Goal: Task Accomplishment & Management: Manage account settings

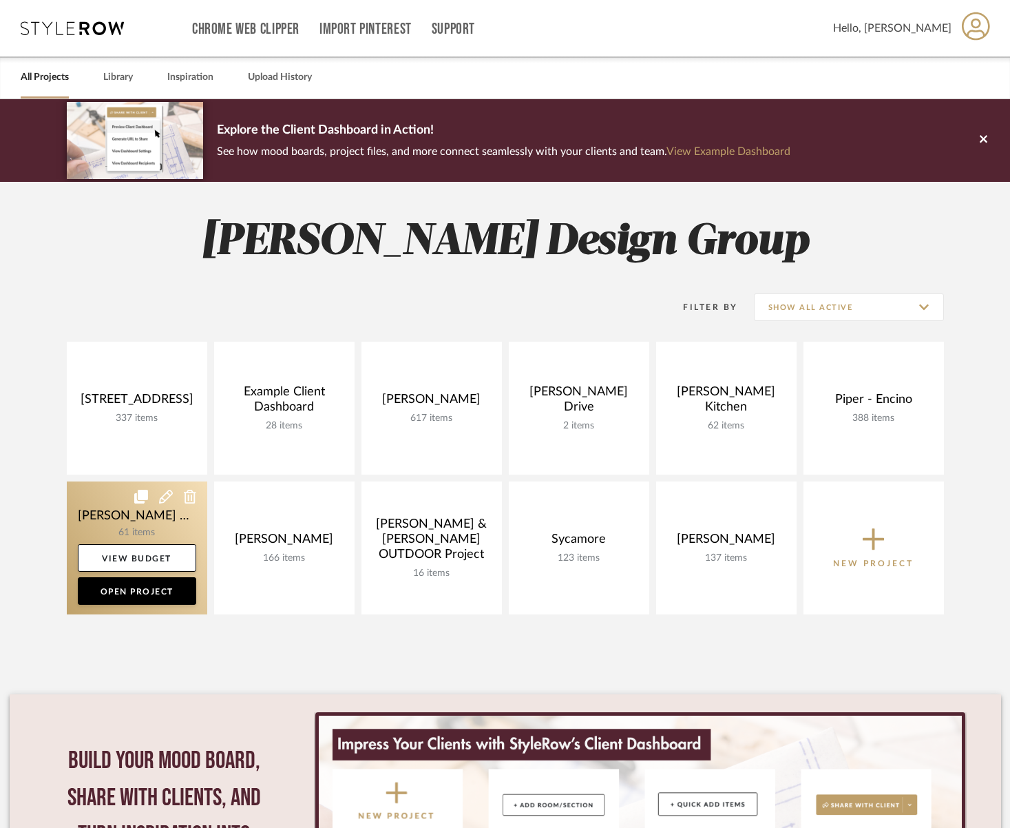
click at [114, 516] on link at bounding box center [137, 547] width 140 height 133
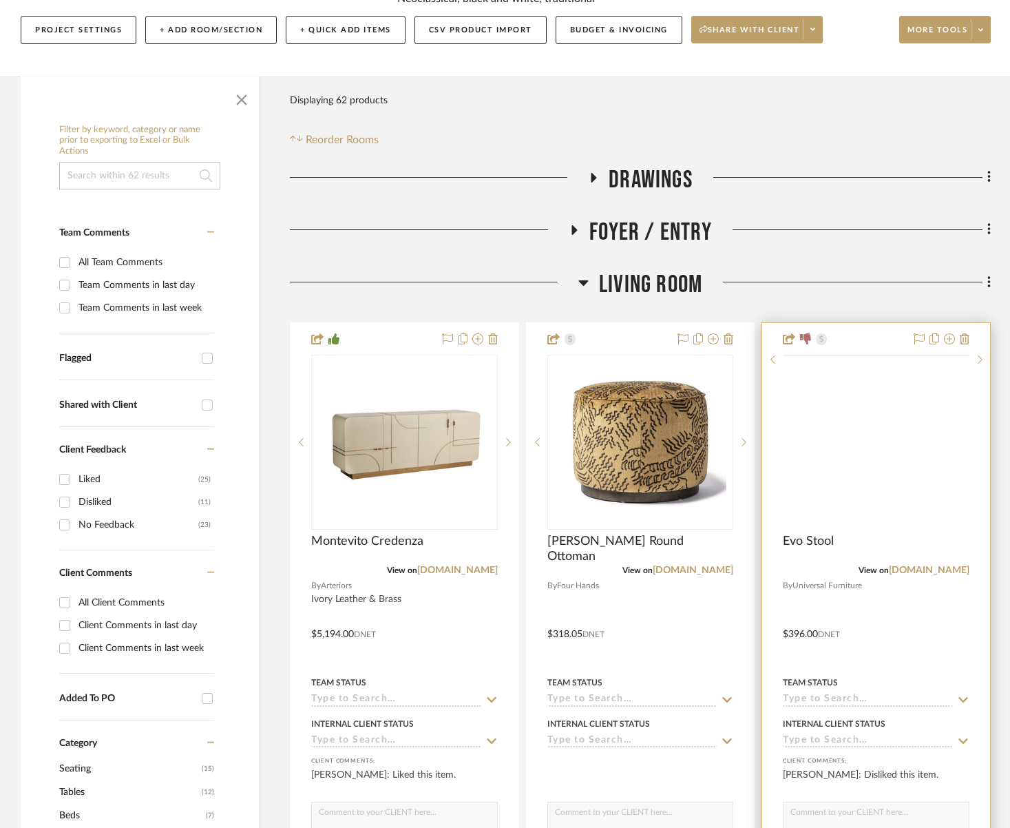
scroll to position [365, 0]
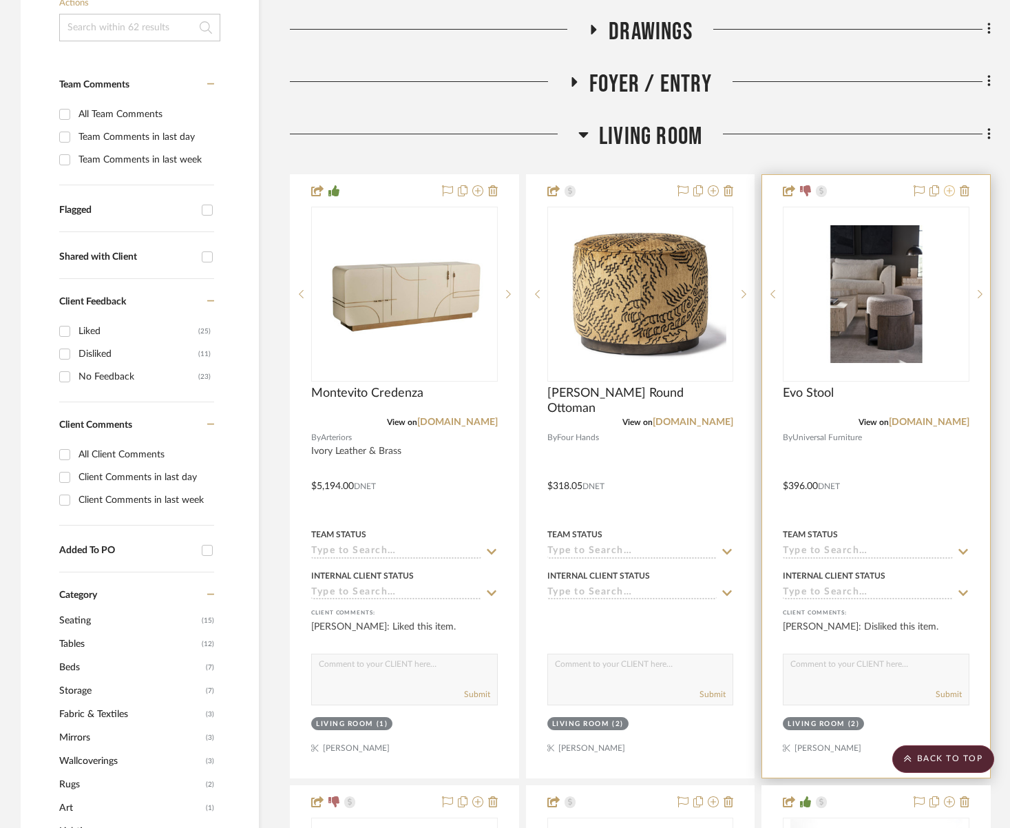
click at [954, 194] on icon at bounding box center [949, 190] width 11 height 11
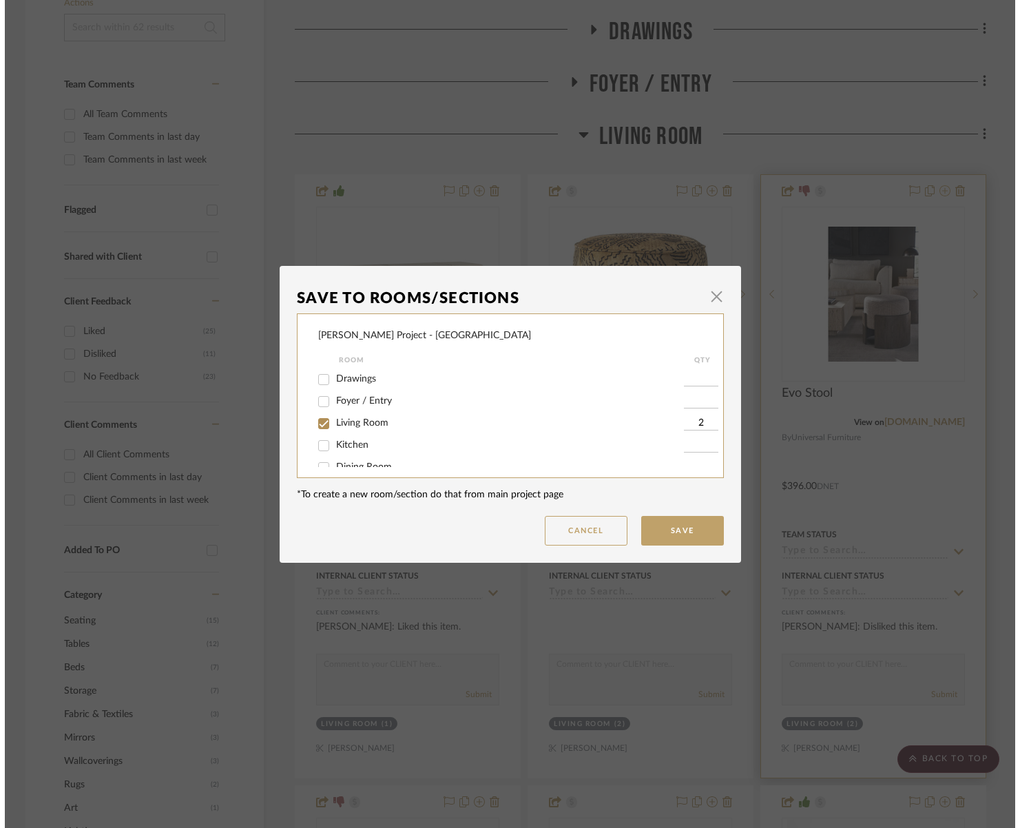
scroll to position [0, 0]
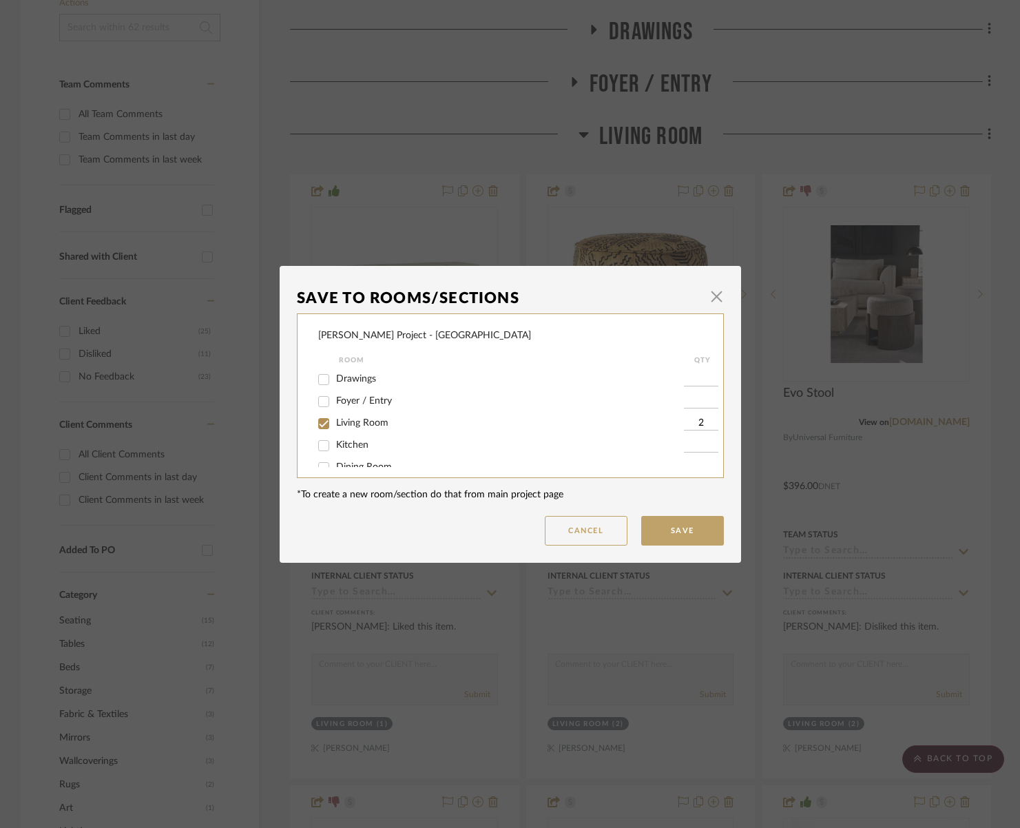
drag, startPoint x: 713, startPoint y: 297, endPoint x: 725, endPoint y: 290, distance: 13.9
click at [715, 297] on span "button" at bounding box center [717, 297] width 28 height 28
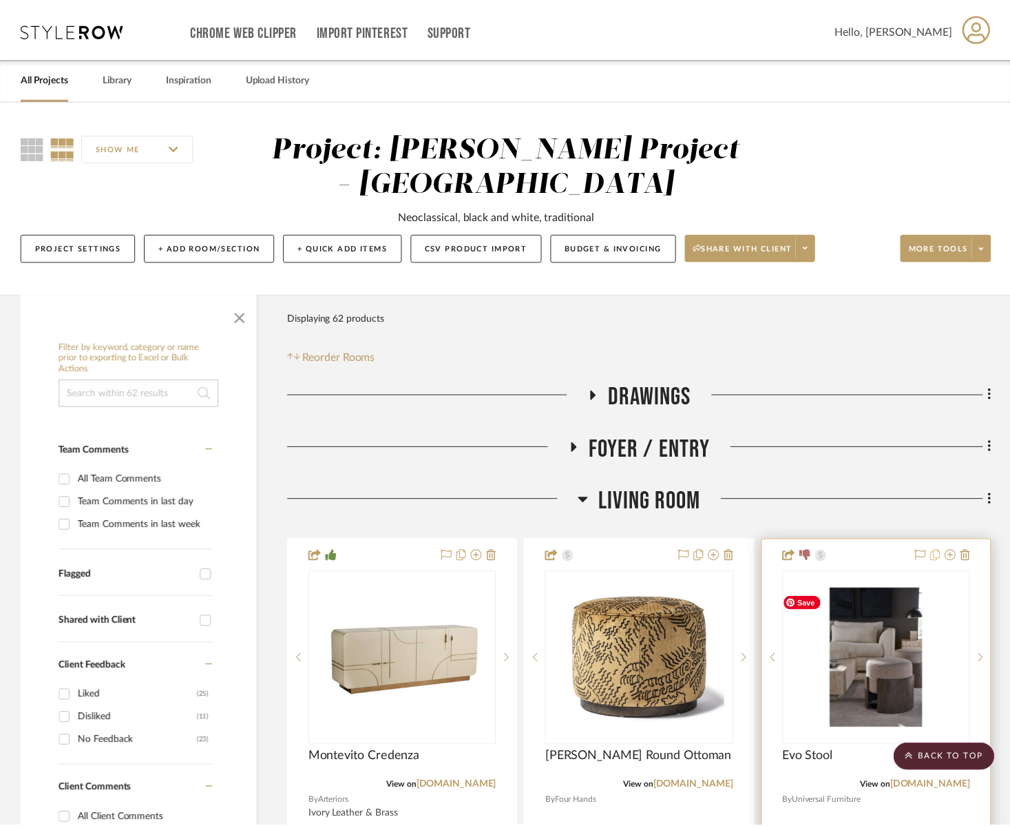
scroll to position [365, 0]
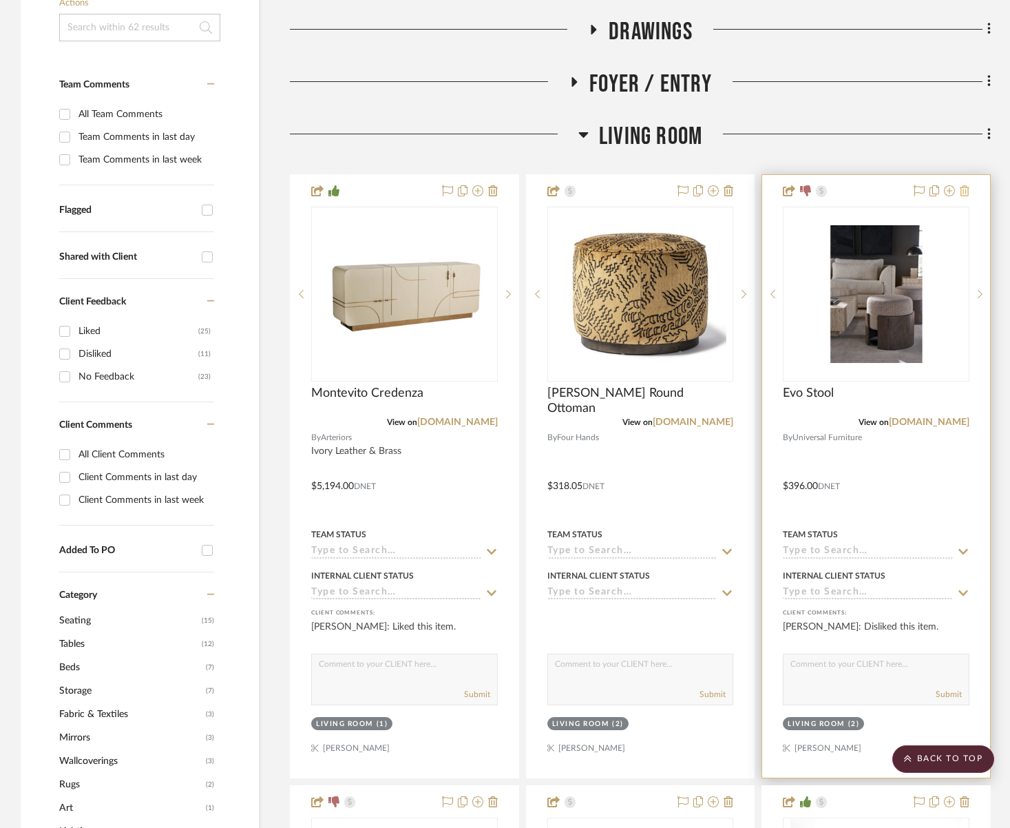
click at [962, 190] on icon at bounding box center [965, 190] width 10 height 11
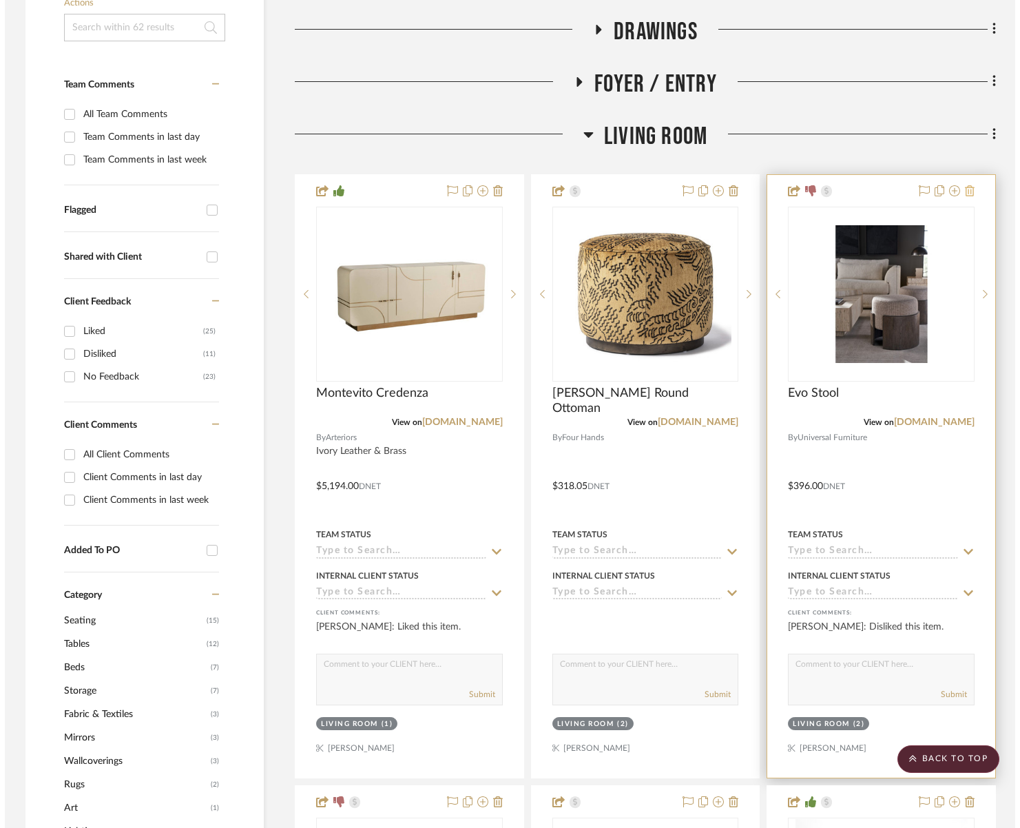
scroll to position [0, 0]
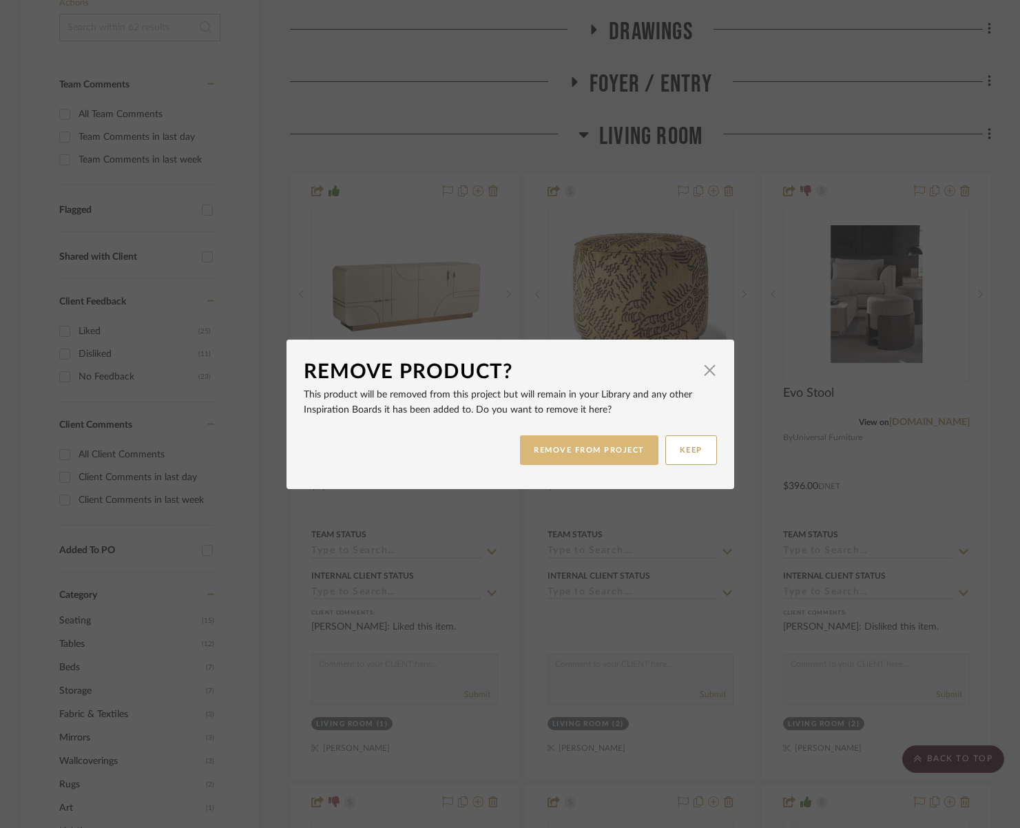
click at [597, 446] on button "REMOVE FROM PROJECT" at bounding box center [589, 450] width 138 height 30
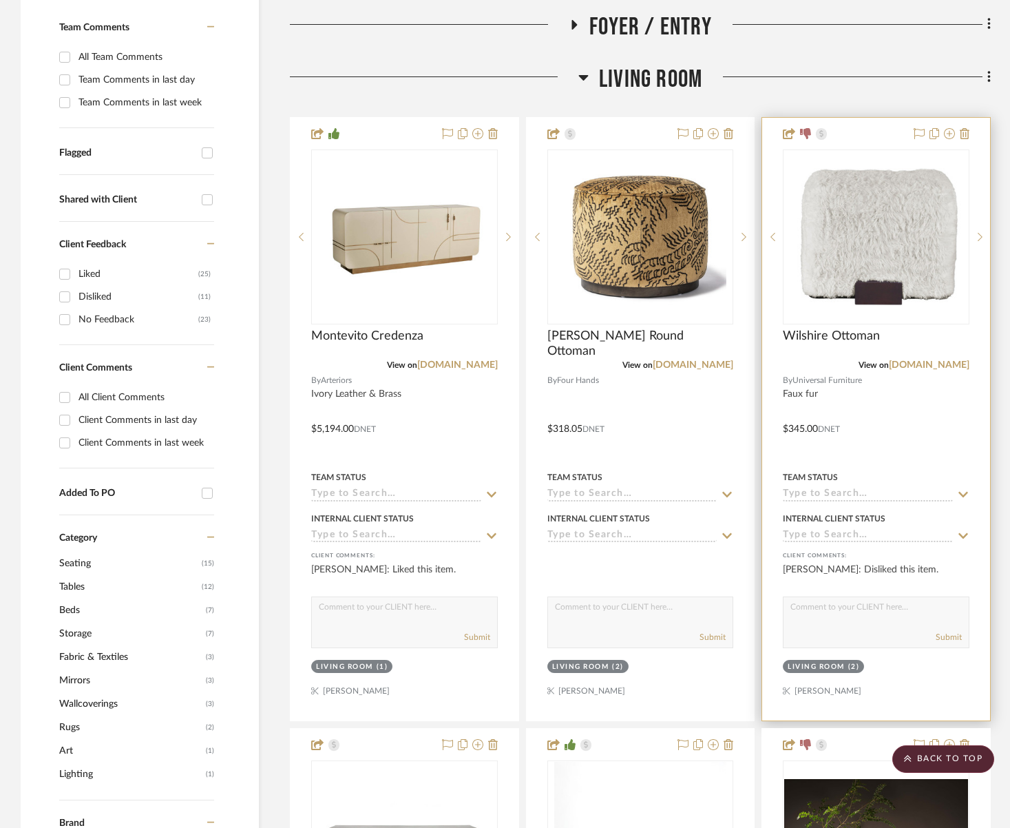
scroll to position [418, 0]
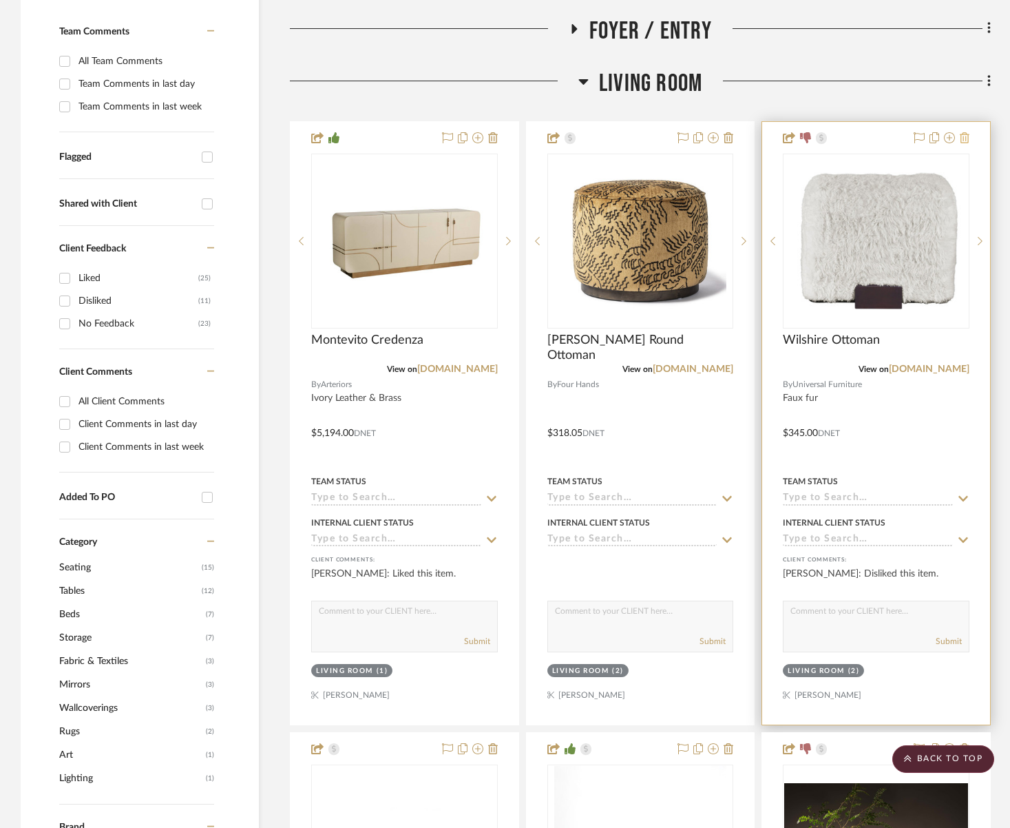
click at [967, 142] on icon at bounding box center [965, 137] width 10 height 11
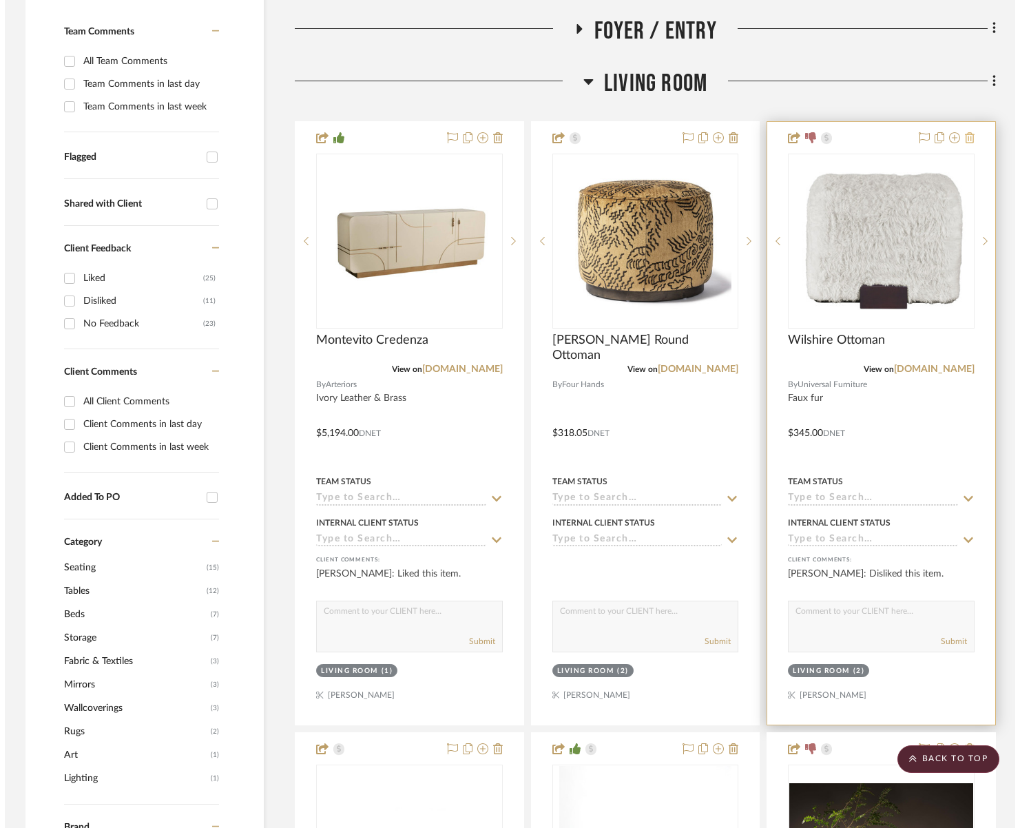
scroll to position [0, 0]
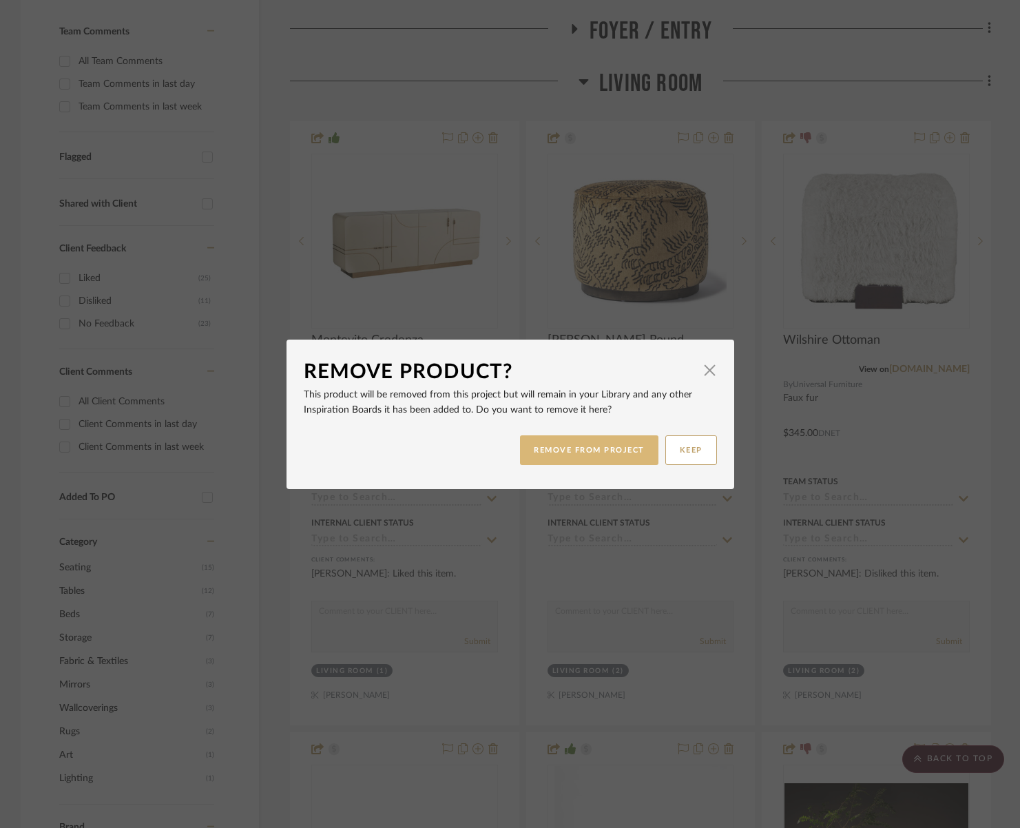
click at [562, 450] on button "REMOVE FROM PROJECT" at bounding box center [589, 450] width 138 height 30
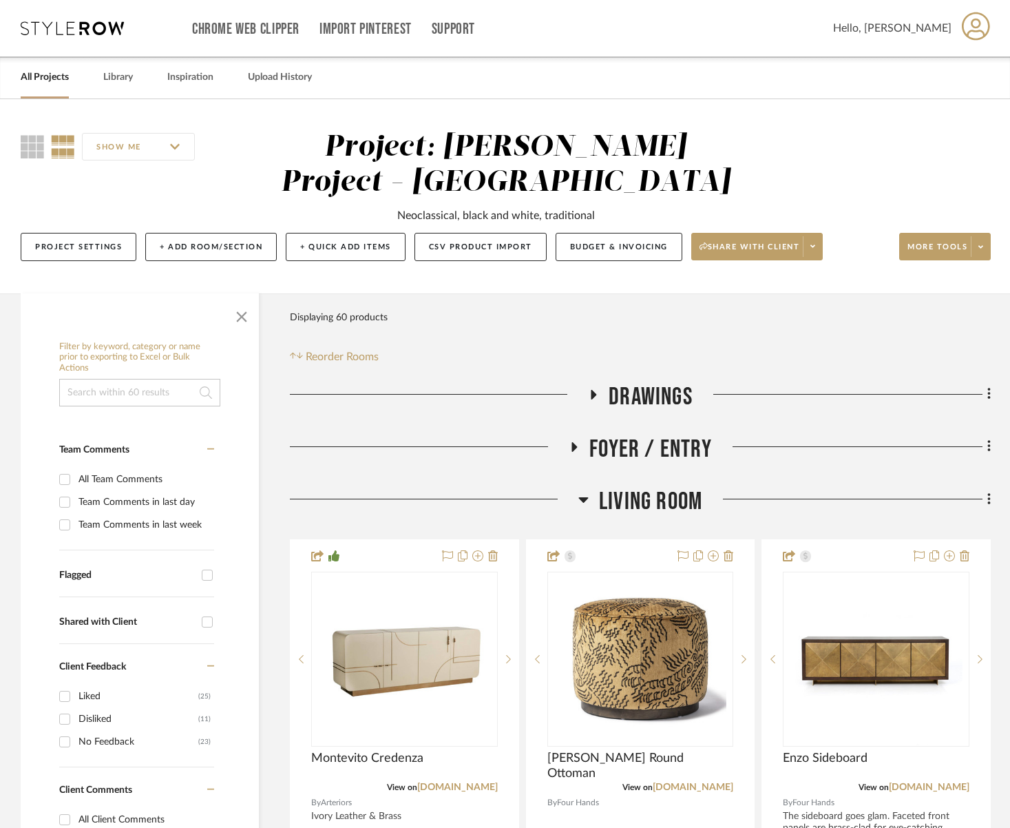
drag, startPoint x: 616, startPoint y: 495, endPoint x: 610, endPoint y: 472, distance: 23.4
click at [615, 494] on span "Living Room" at bounding box center [650, 502] width 103 height 30
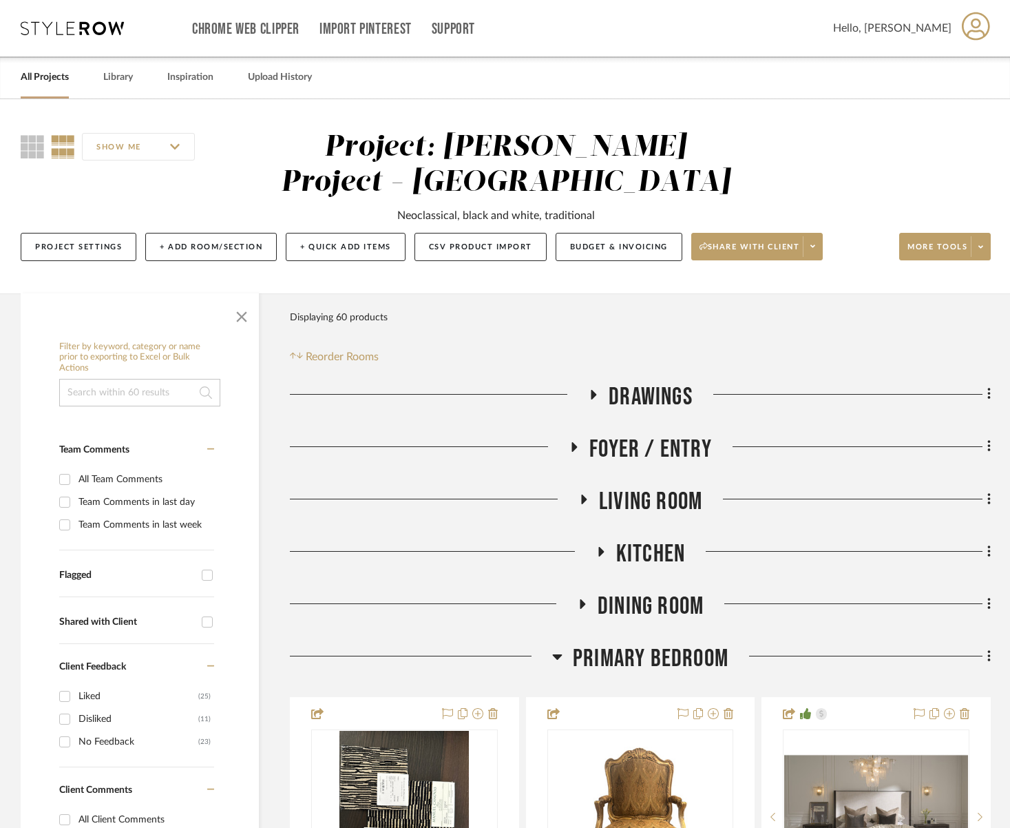
click at [610, 454] on span "Foyer / Entry" at bounding box center [650, 449] width 123 height 30
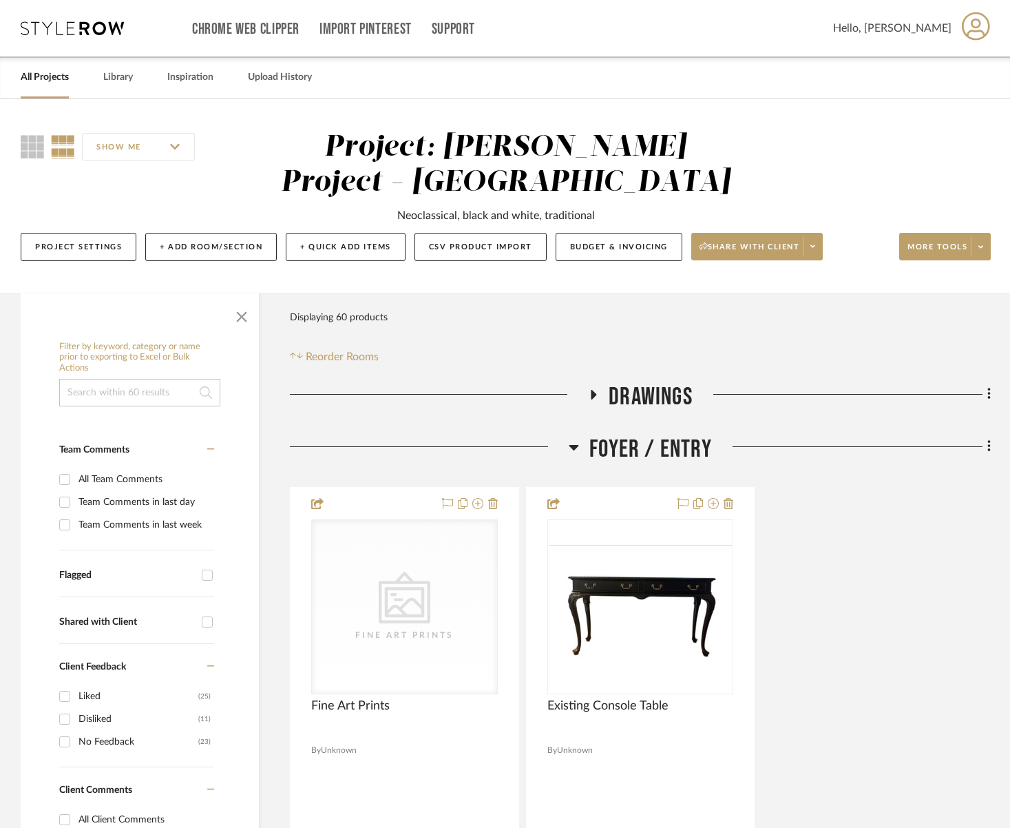
click at [609, 454] on span "Foyer / Entry" at bounding box center [650, 449] width 123 height 30
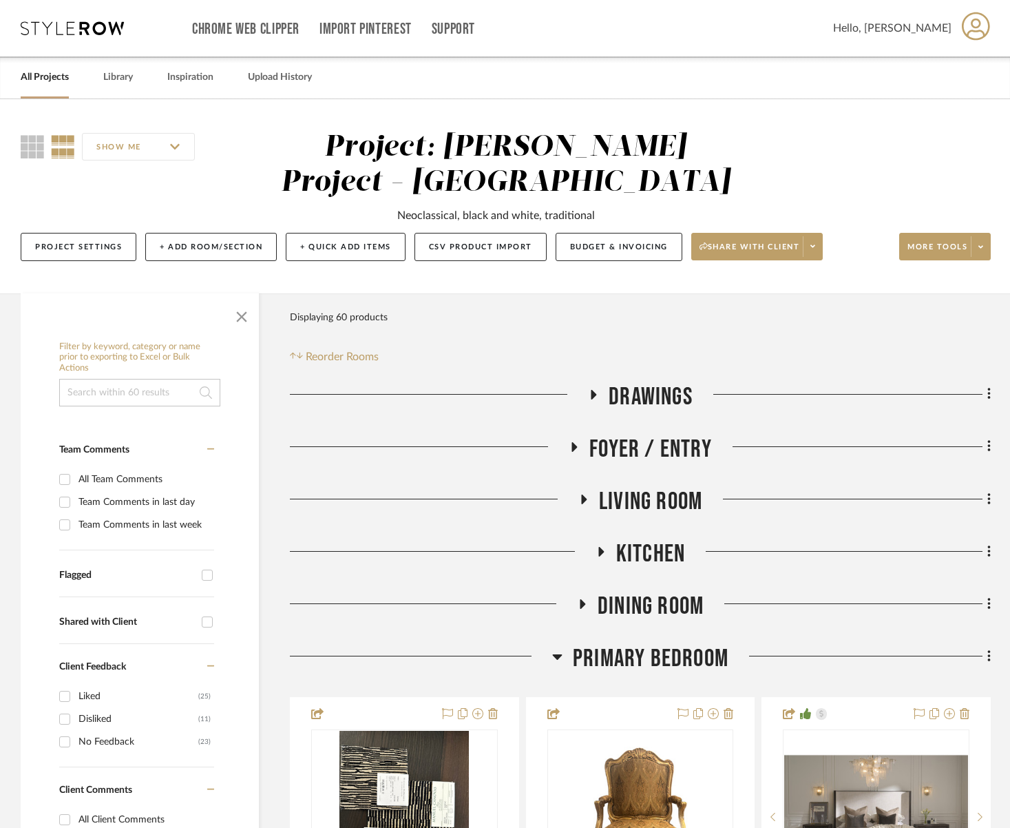
click at [620, 505] on span "Living Room" at bounding box center [650, 502] width 103 height 30
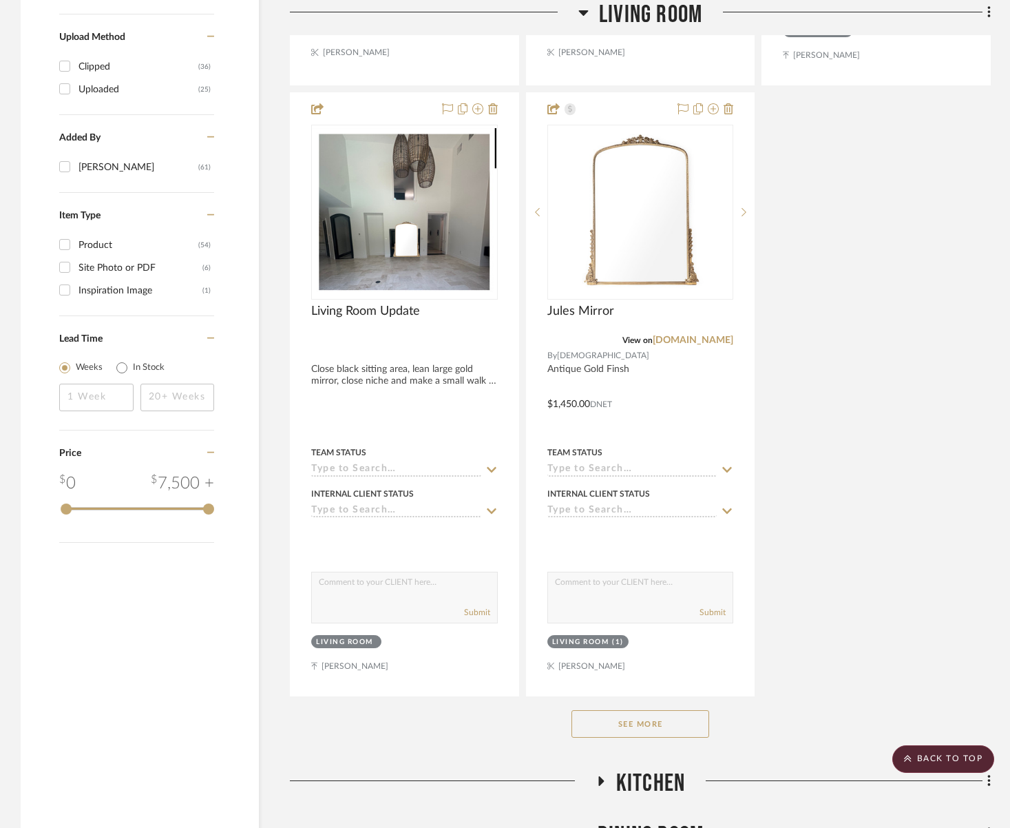
scroll to position [1681, 0]
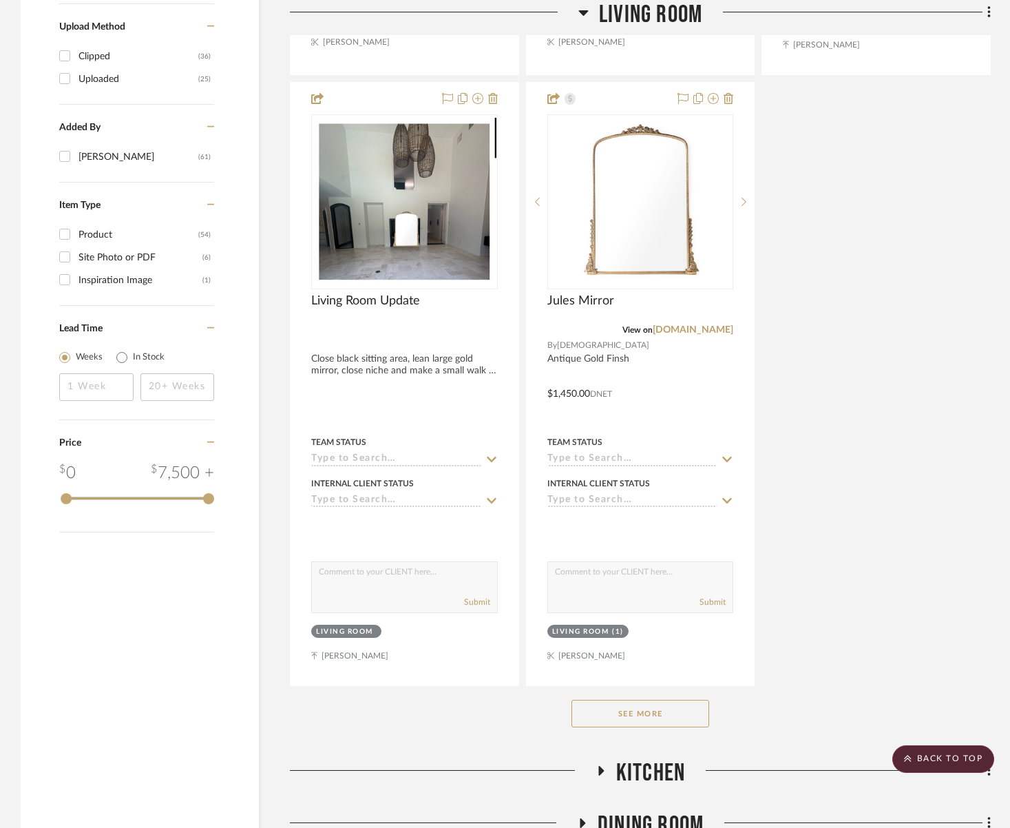
click at [636, 714] on button "See More" at bounding box center [640, 714] width 138 height 28
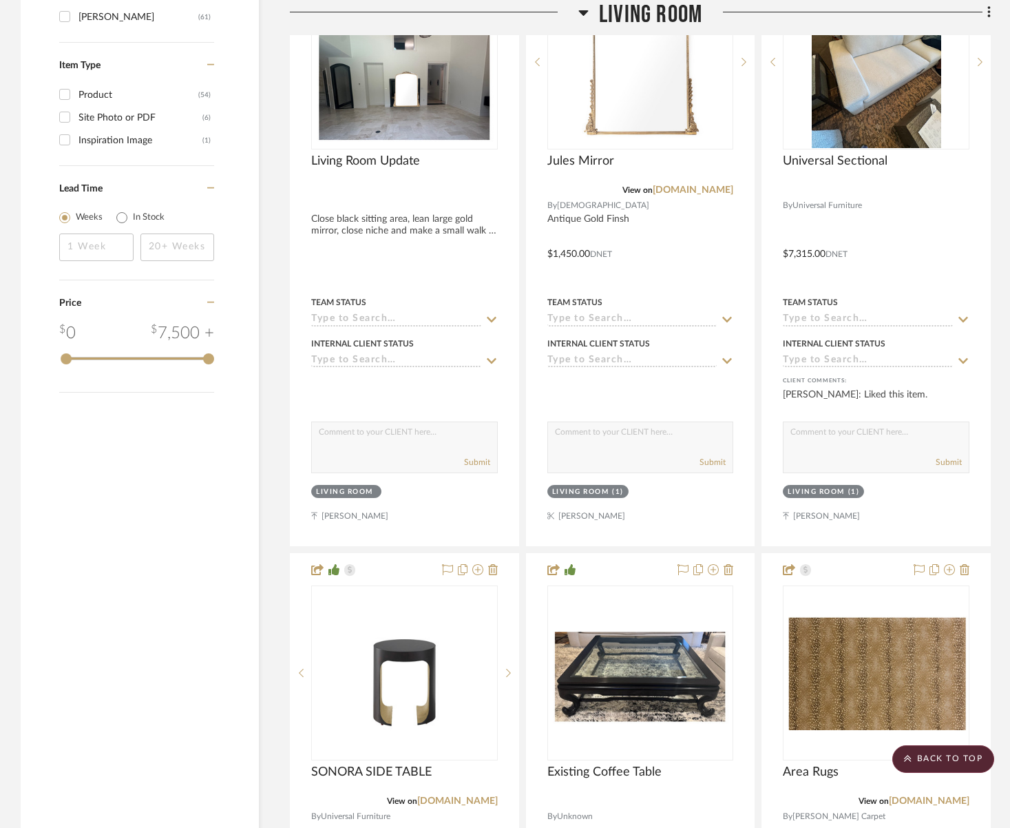
scroll to position [1842, 0]
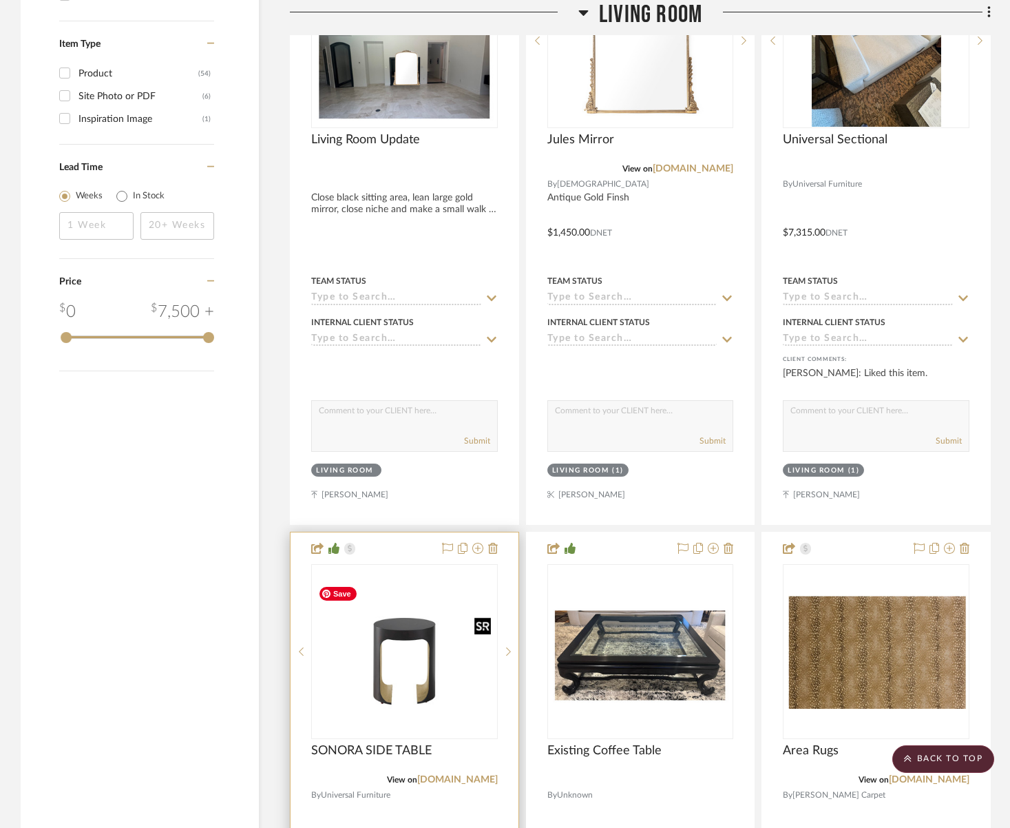
click at [369, 659] on img "0" at bounding box center [405, 651] width 184 height 138
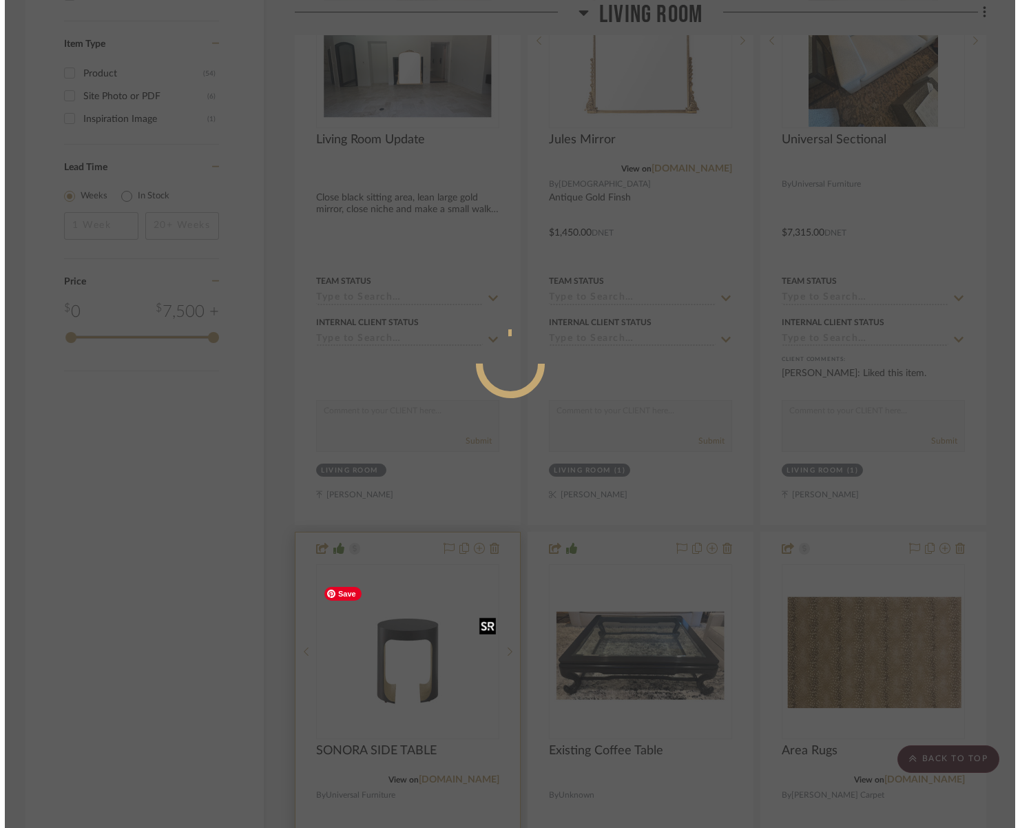
scroll to position [0, 0]
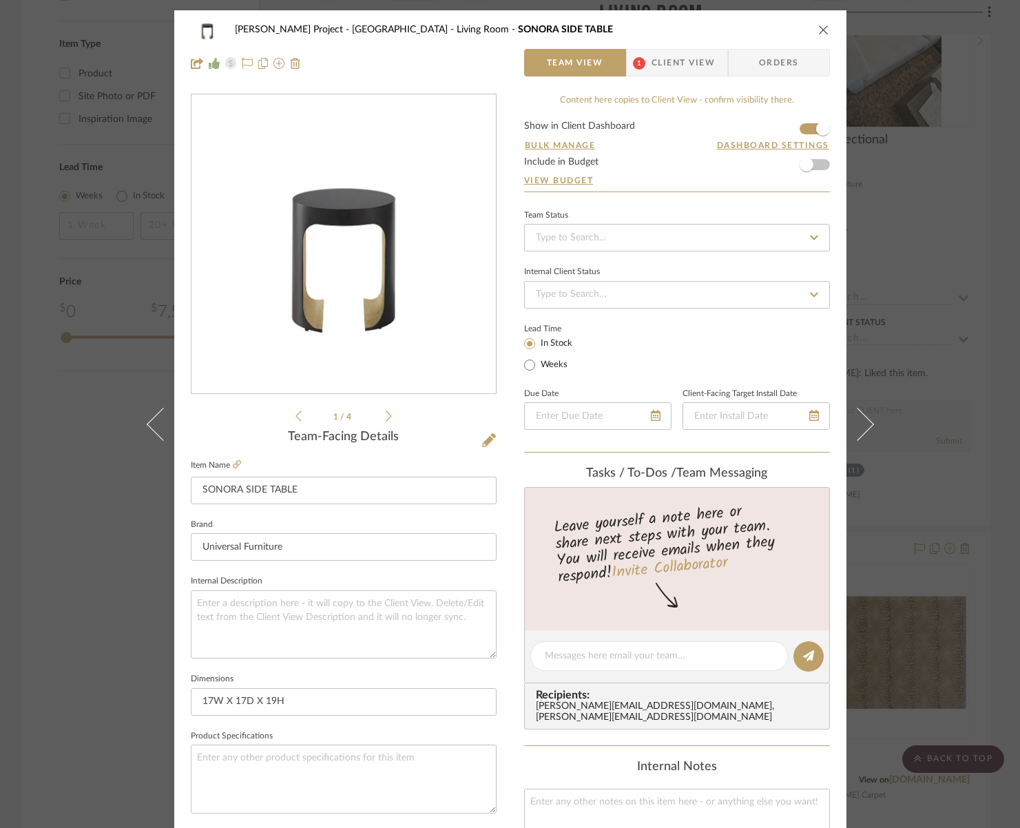
drag, startPoint x: 819, startPoint y: 28, endPoint x: 828, endPoint y: 33, distance: 10.2
click at [819, 28] on icon "close" at bounding box center [823, 29] width 11 height 11
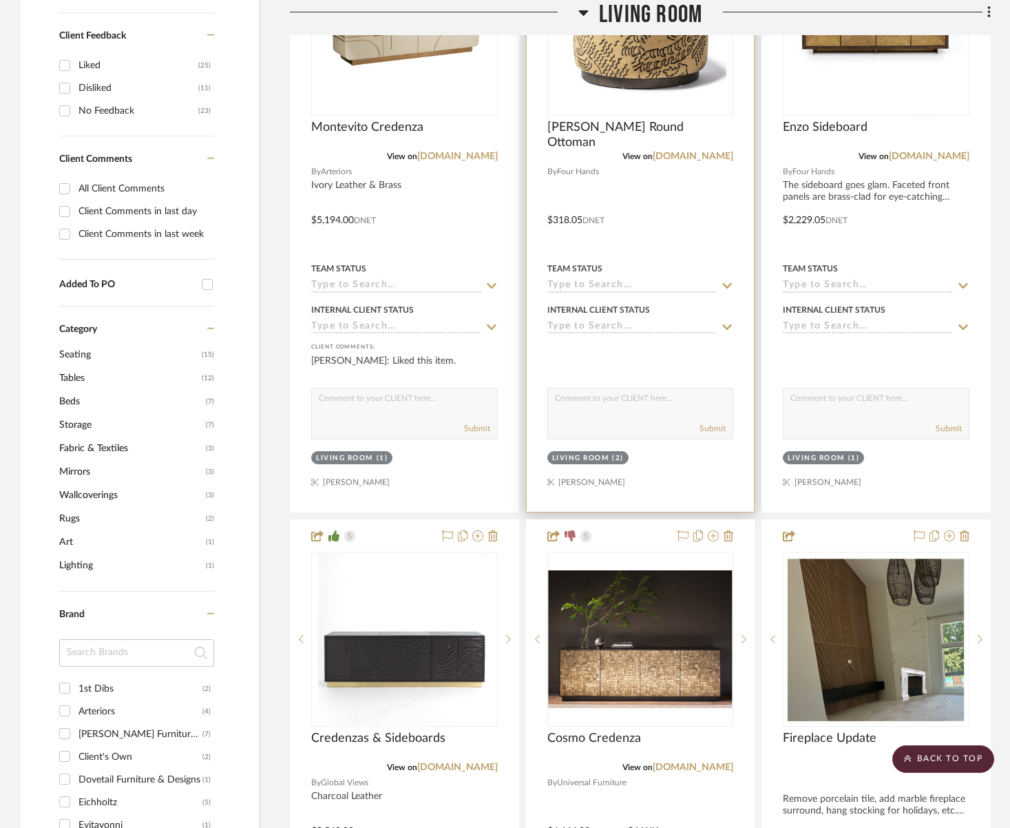
scroll to position [618, 0]
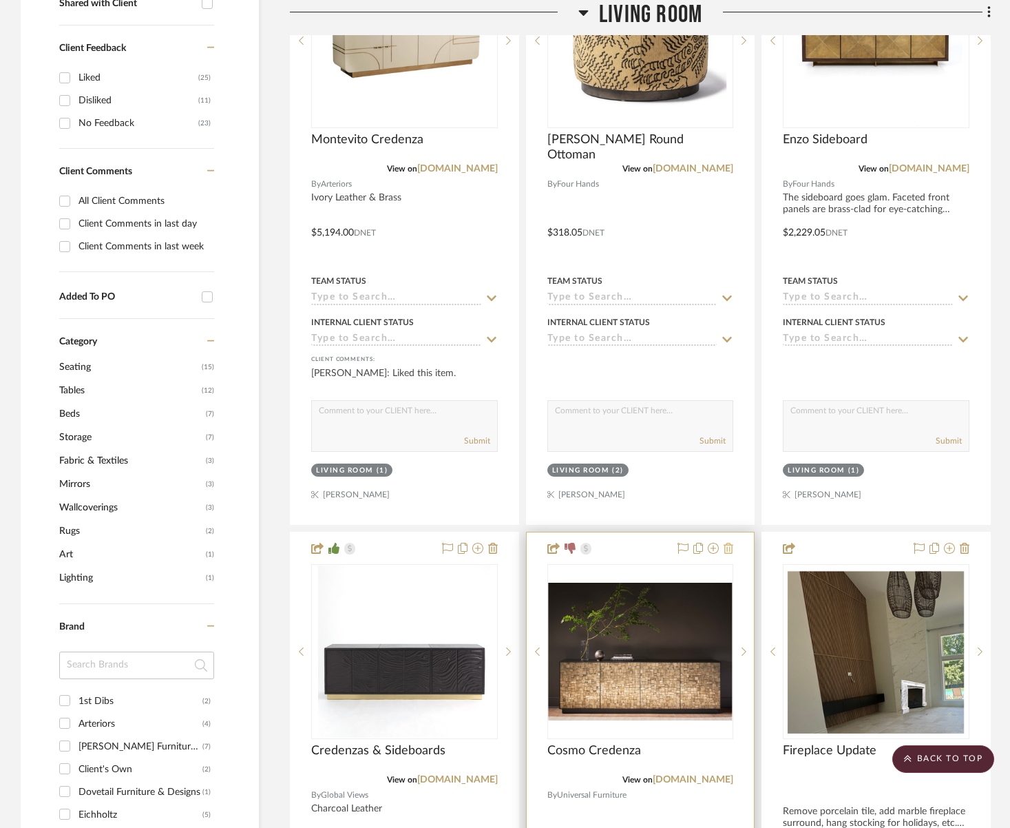
click at [732, 547] on icon at bounding box center [729, 548] width 10 height 11
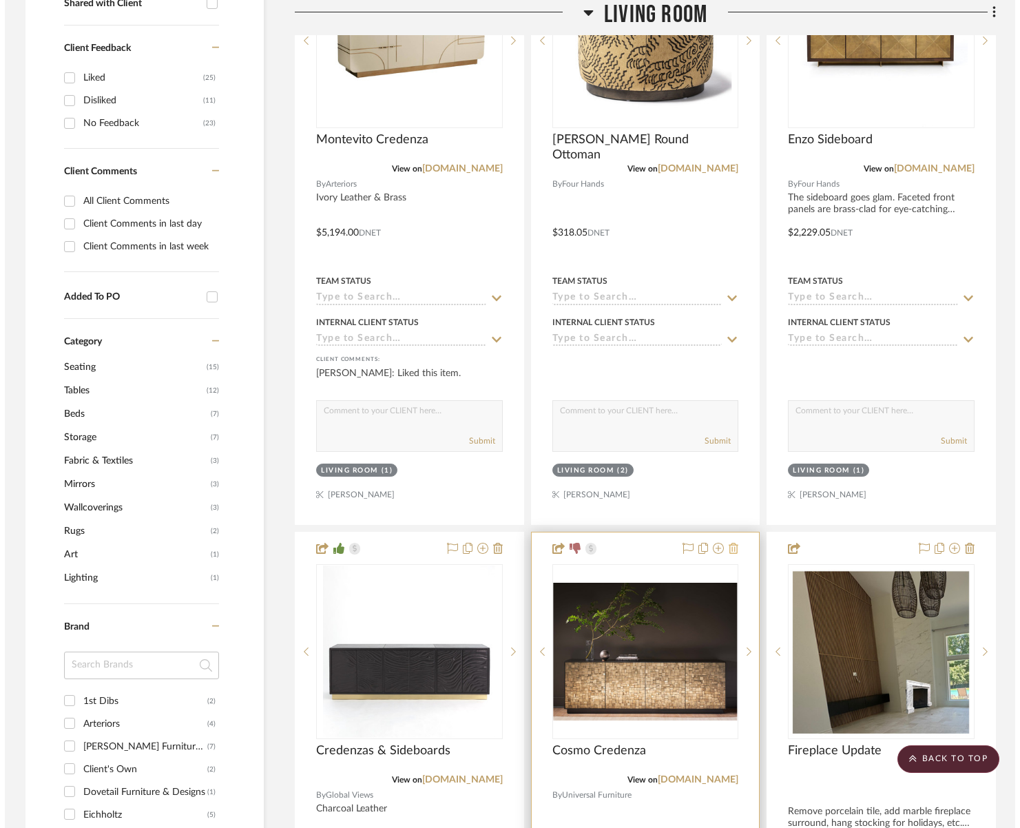
scroll to position [0, 0]
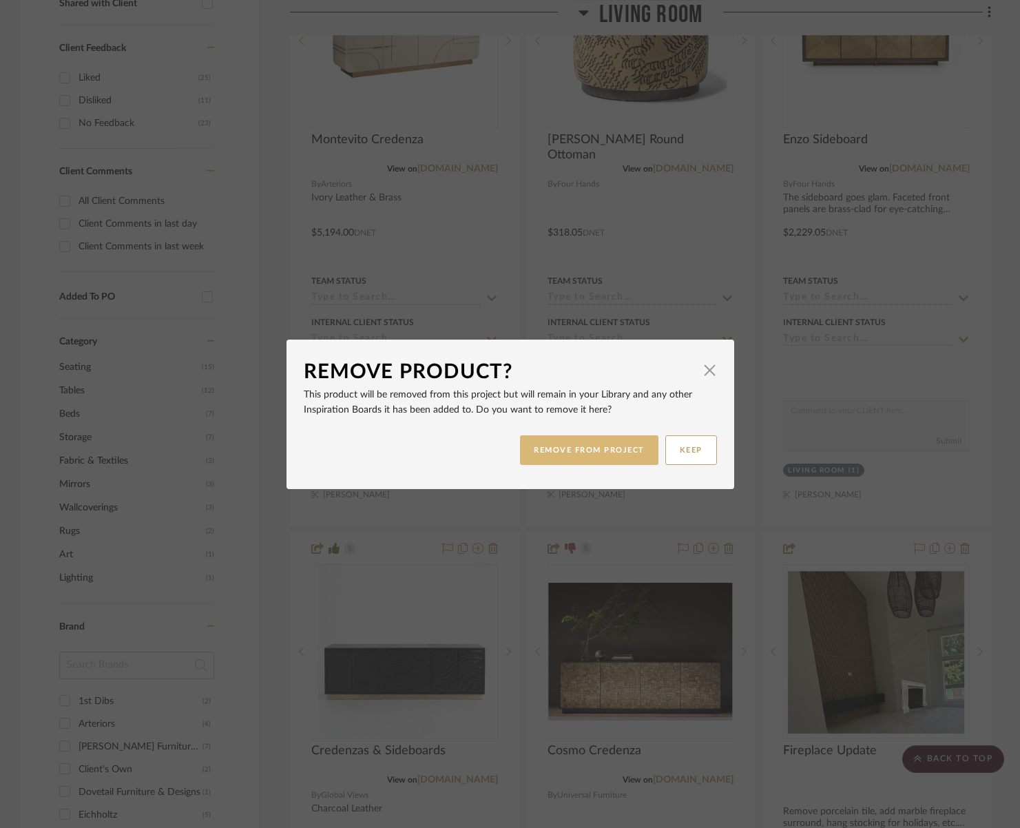
click at [585, 452] on button "REMOVE FROM PROJECT" at bounding box center [589, 450] width 138 height 30
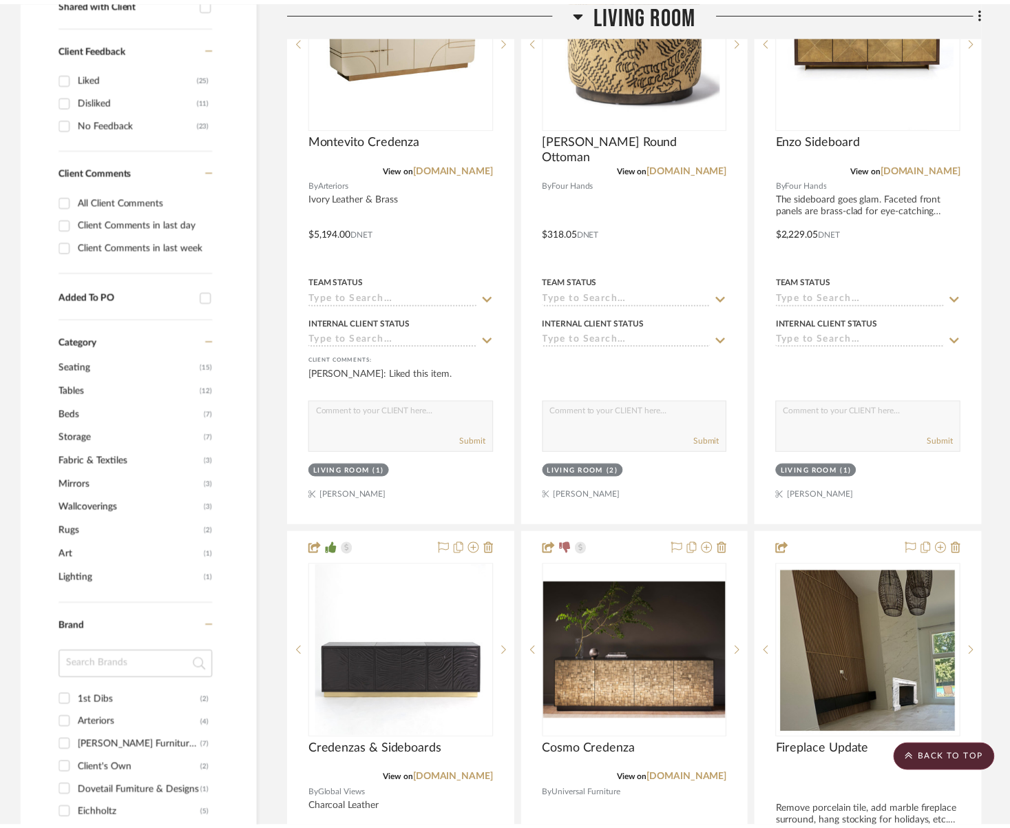
scroll to position [618, 0]
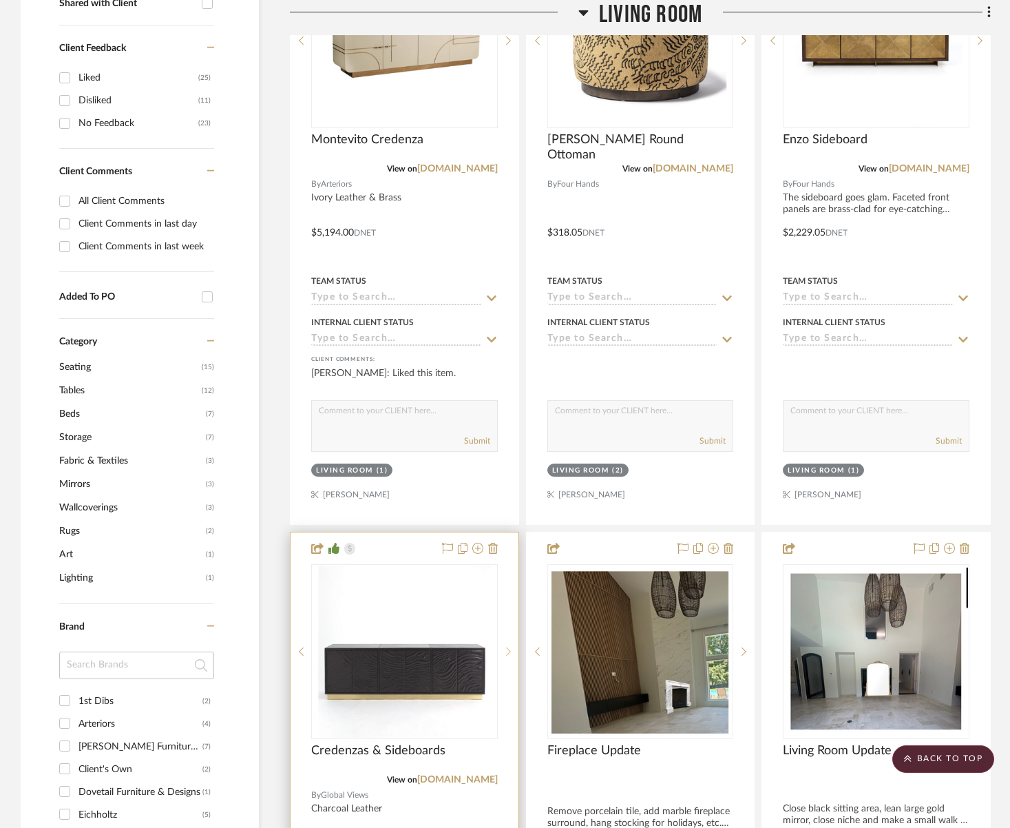
click at [509, 651] on icon at bounding box center [508, 651] width 5 height 10
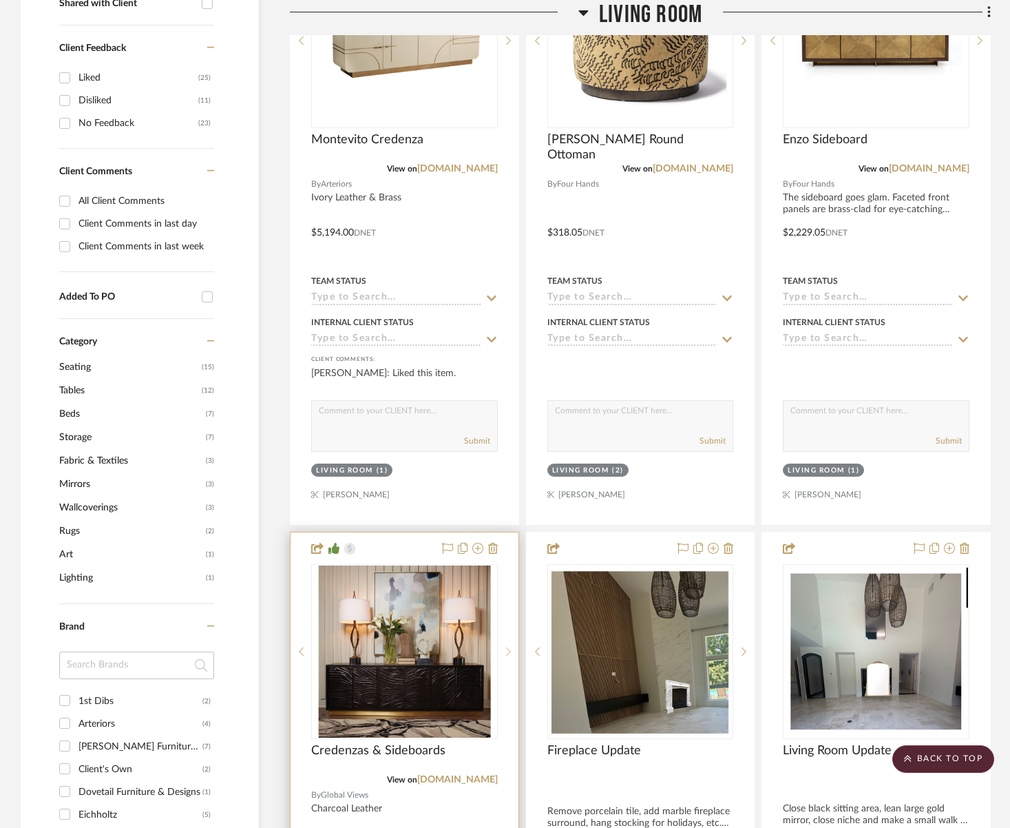
click at [509, 651] on icon at bounding box center [508, 651] width 5 height 10
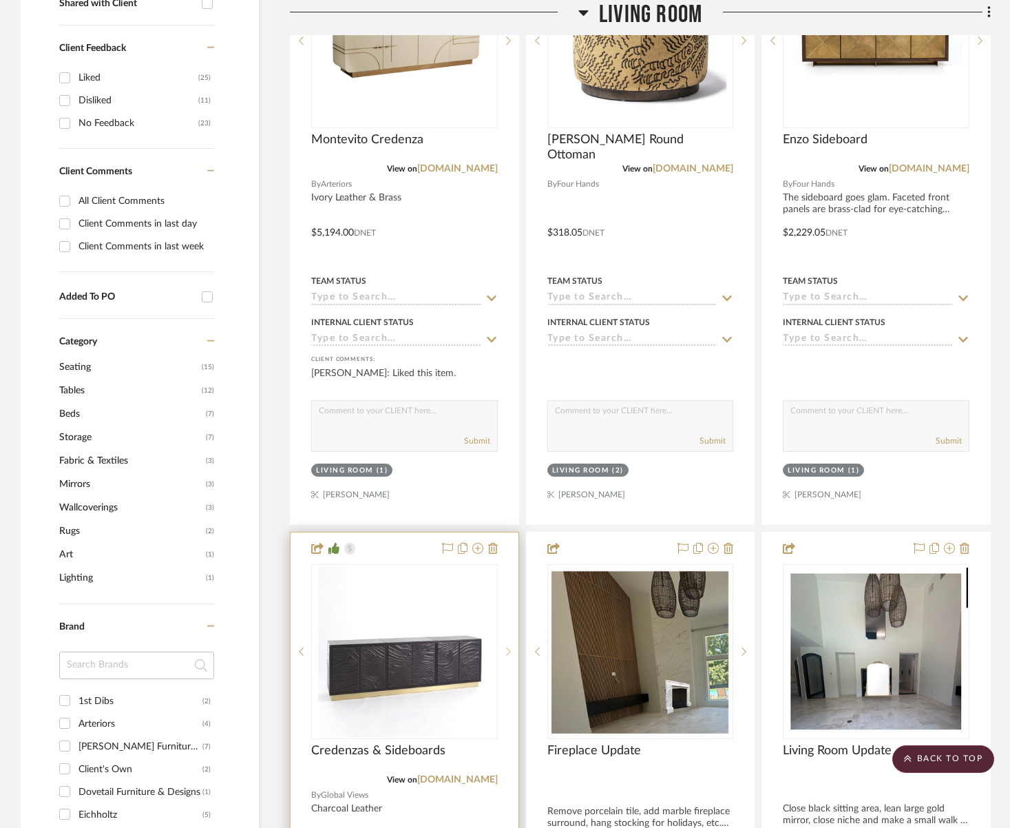
click at [509, 651] on icon at bounding box center [508, 651] width 5 height 10
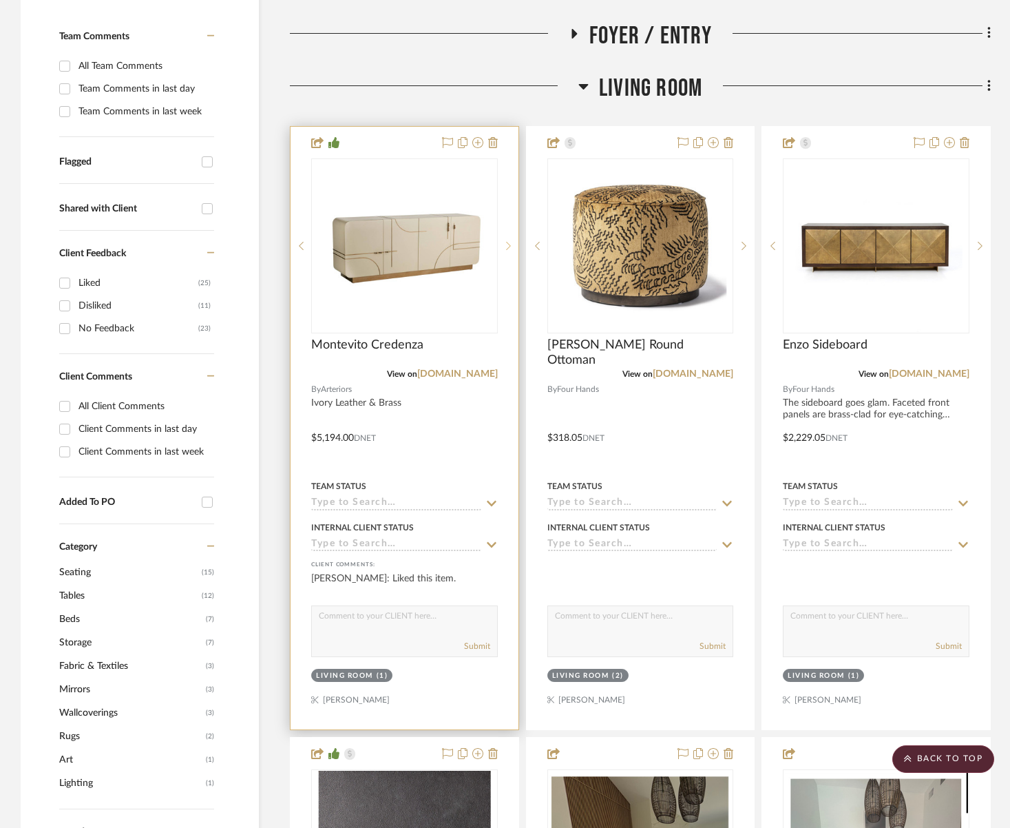
click at [509, 246] on icon at bounding box center [508, 246] width 5 height 10
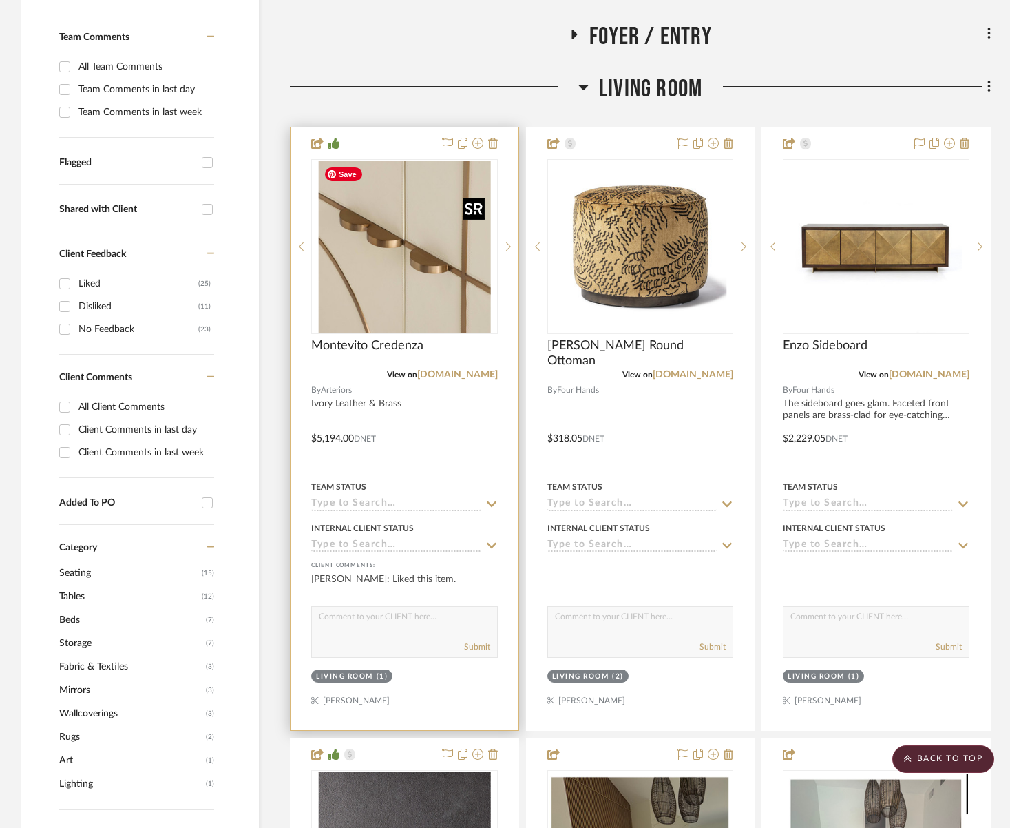
click at [446, 251] on img "1" at bounding box center [404, 246] width 172 height 172
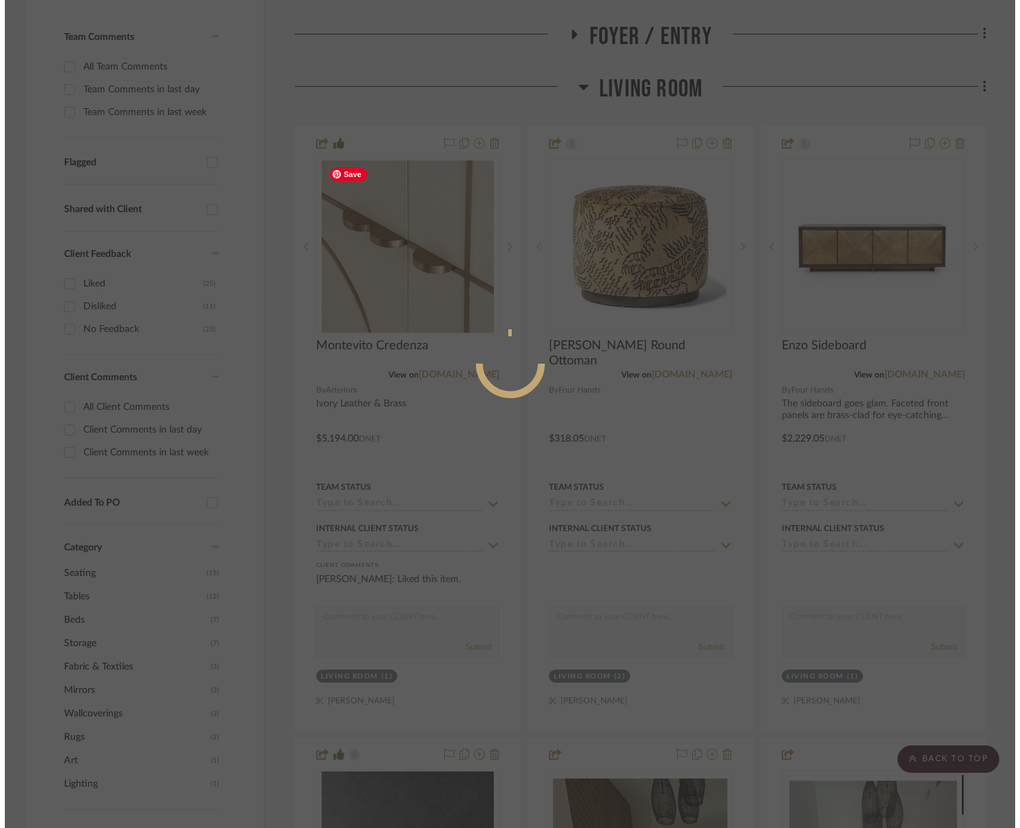
scroll to position [0, 0]
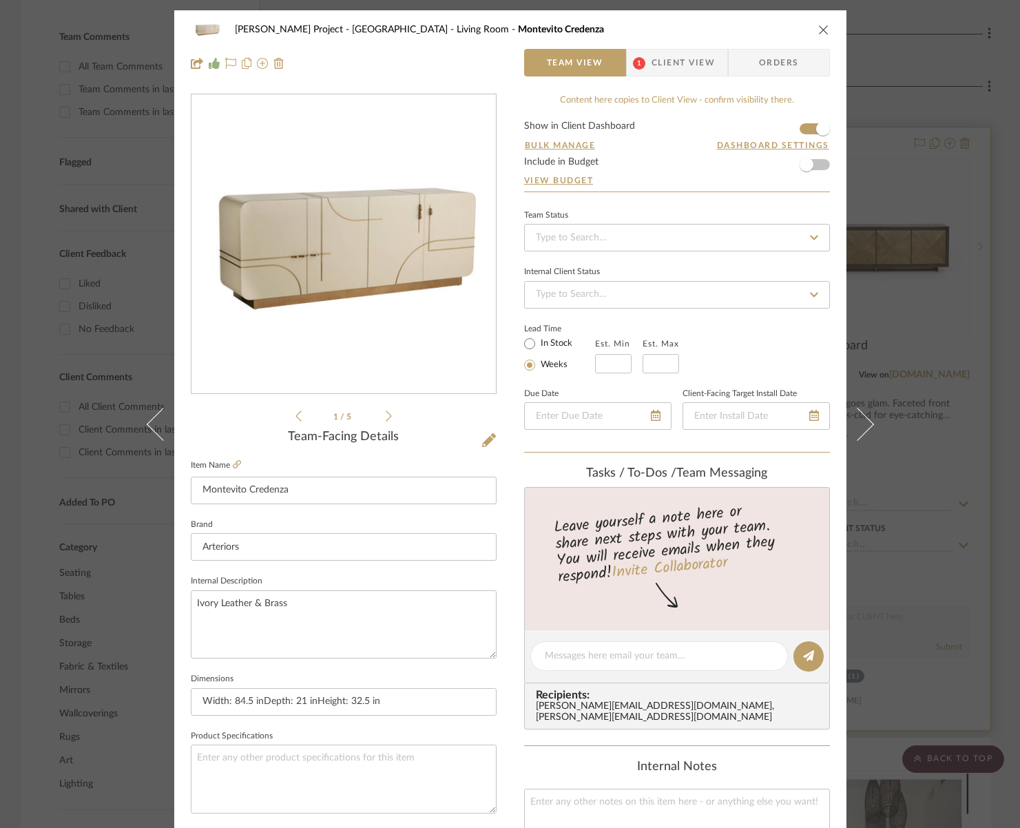
drag, startPoint x: 821, startPoint y: 32, endPoint x: 772, endPoint y: 175, distance: 151.3
click at [821, 32] on icon "close" at bounding box center [823, 29] width 11 height 11
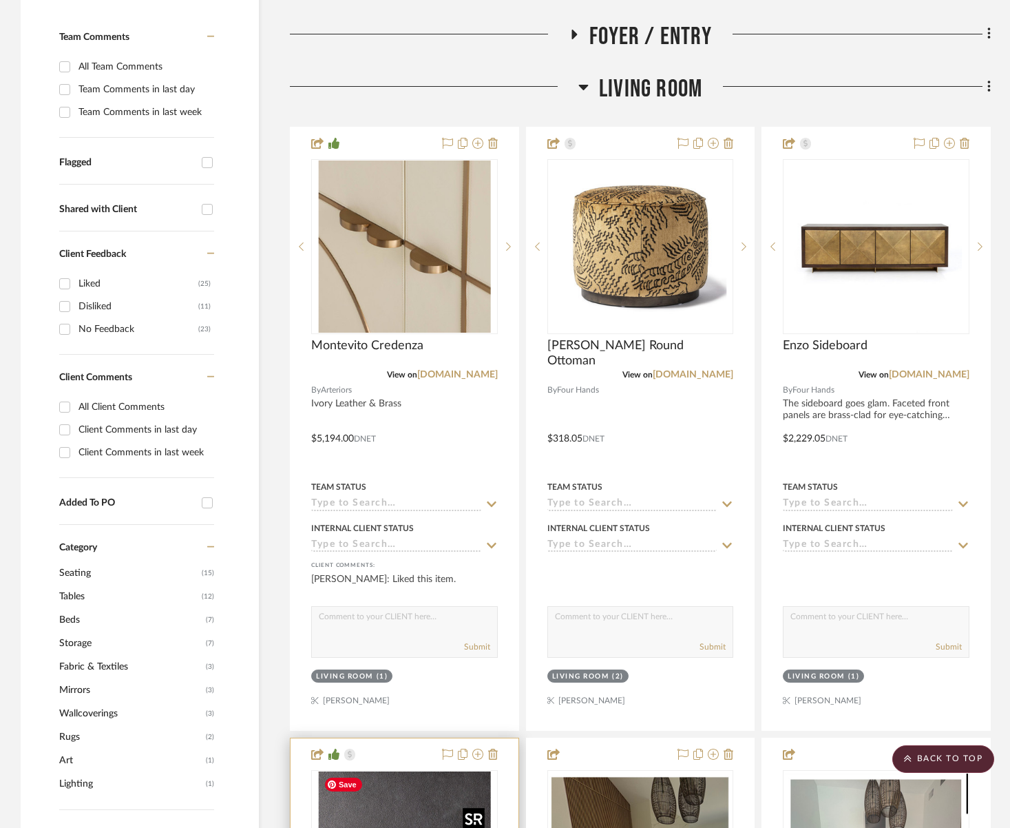
scroll to position [413, 0]
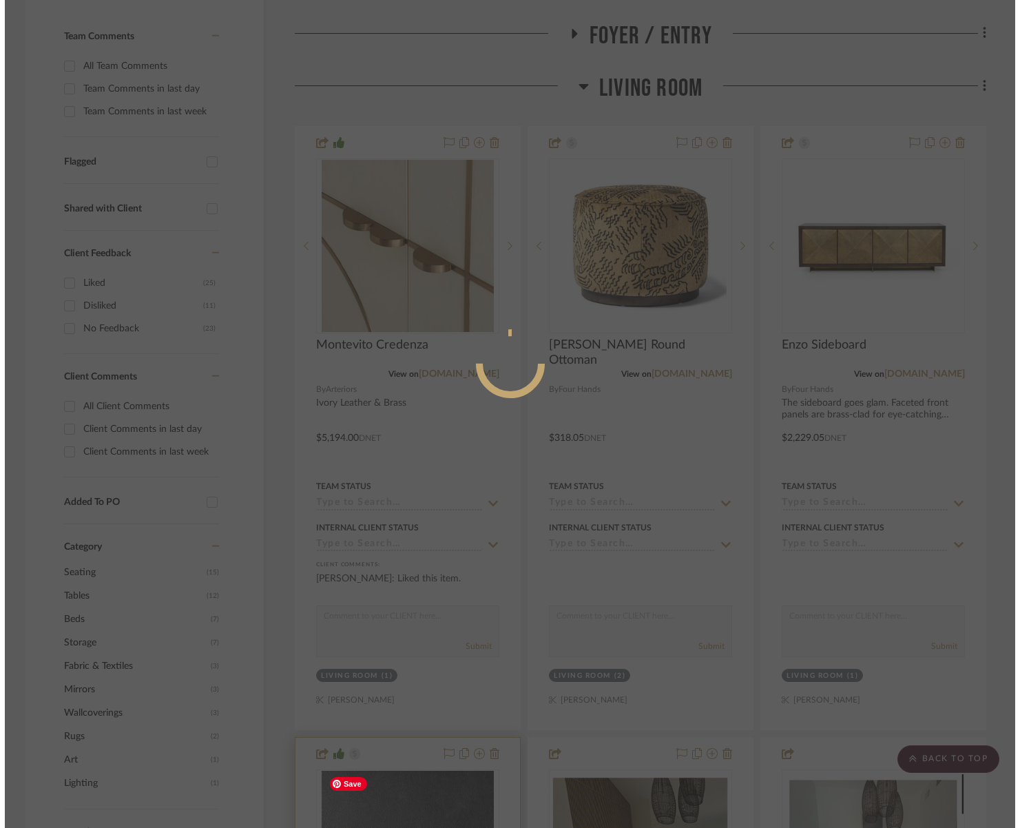
scroll to position [0, 0]
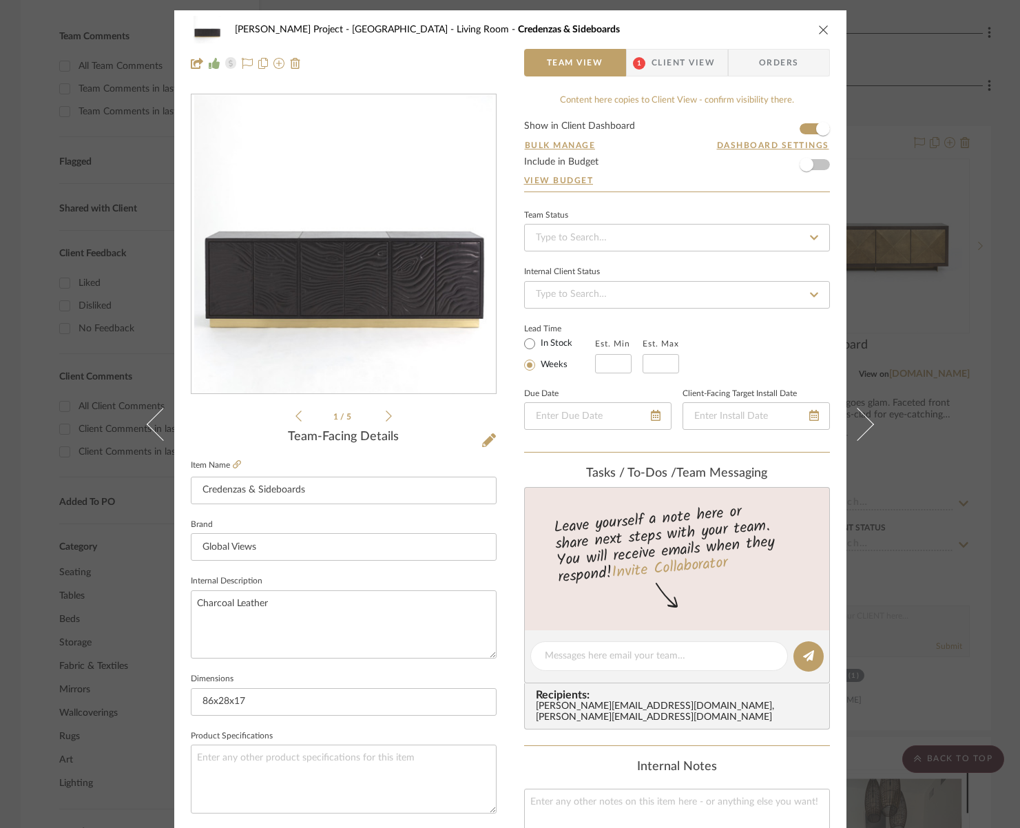
click at [386, 413] on icon at bounding box center [389, 416] width 6 height 12
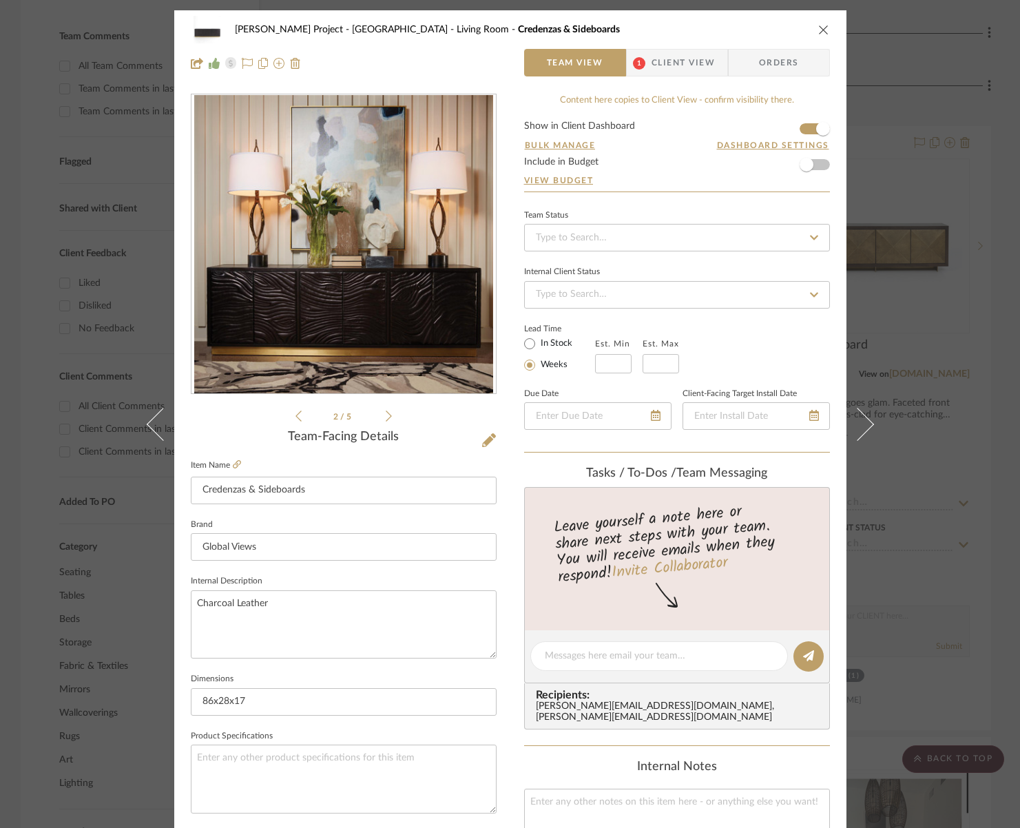
click at [386, 413] on icon at bounding box center [389, 416] width 6 height 12
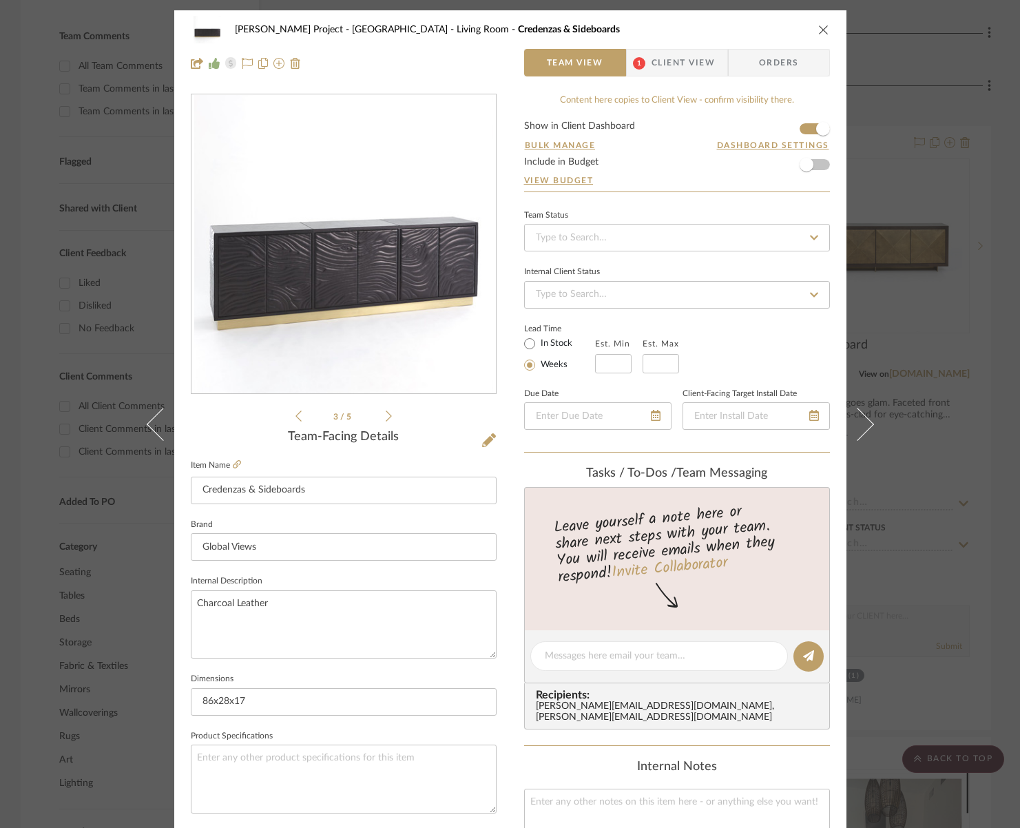
click at [387, 417] on div "3 / 5" at bounding box center [344, 259] width 306 height 330
click at [386, 417] on icon at bounding box center [389, 416] width 6 height 12
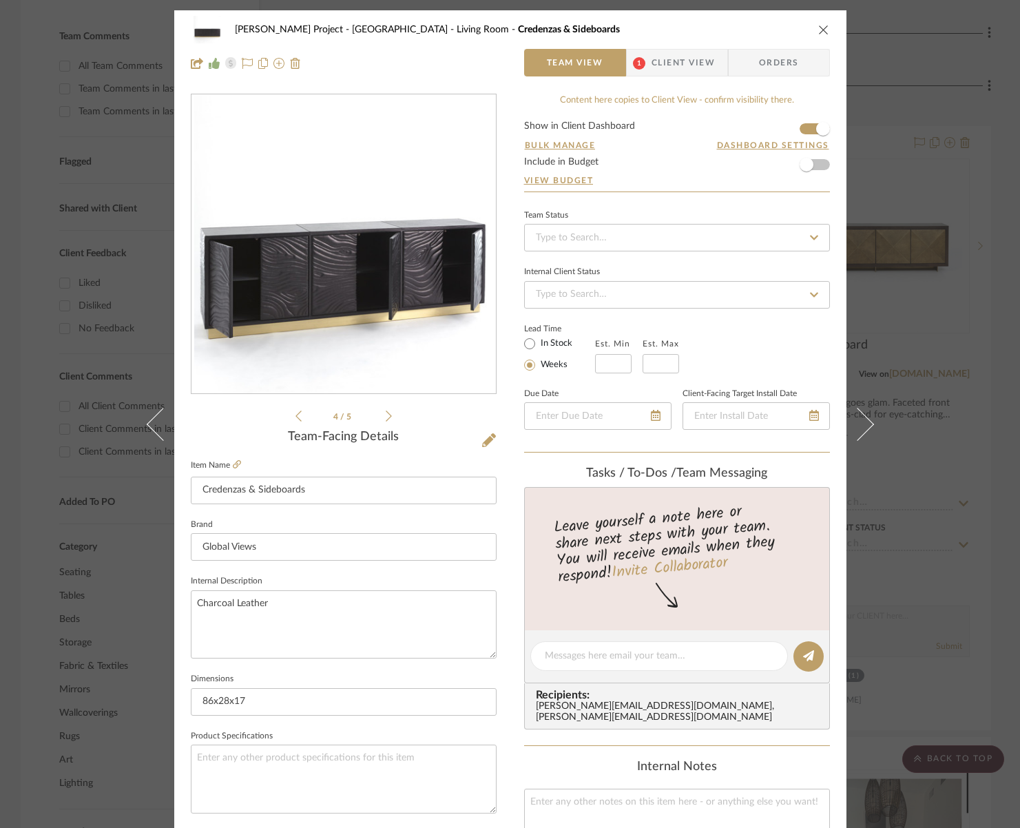
click at [386, 417] on icon at bounding box center [389, 416] width 6 height 12
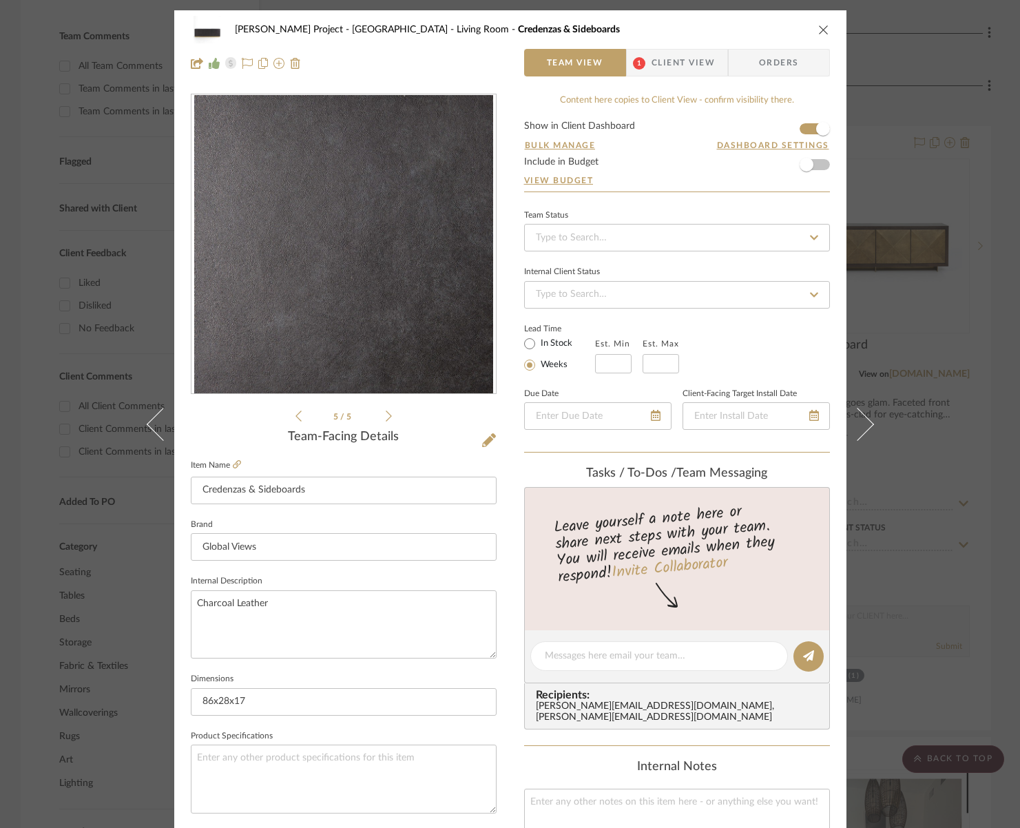
click at [821, 30] on icon "close" at bounding box center [823, 29] width 11 height 11
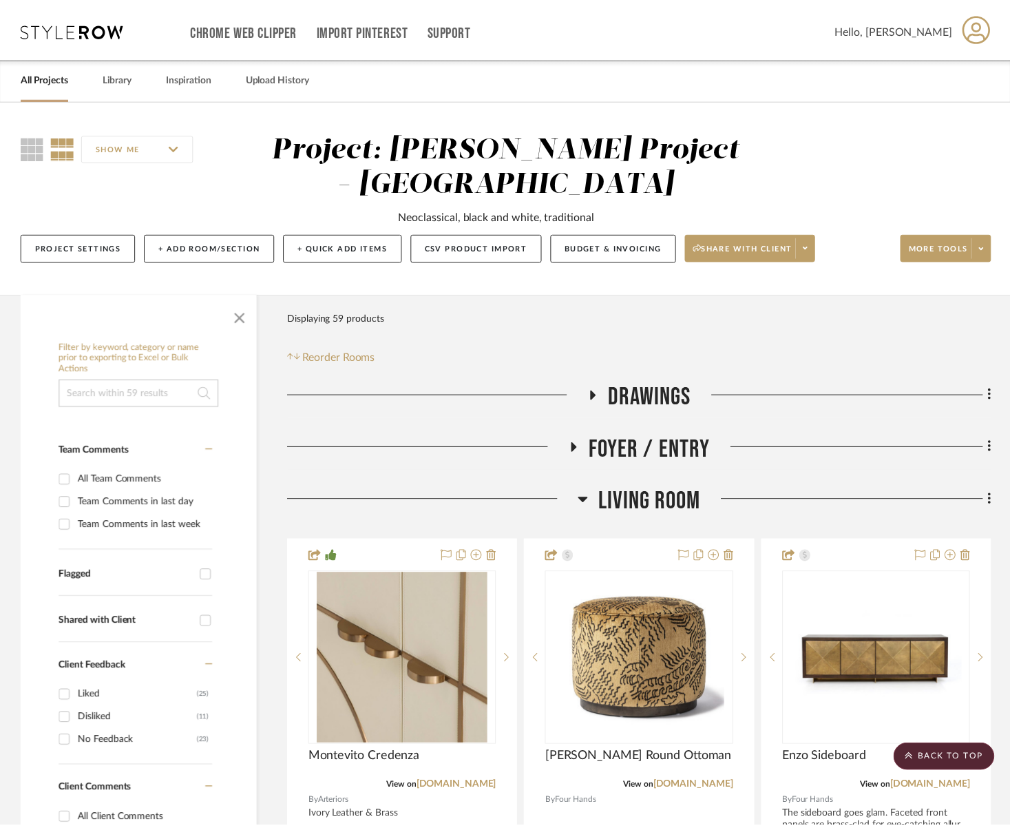
scroll to position [413, 0]
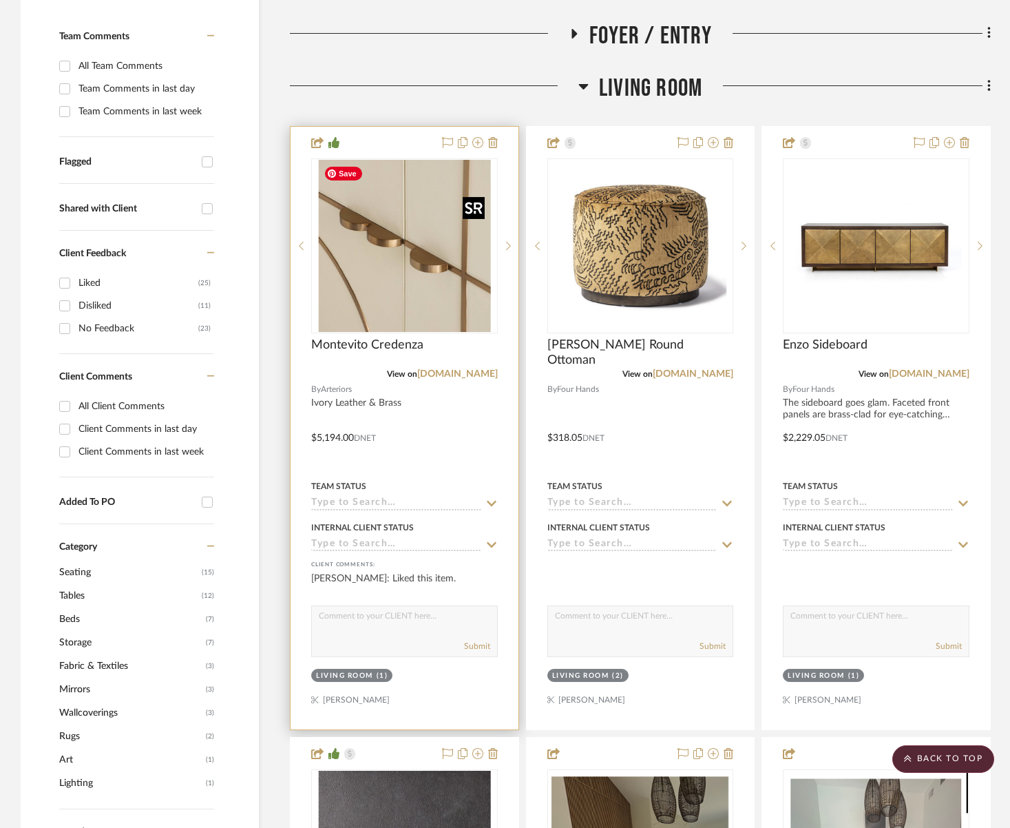
click at [423, 272] on img "1" at bounding box center [404, 246] width 172 height 172
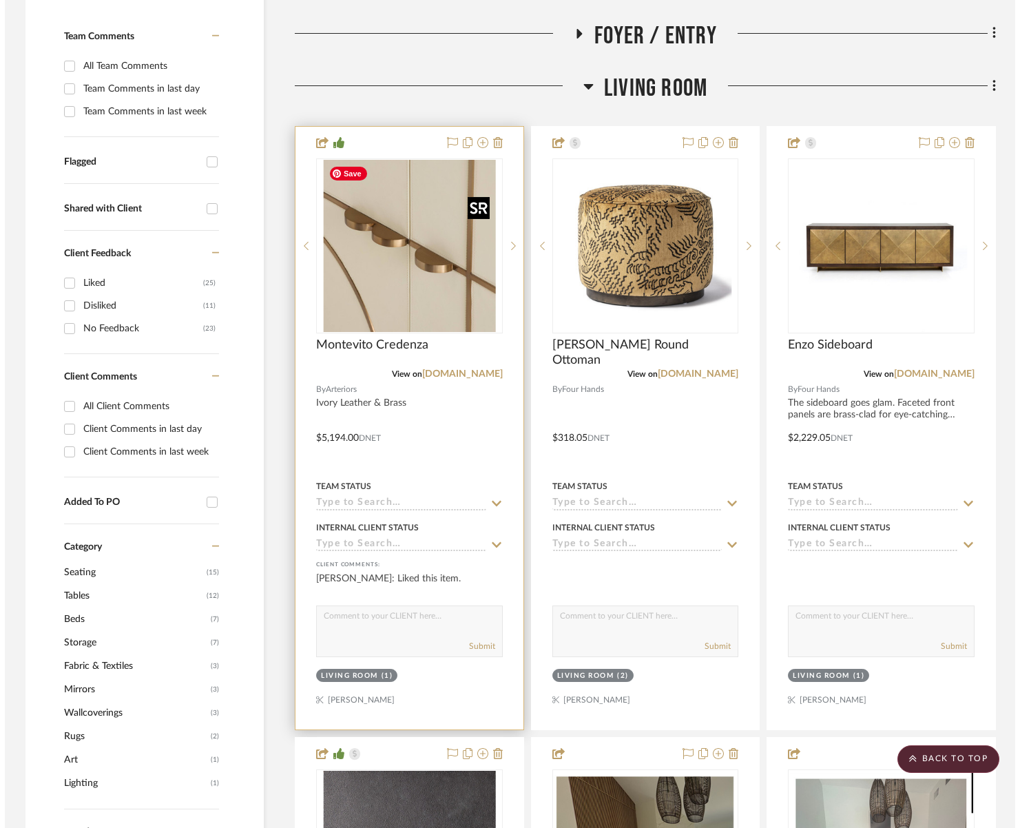
scroll to position [0, 0]
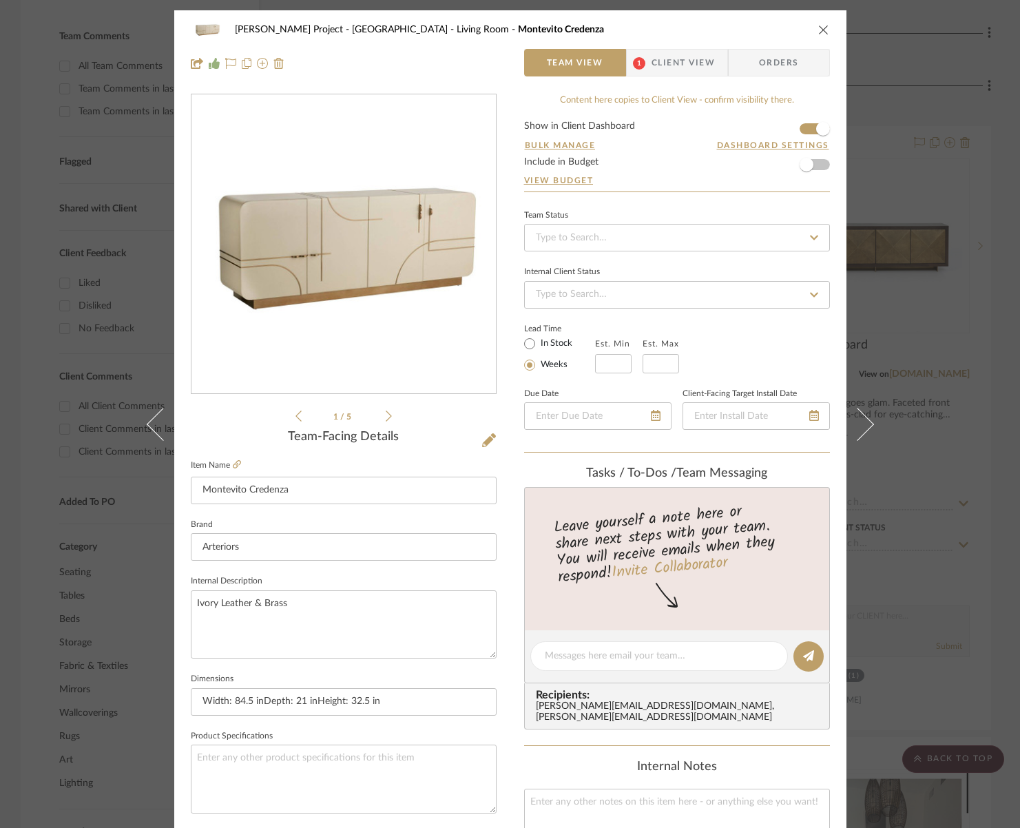
click at [379, 414] on li "1 / 5" at bounding box center [344, 416] width 84 height 17
click at [386, 416] on icon at bounding box center [389, 416] width 6 height 12
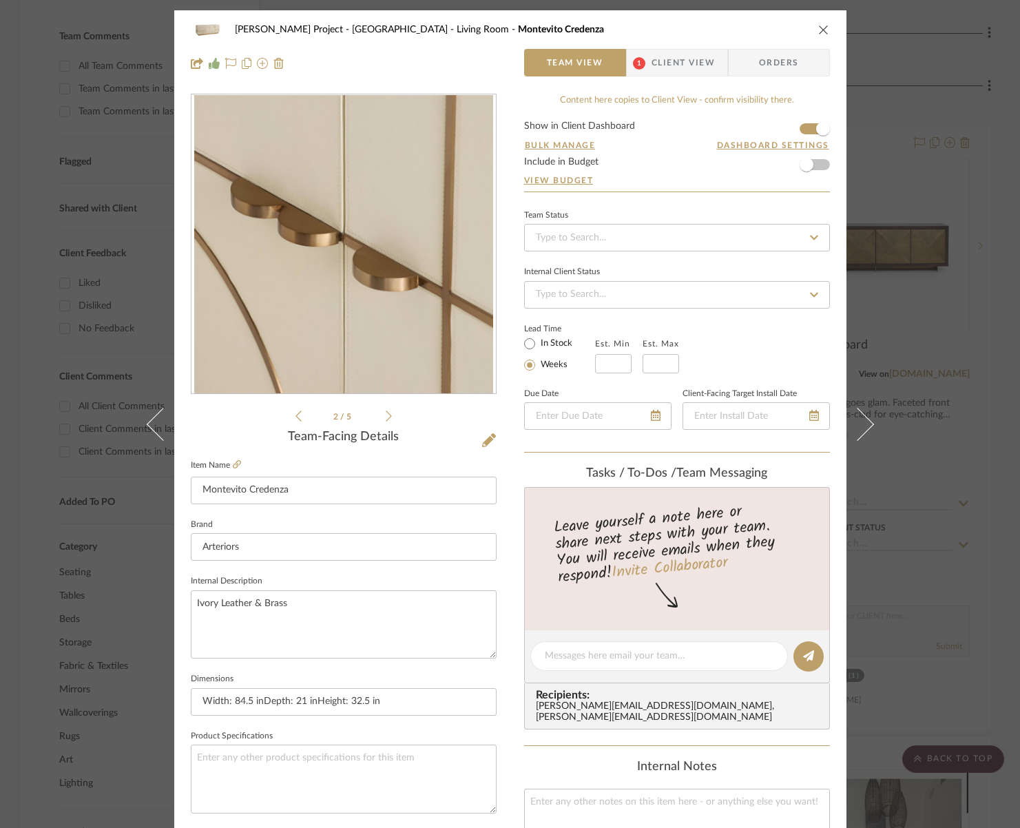
click at [386, 416] on icon at bounding box center [389, 416] width 6 height 12
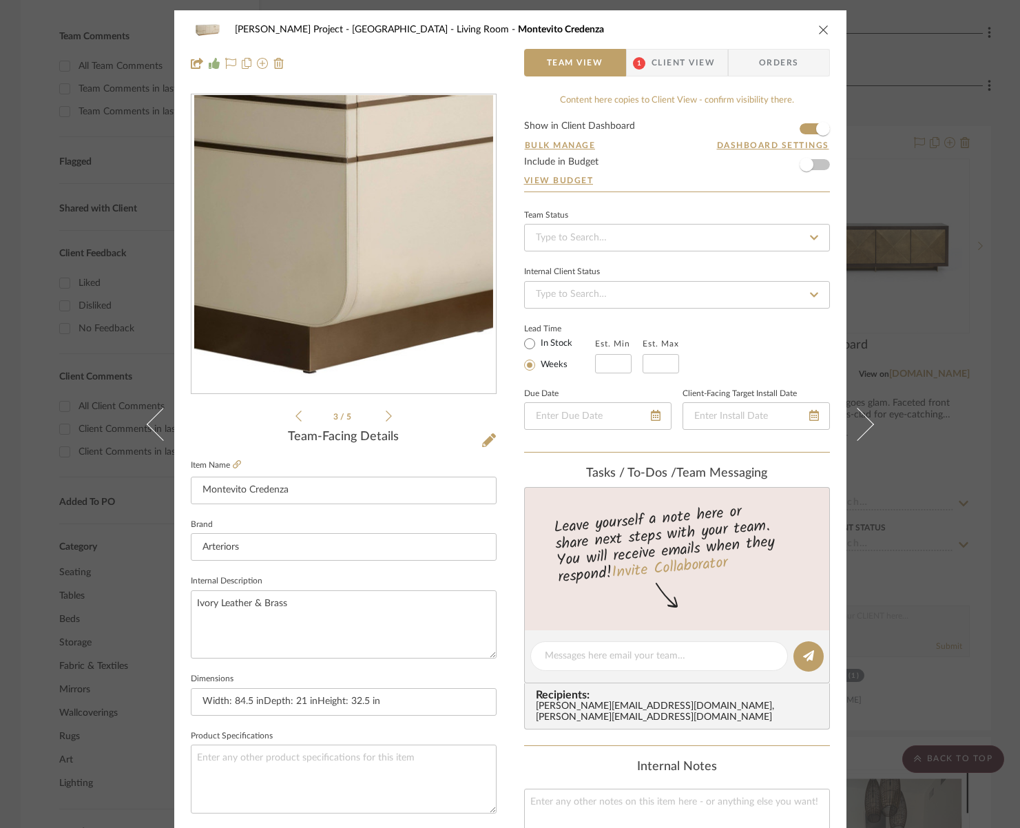
click at [386, 416] on icon at bounding box center [389, 416] width 6 height 12
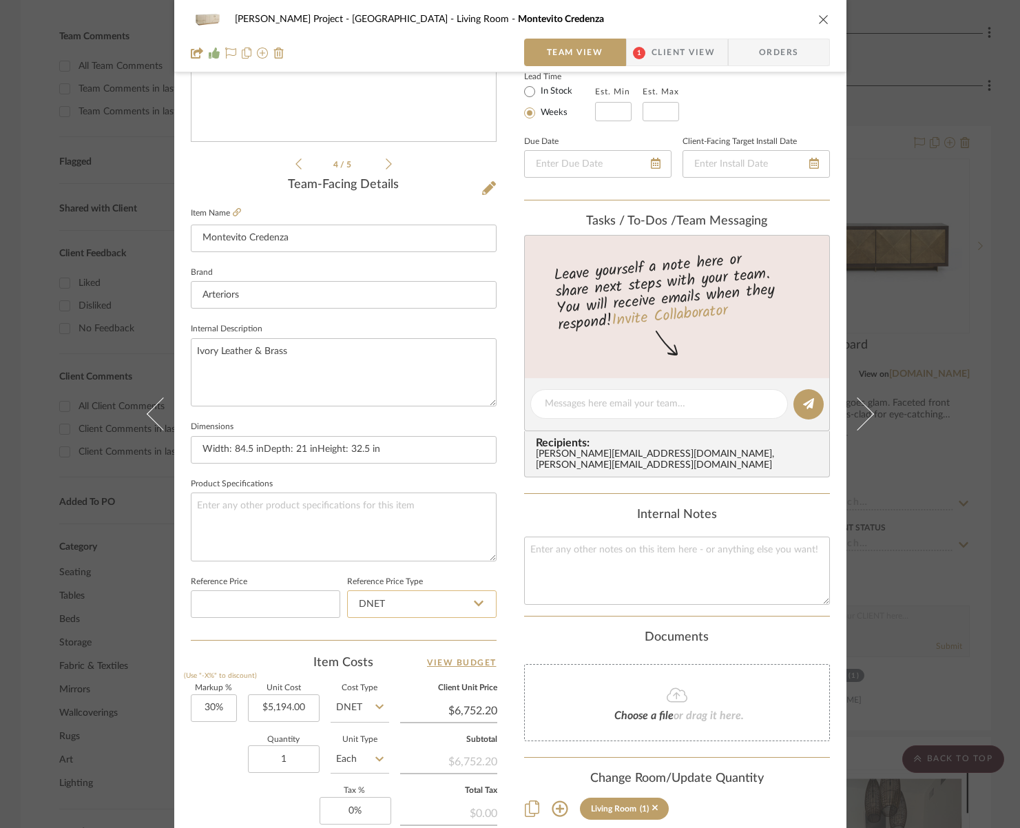
scroll to position [428, 0]
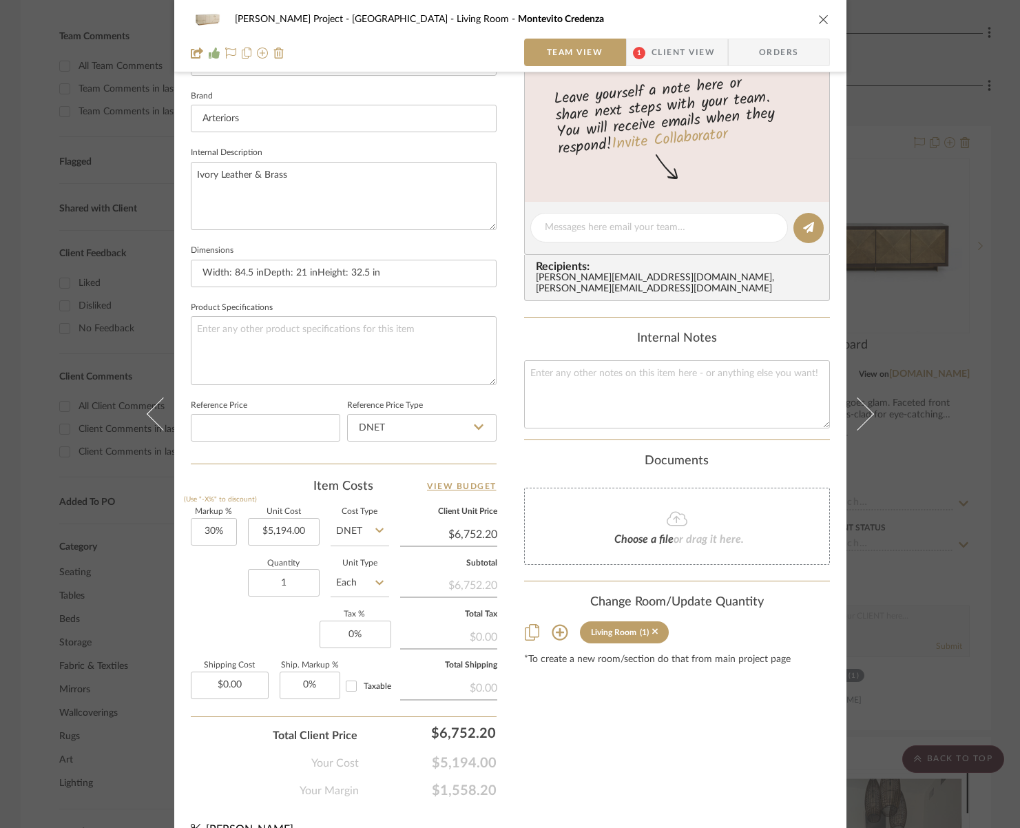
click at [819, 19] on icon "close" at bounding box center [823, 19] width 11 height 11
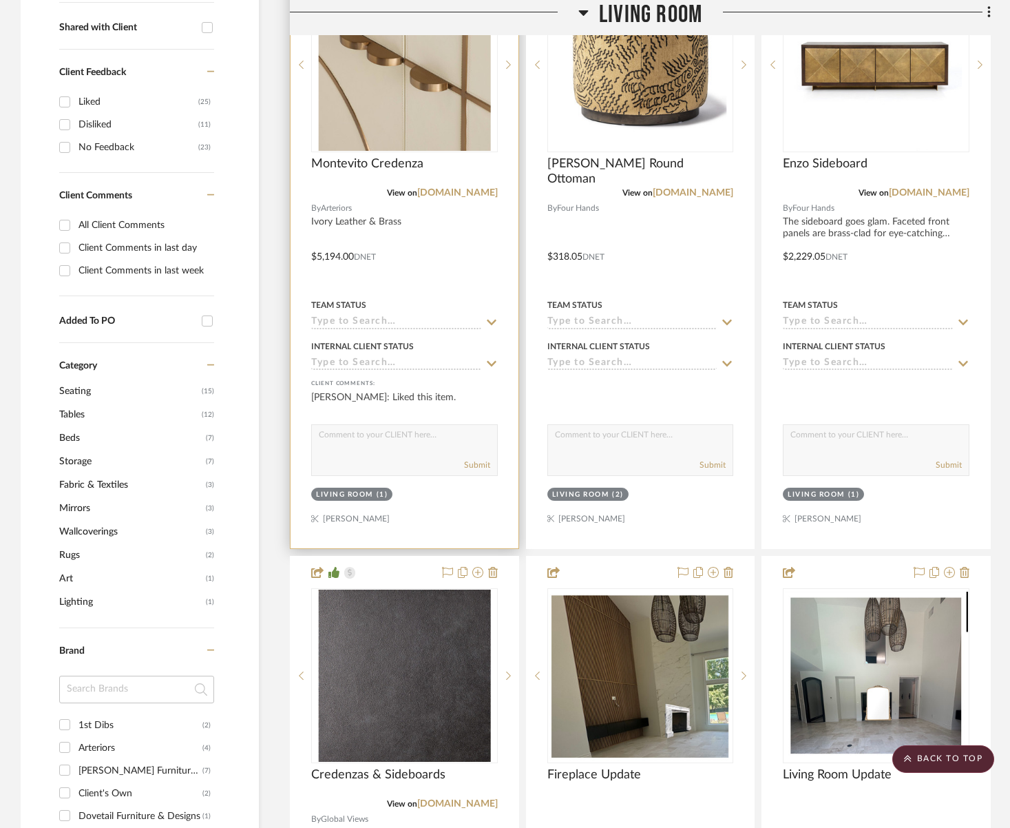
scroll to position [560, 0]
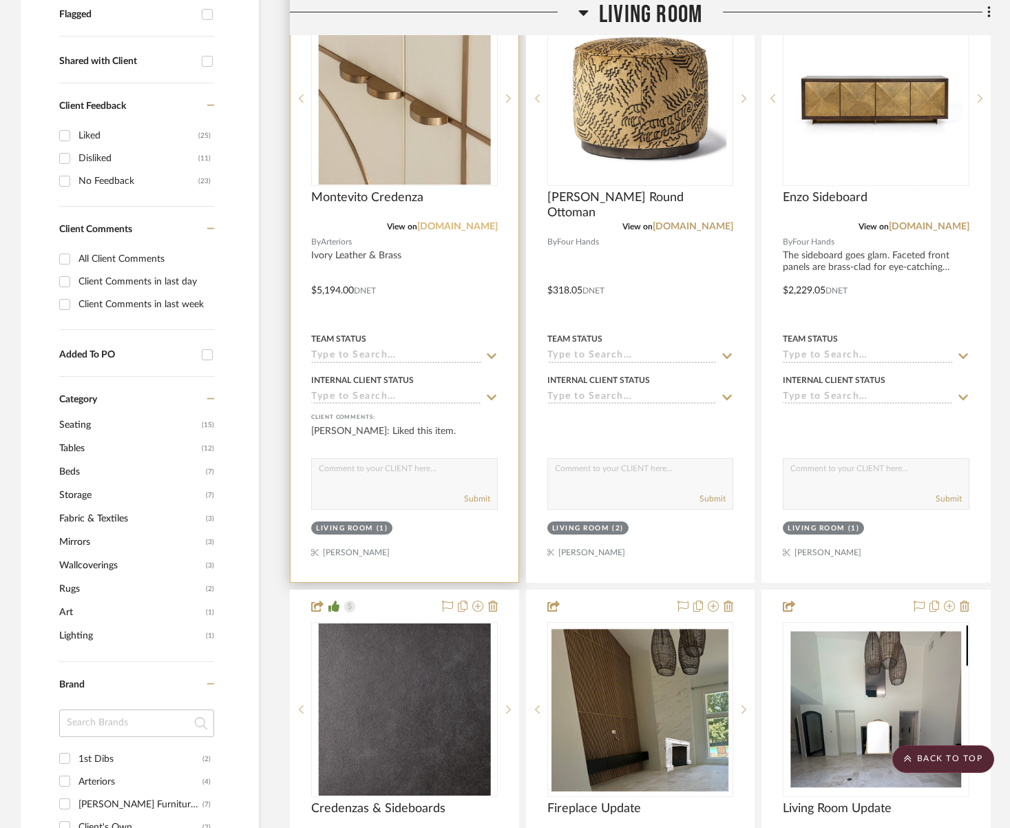
click at [448, 227] on link "[DOMAIN_NAME]" at bounding box center [457, 227] width 81 height 10
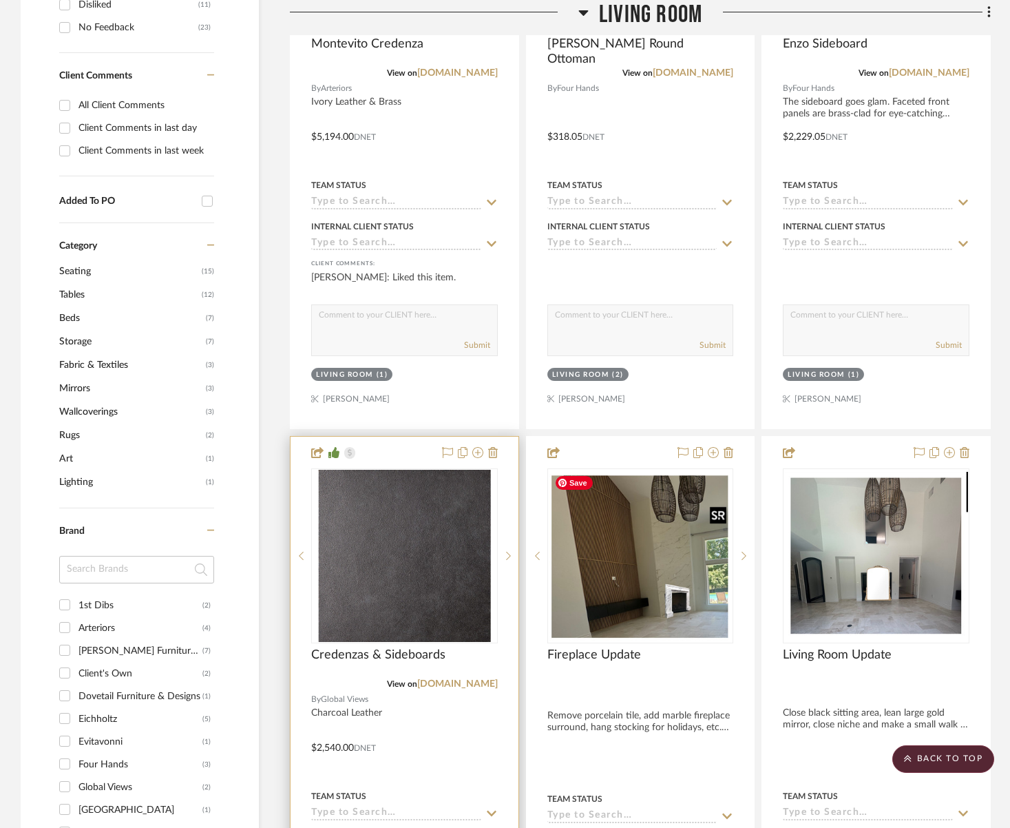
scroll to position [789, 0]
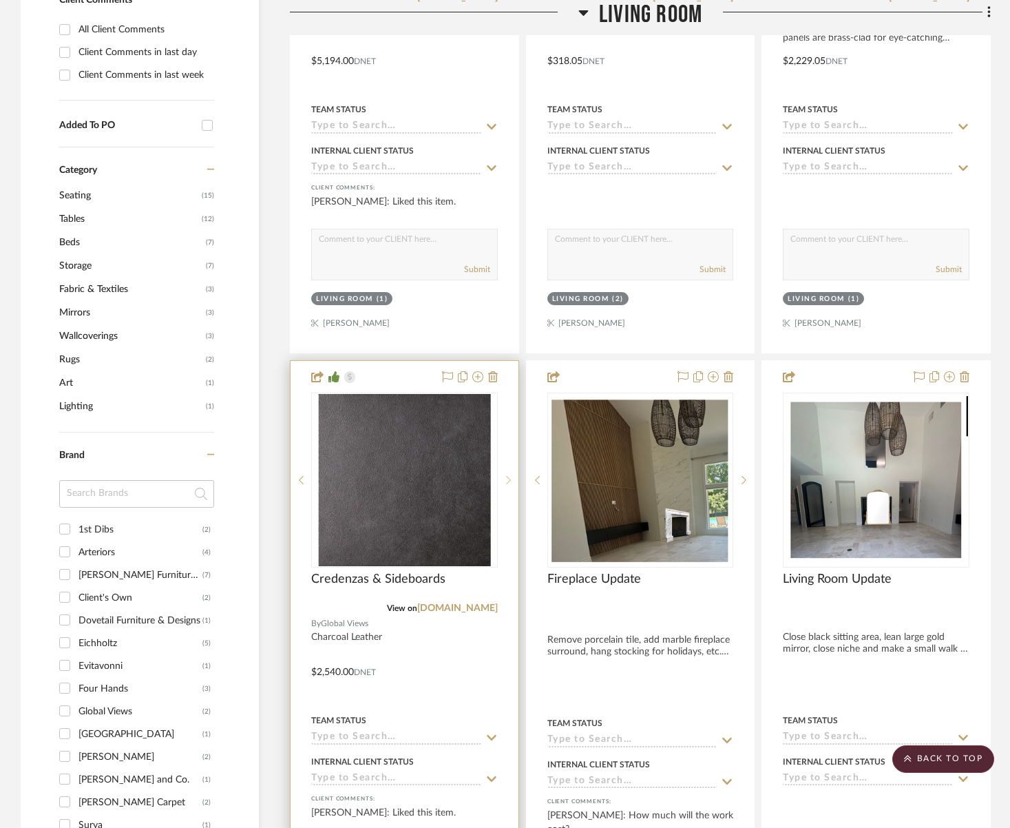
click at [507, 476] on icon at bounding box center [508, 480] width 5 height 10
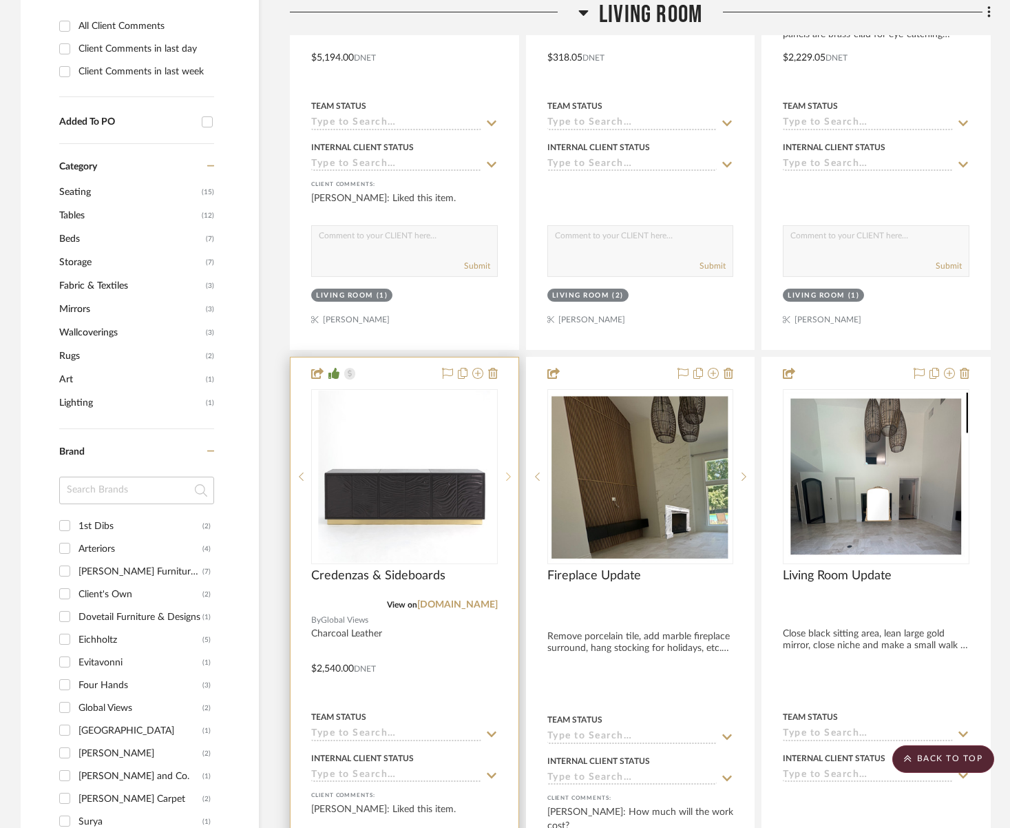
click at [507, 476] on icon at bounding box center [508, 477] width 5 height 10
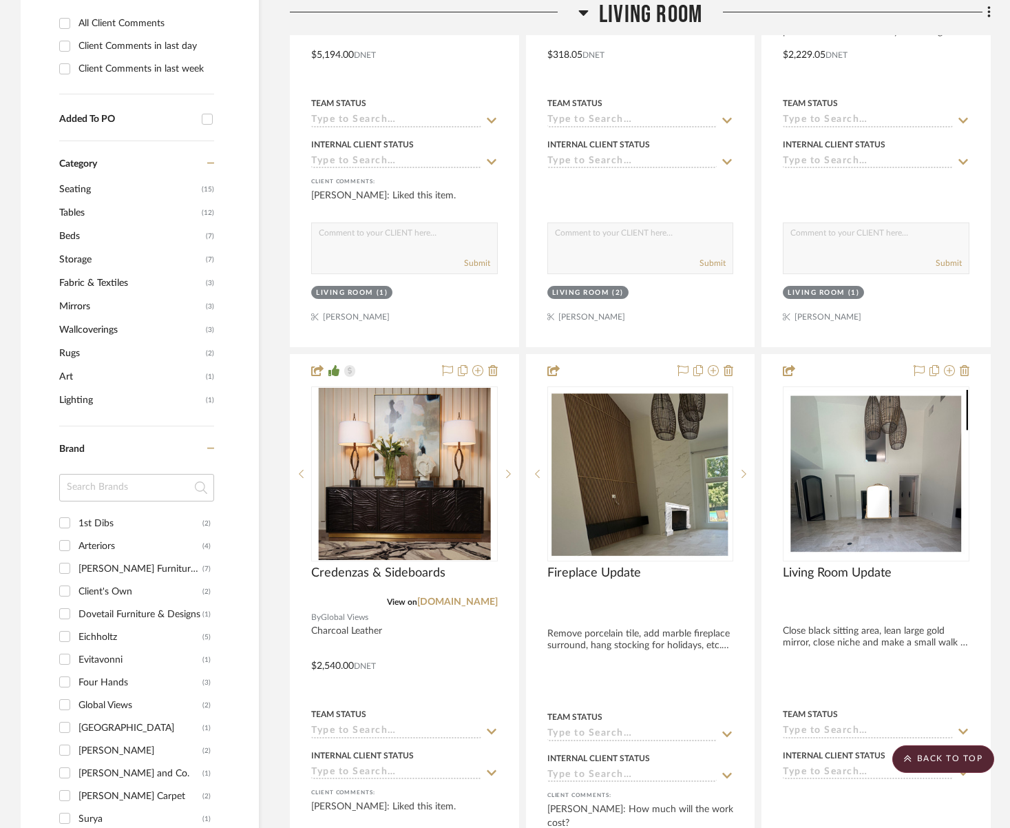
scroll to position [795, 0]
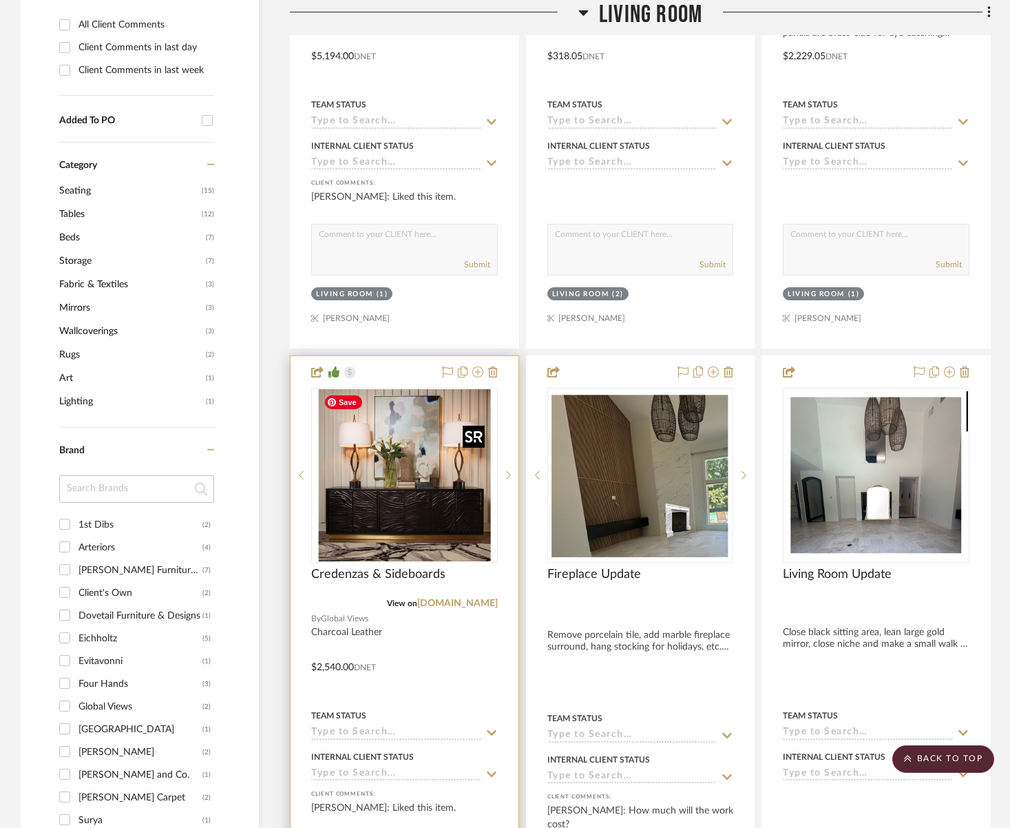
click at [377, 487] on img "1" at bounding box center [404, 475] width 172 height 172
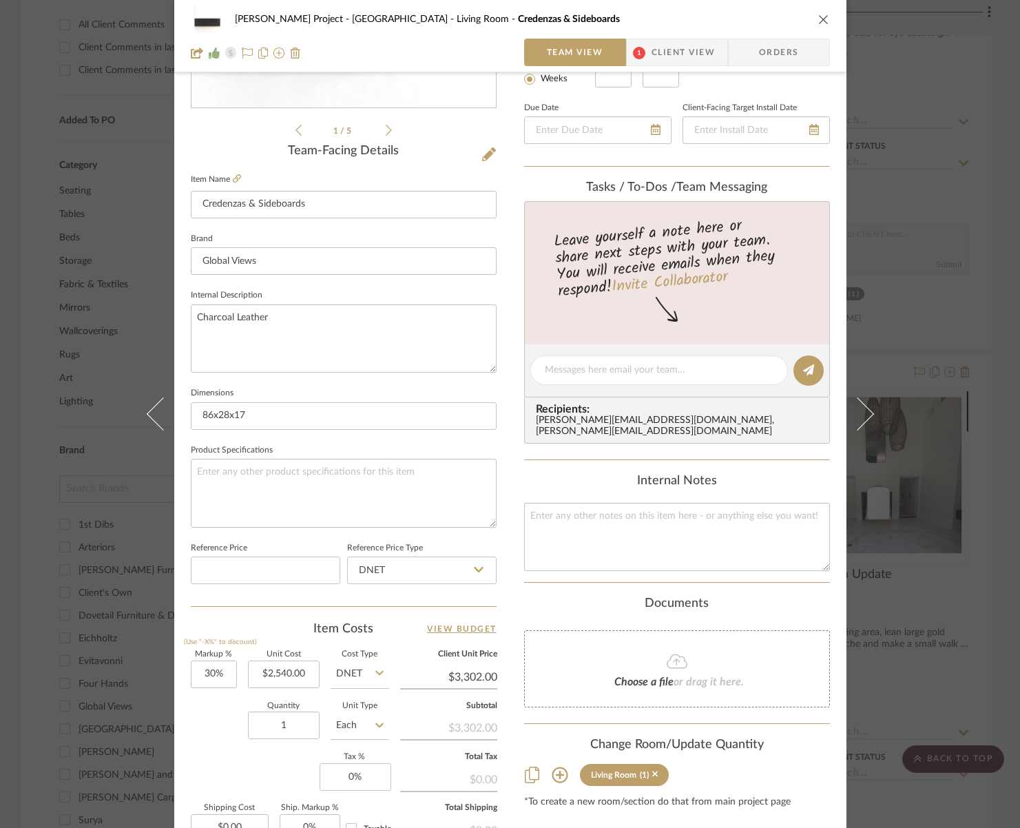
scroll to position [414, 0]
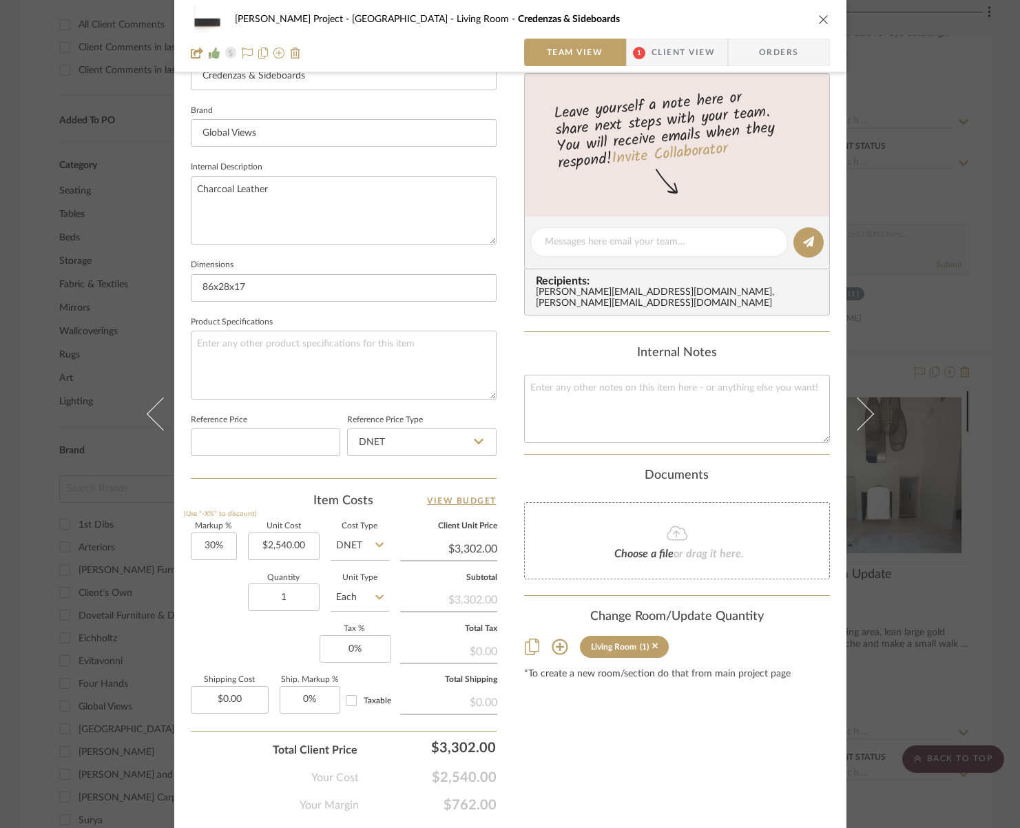
click at [819, 21] on icon "close" at bounding box center [823, 19] width 11 height 11
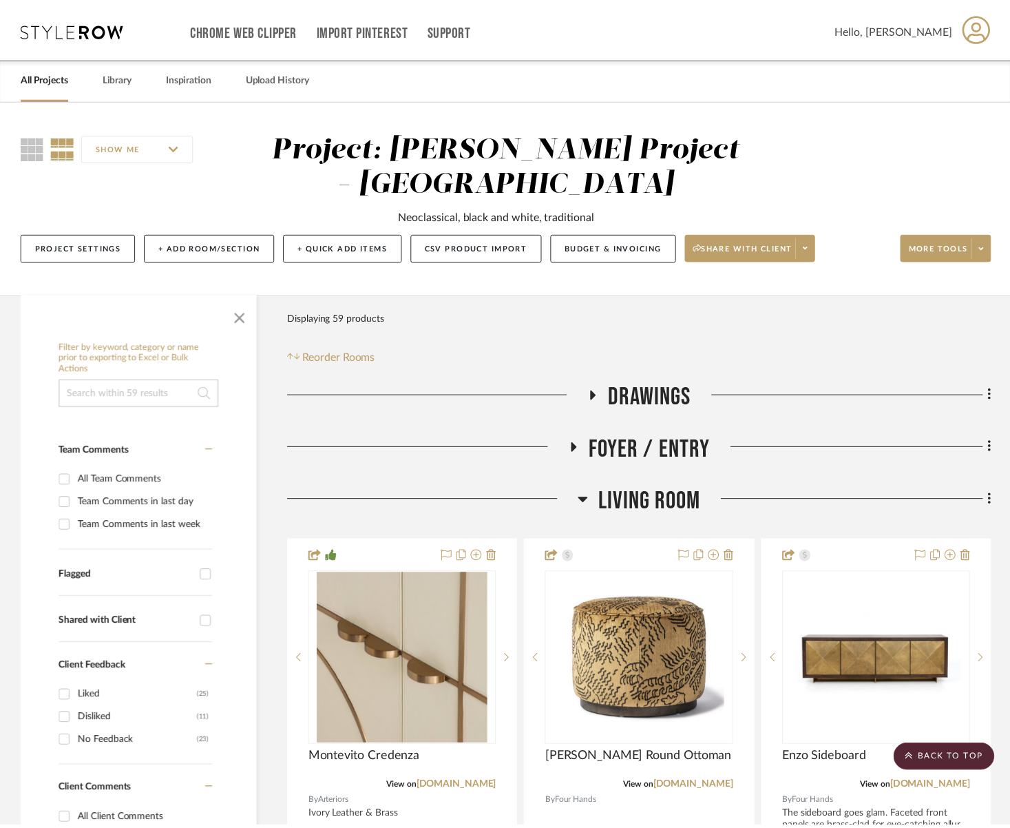
scroll to position [795, 0]
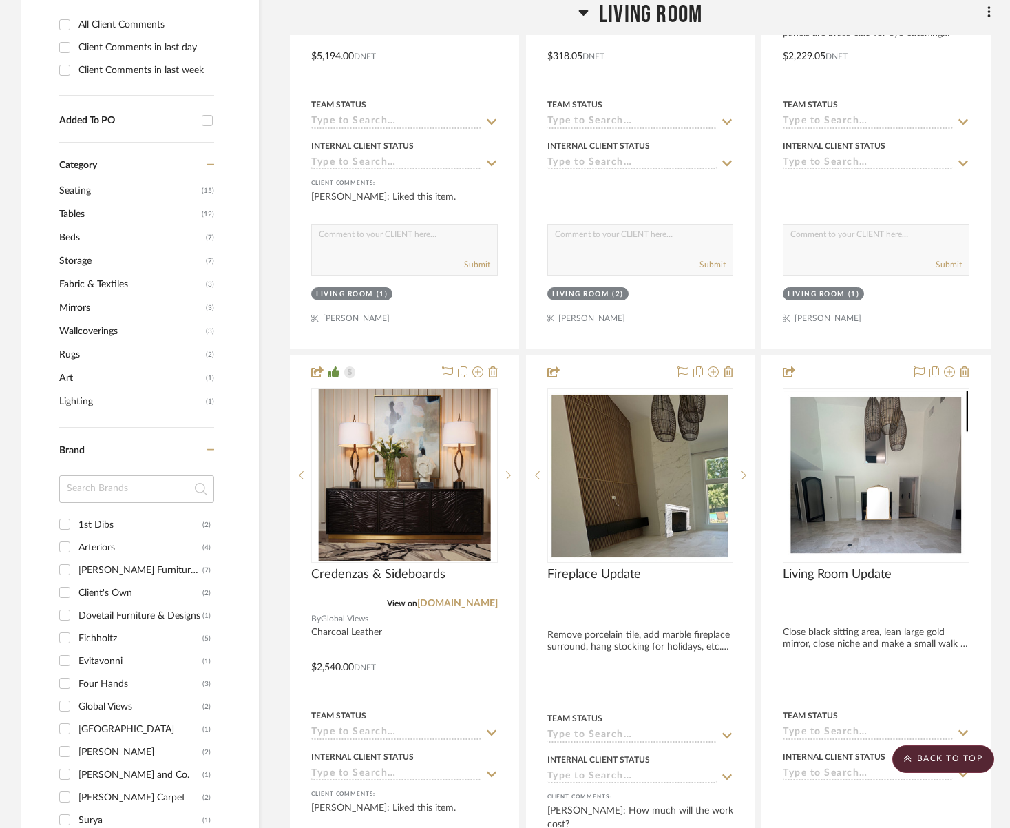
click at [670, 12] on span "Living Room" at bounding box center [650, 15] width 103 height 30
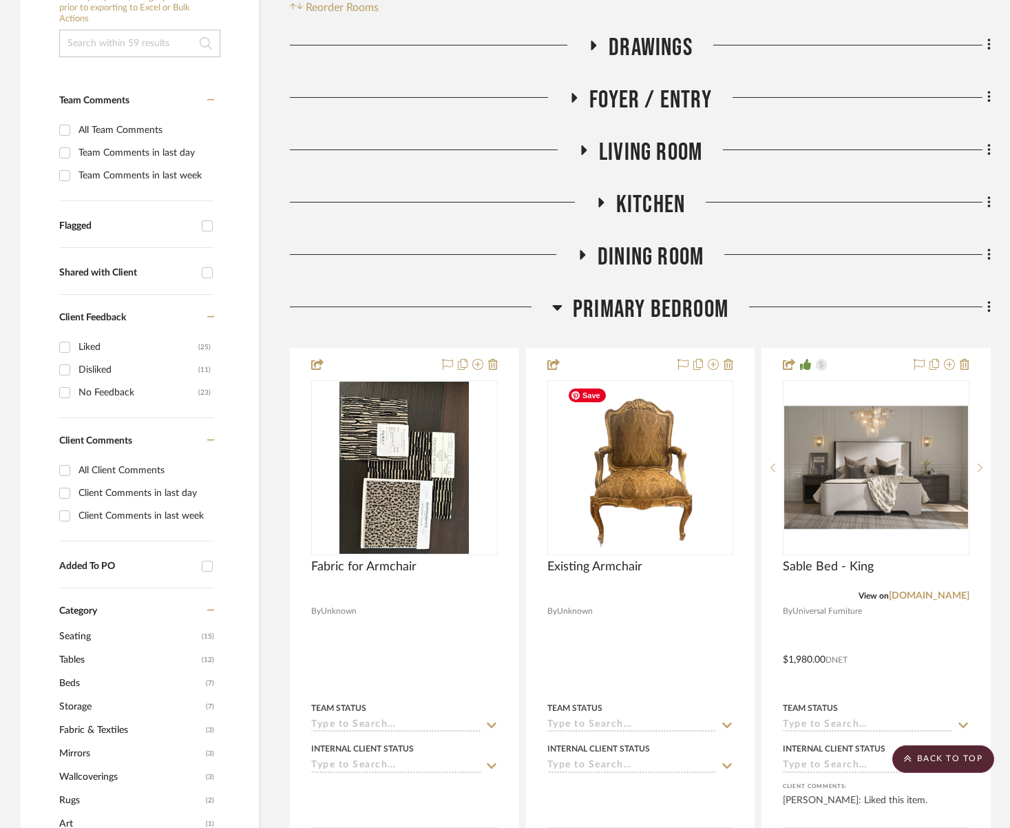
scroll to position [264, 0]
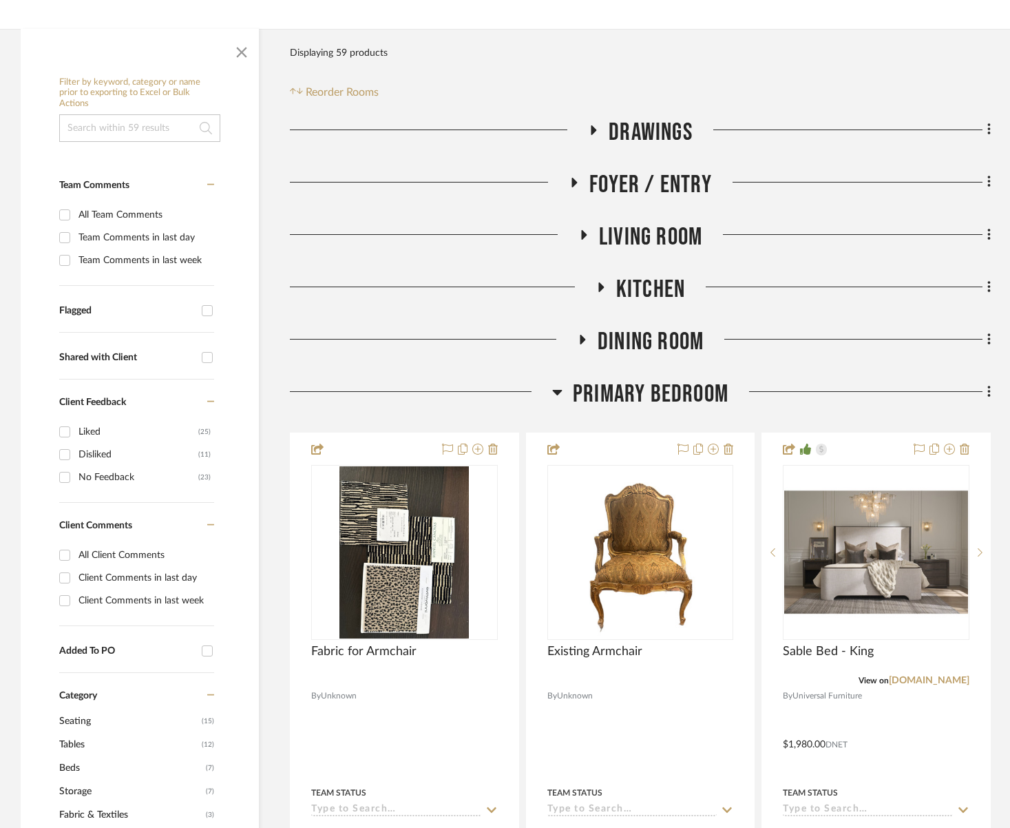
click at [687, 397] on span "Primary Bedroom" at bounding box center [651, 394] width 156 height 30
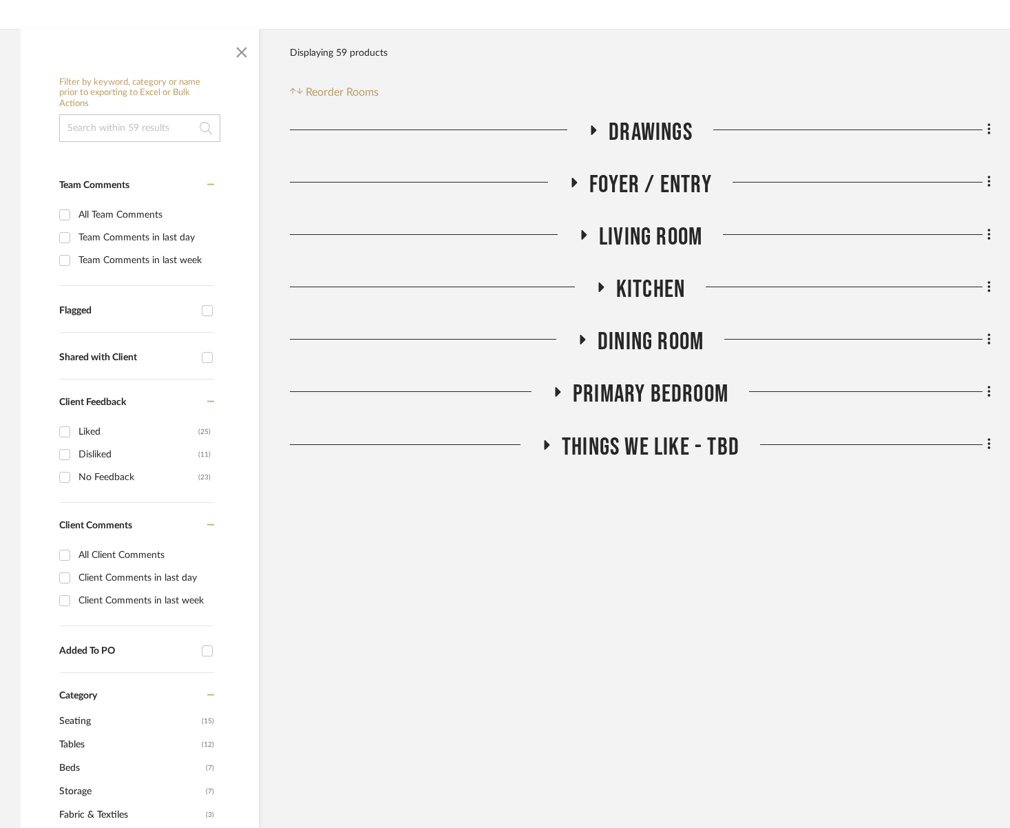
click at [669, 285] on span "Kitchen" at bounding box center [650, 290] width 69 height 30
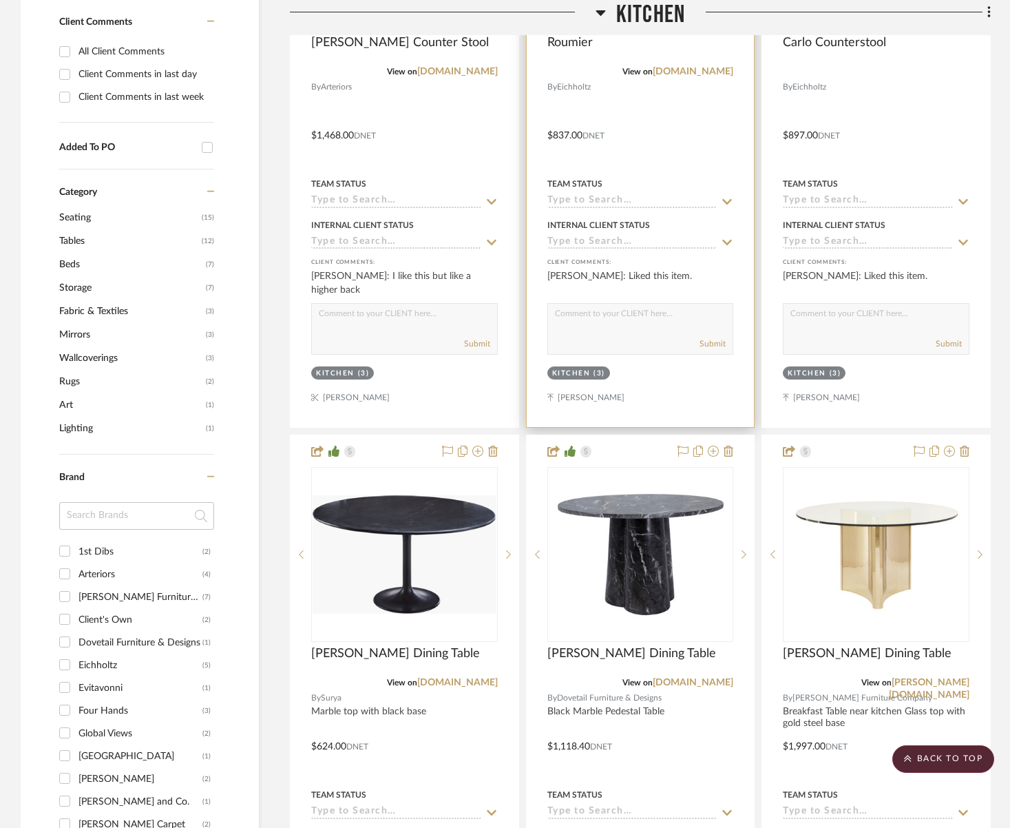
scroll to position [769, 0]
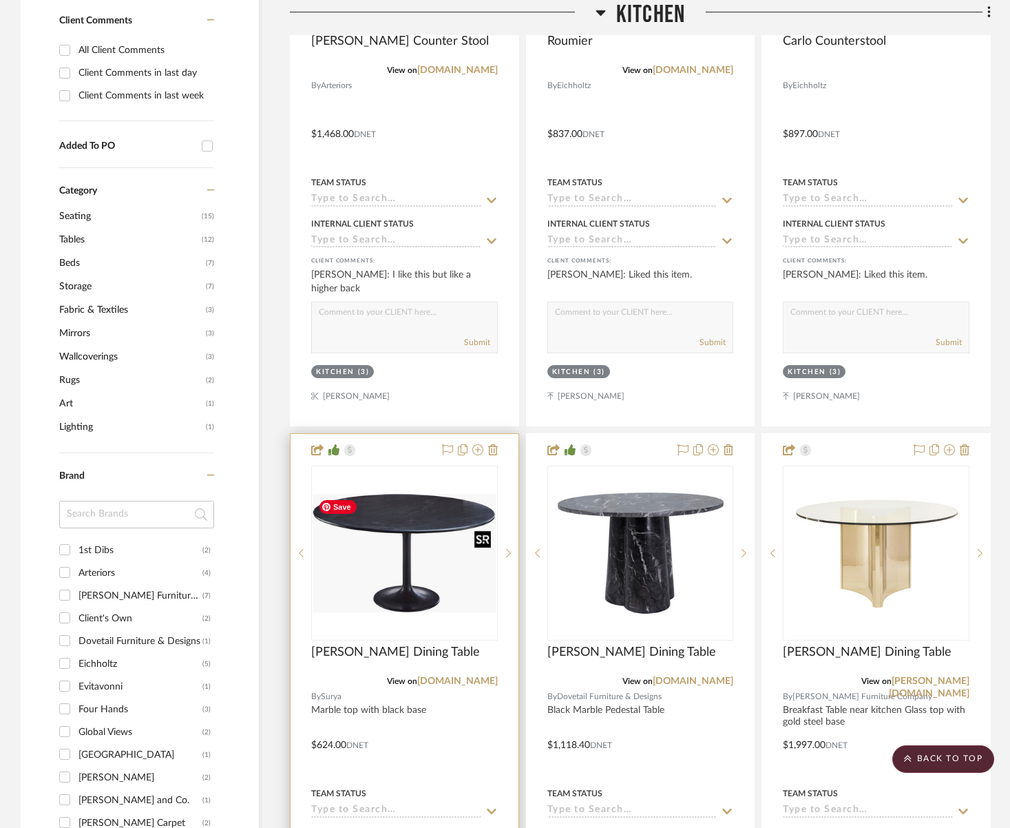
click at [384, 530] on div at bounding box center [404, 552] width 187 height 175
click at [382, 528] on img "0" at bounding box center [405, 553] width 184 height 118
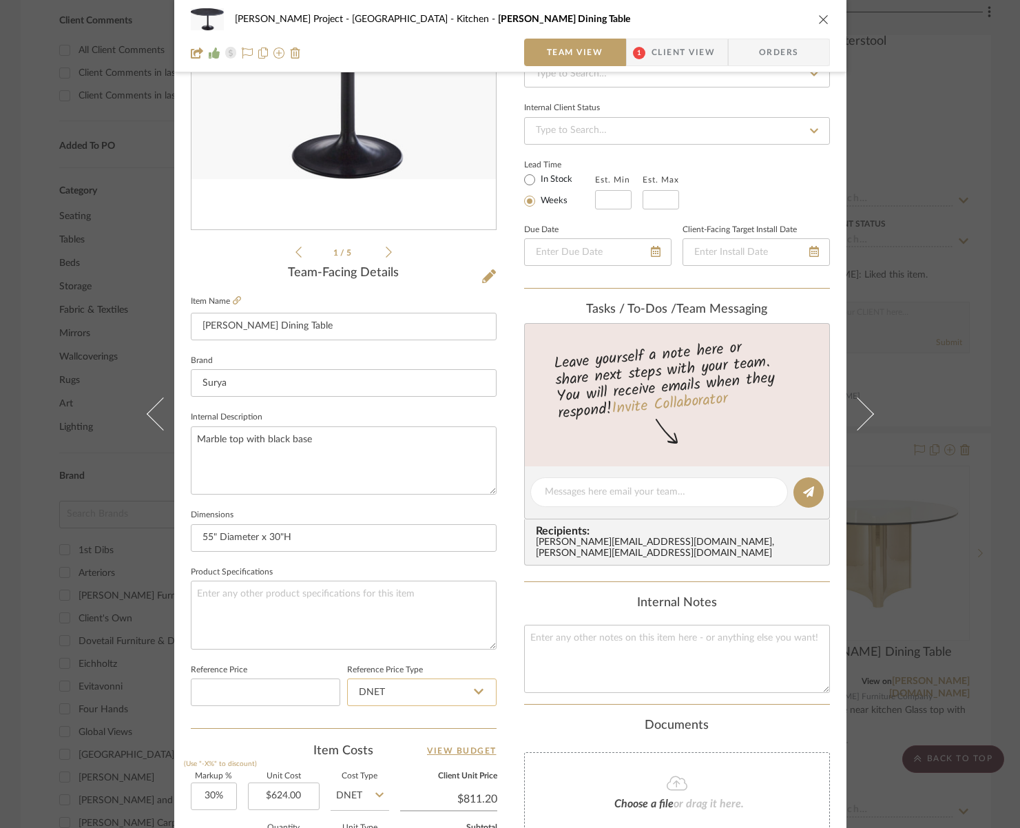
scroll to position [337, 0]
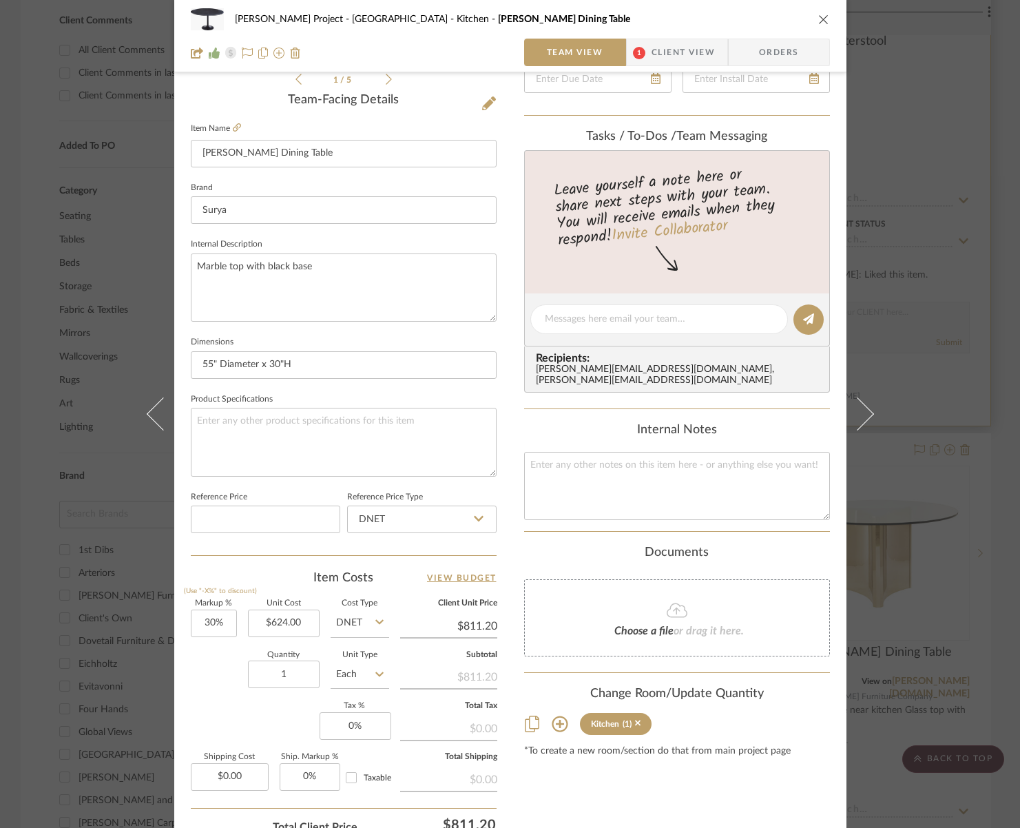
drag, startPoint x: 821, startPoint y: 15, endPoint x: 831, endPoint y: 109, distance: 94.8
click at [821, 15] on icon "close" at bounding box center [823, 19] width 11 height 11
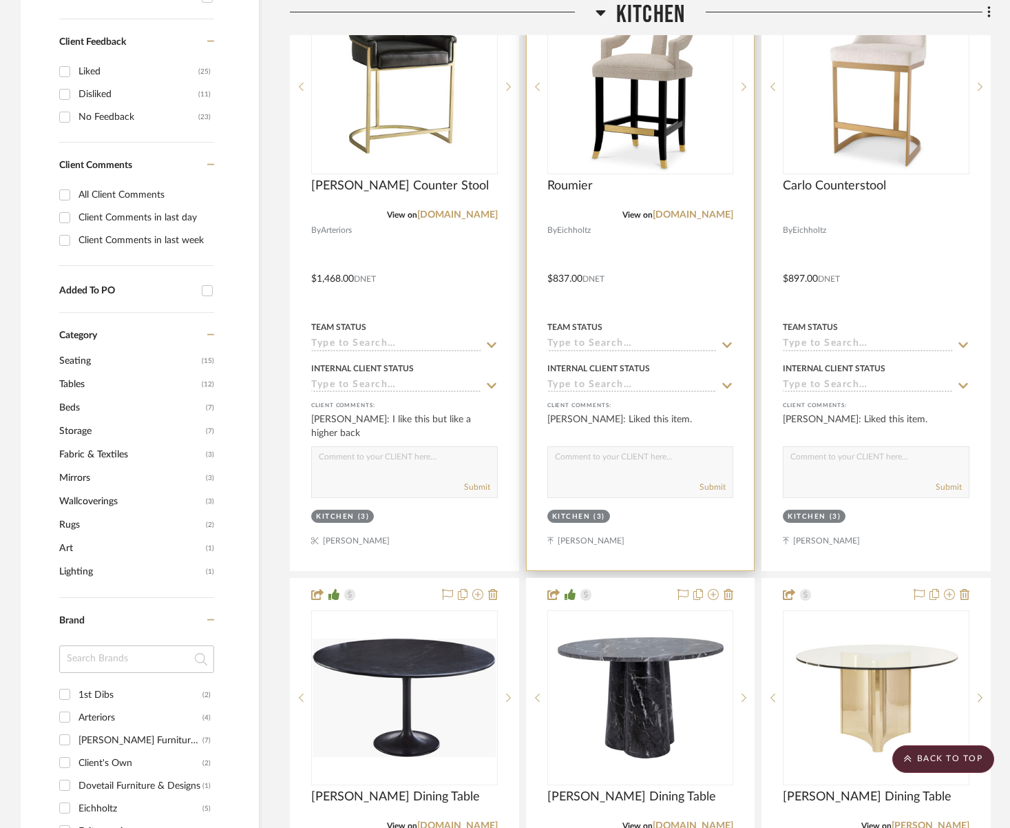
scroll to position [602, 0]
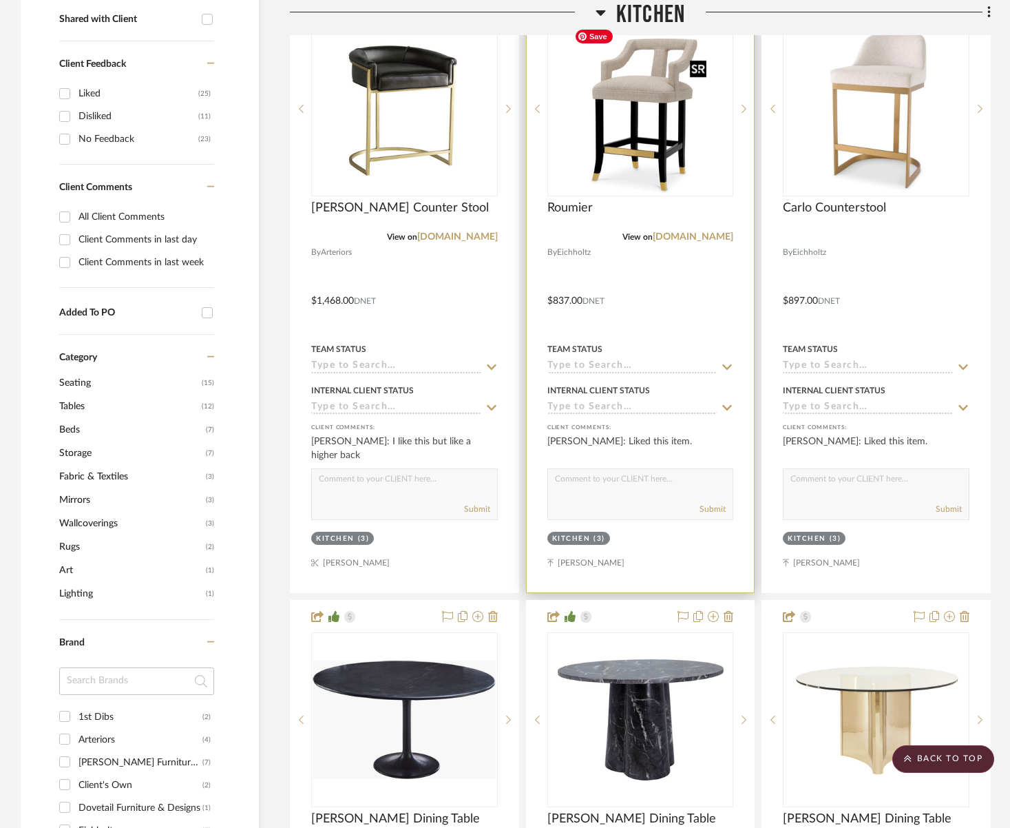
click at [687, 131] on img "0" at bounding box center [640, 109] width 143 height 172
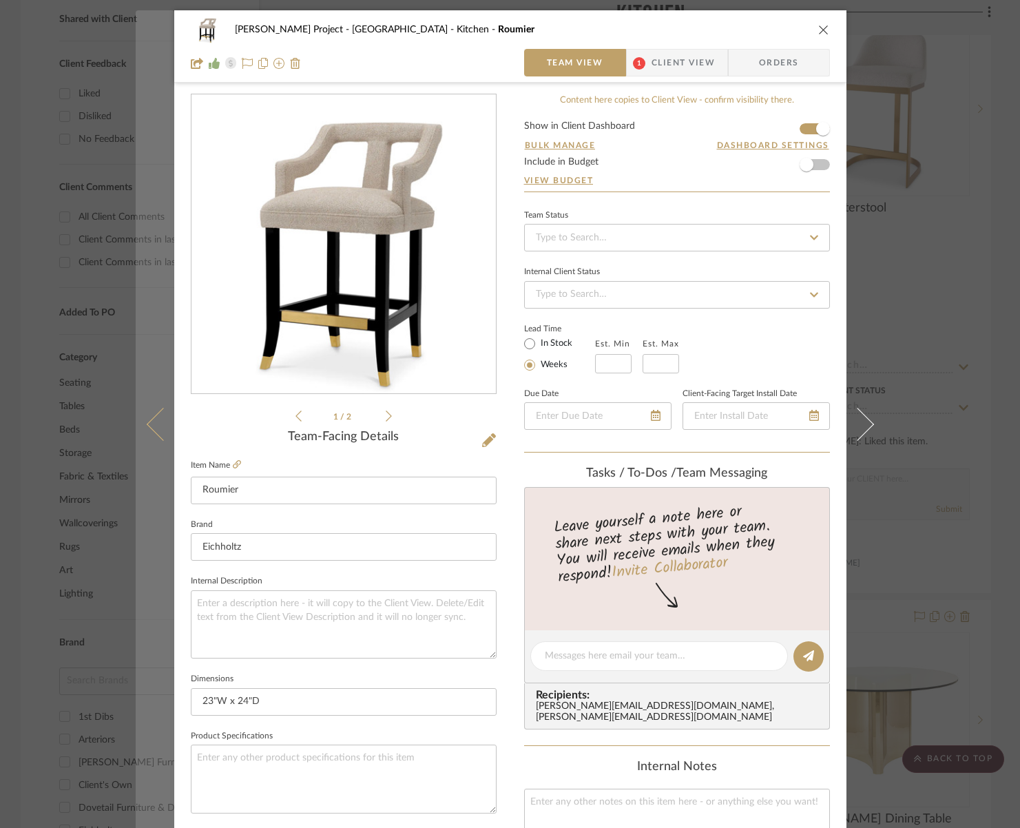
scroll to position [237, 0]
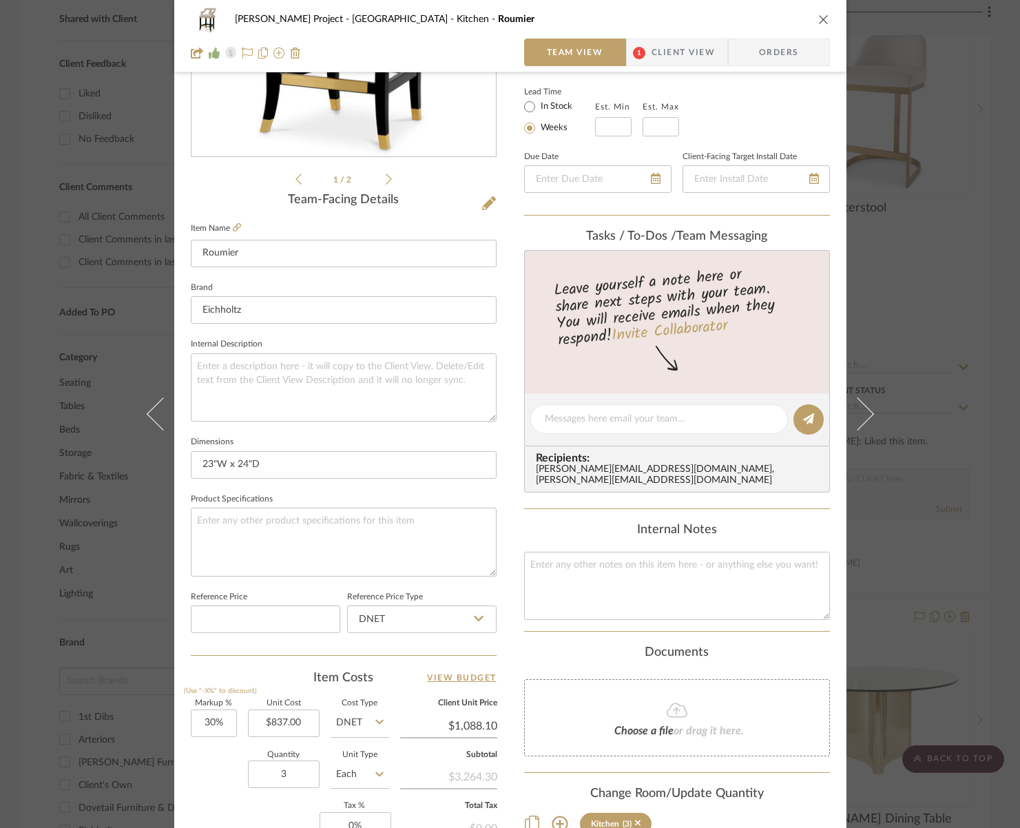
click at [820, 21] on icon "close" at bounding box center [823, 19] width 11 height 11
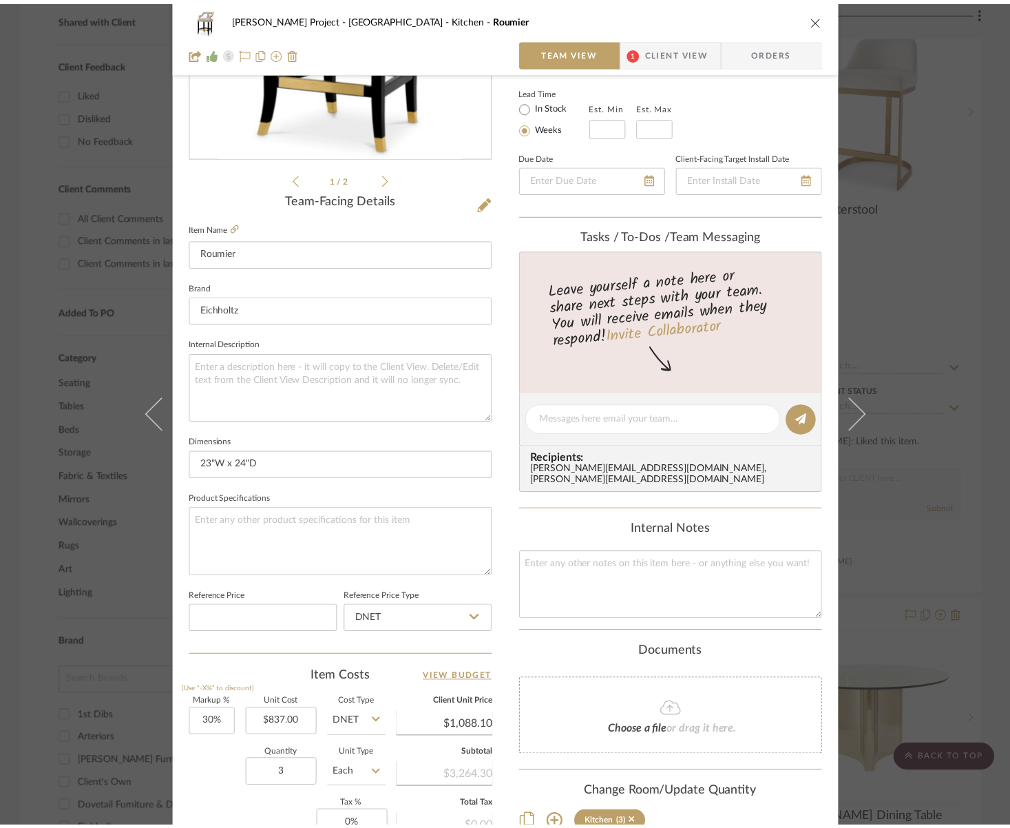
scroll to position [602, 0]
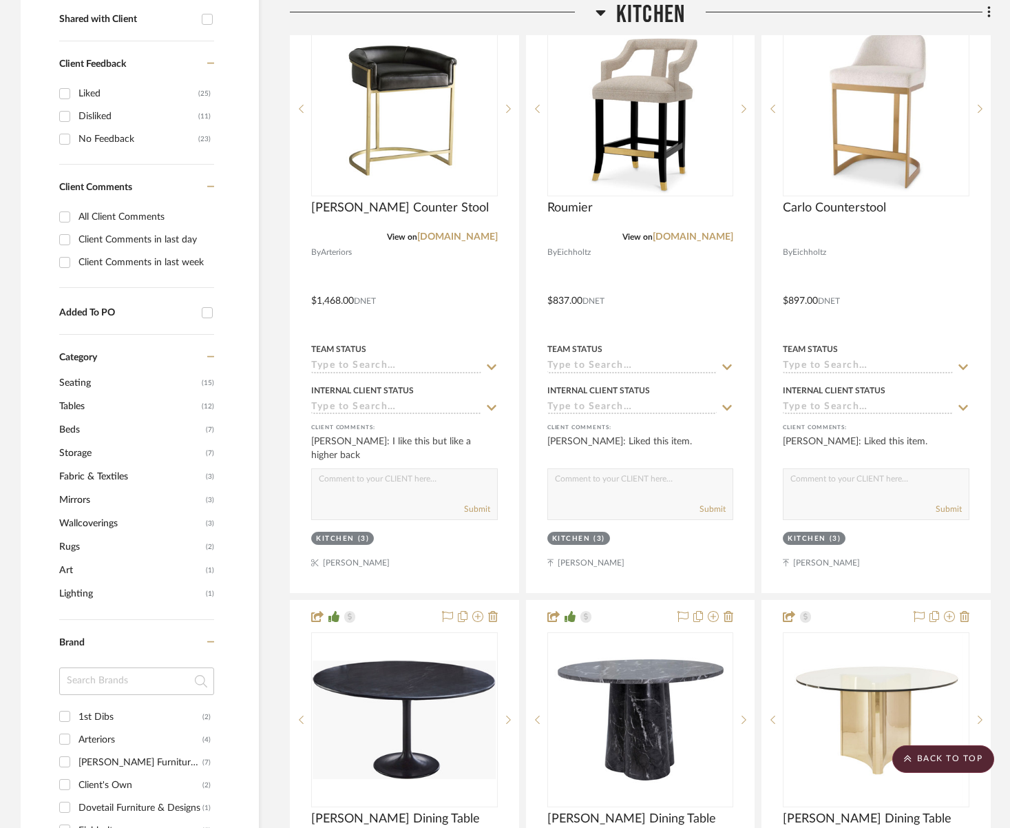
click at [658, 11] on span "Kitchen" at bounding box center [650, 15] width 69 height 30
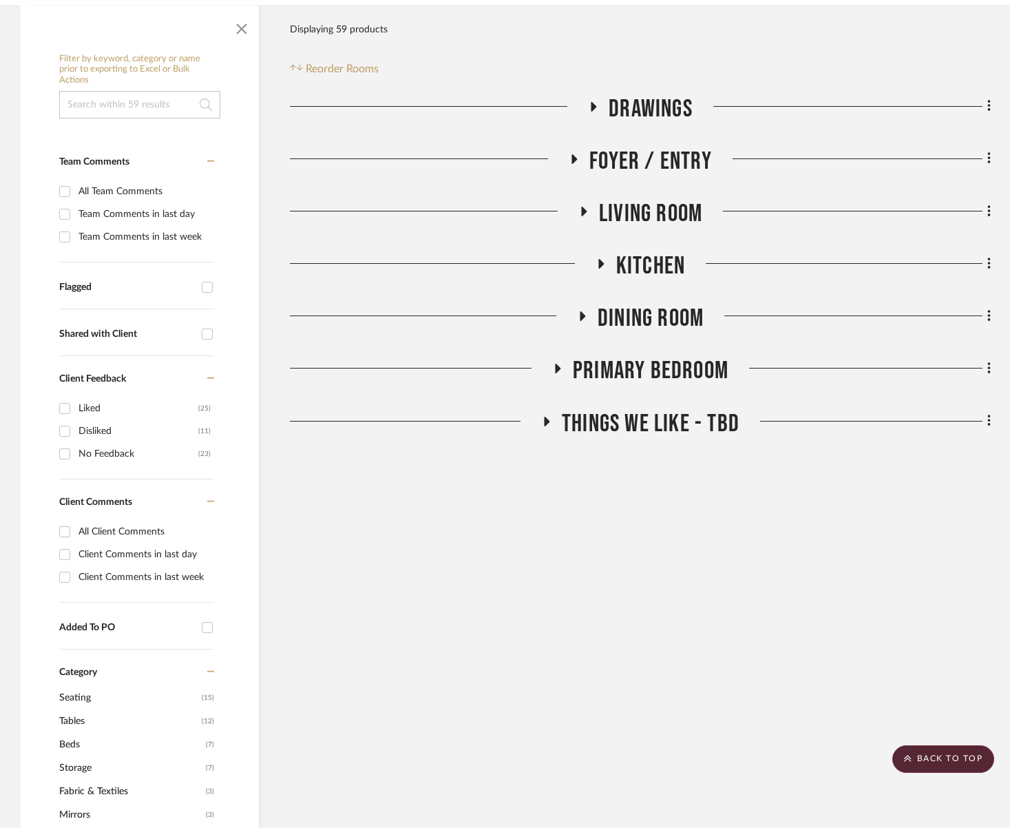
scroll to position [34, 0]
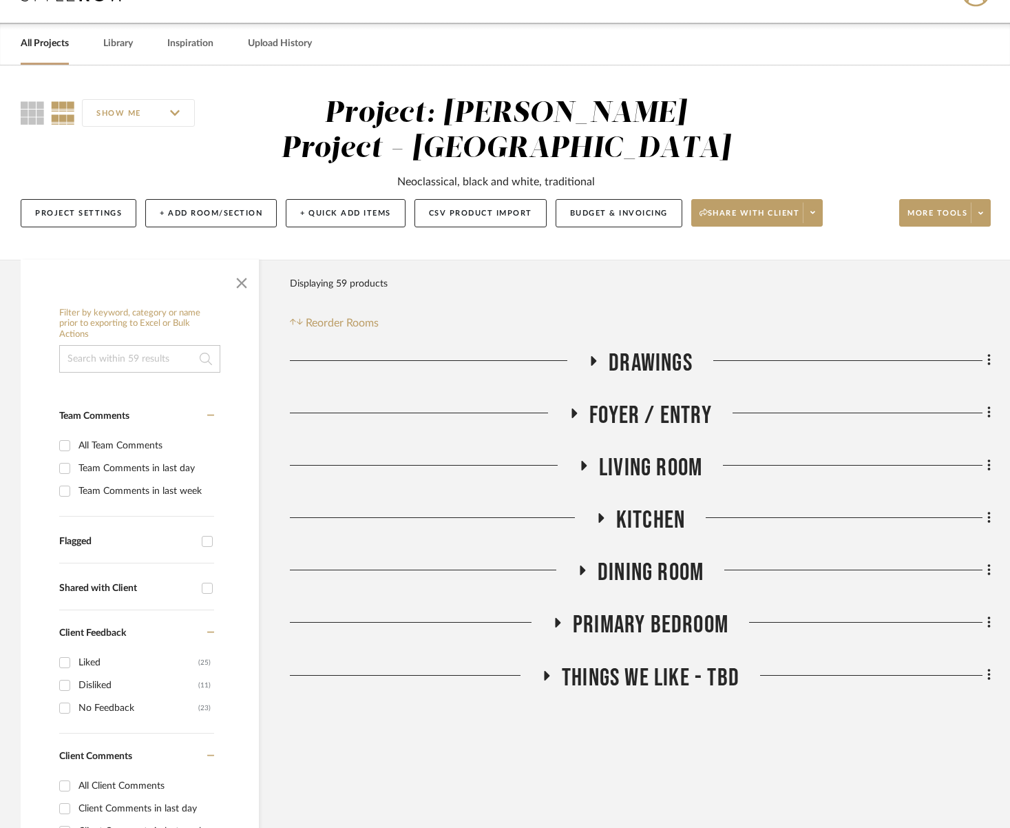
drag, startPoint x: 684, startPoint y: 617, endPoint x: 680, endPoint y: 609, distance: 8.6
click at [684, 617] on span "Primary Bedroom" at bounding box center [651, 625] width 156 height 30
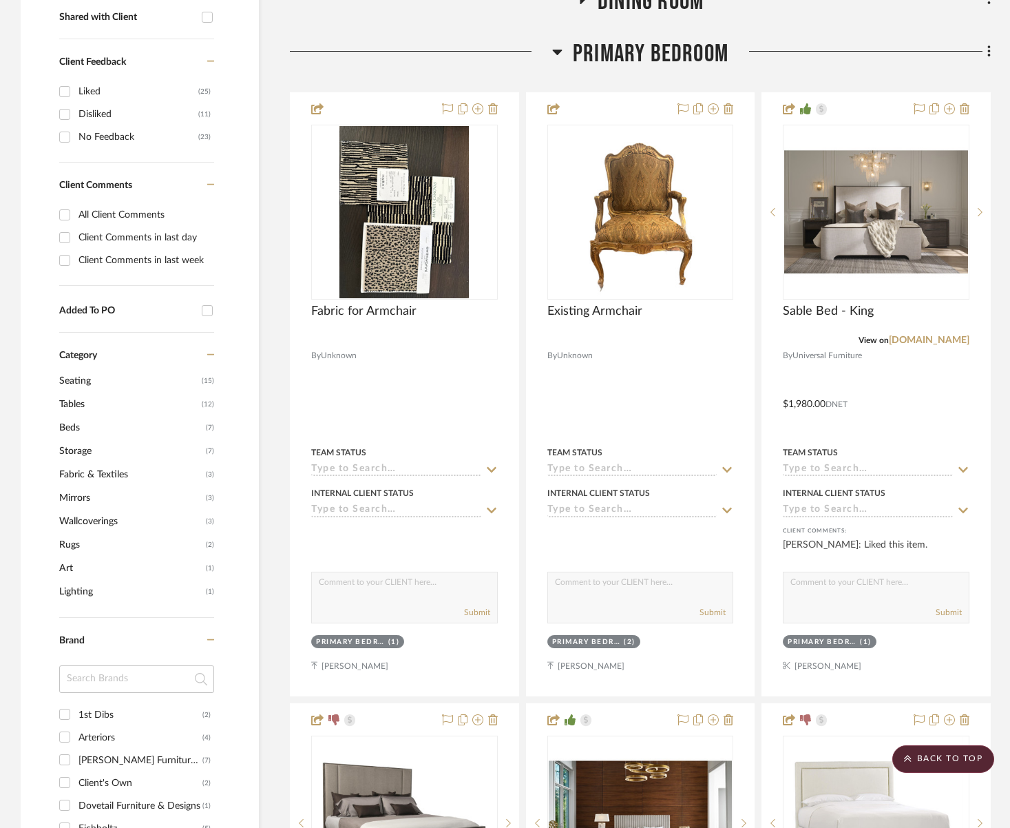
scroll to position [842, 0]
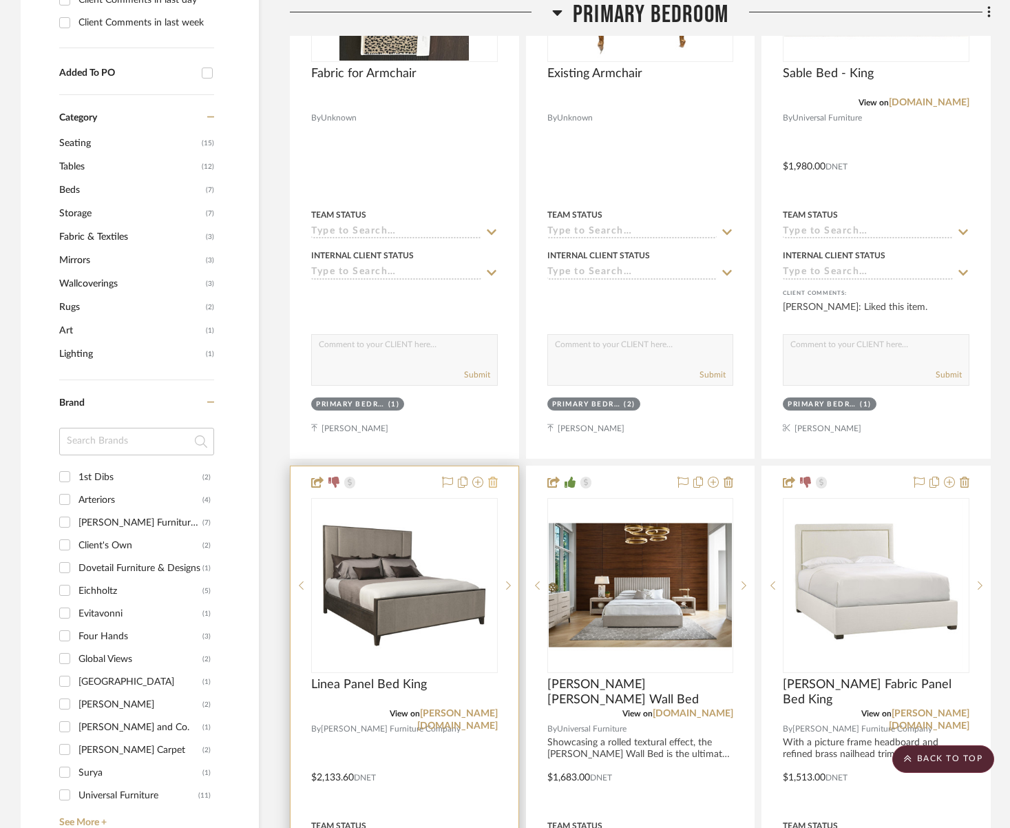
click at [496, 483] on icon at bounding box center [493, 481] width 10 height 11
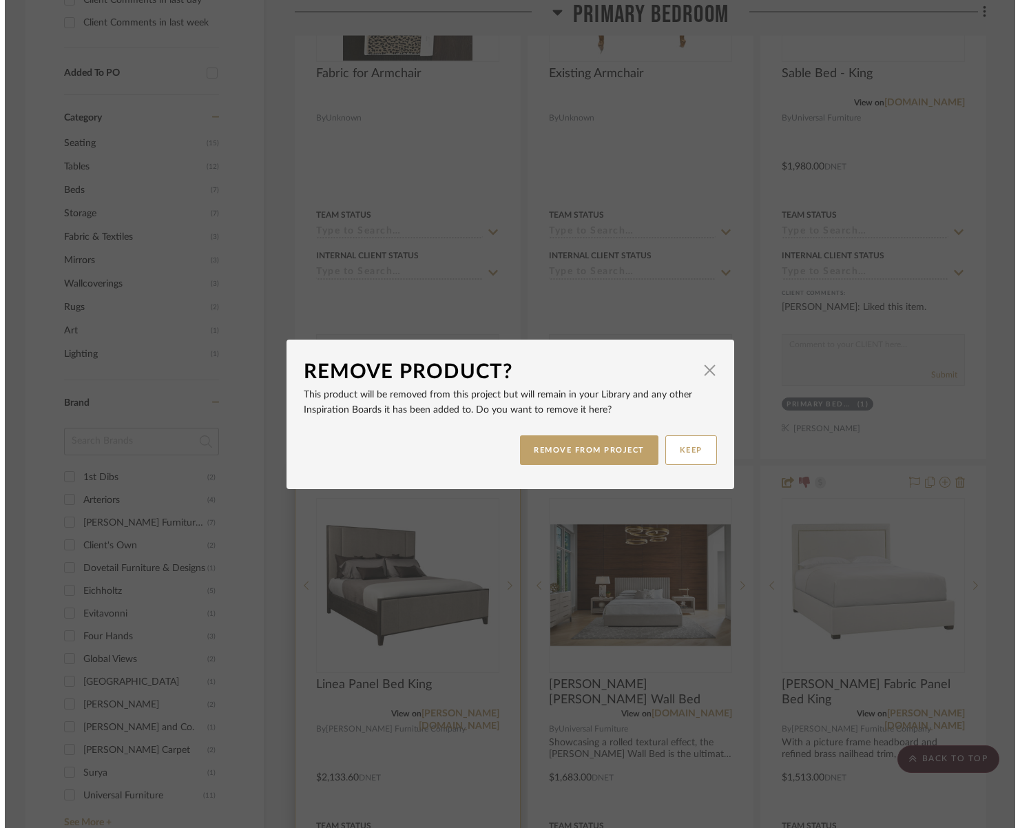
scroll to position [0, 0]
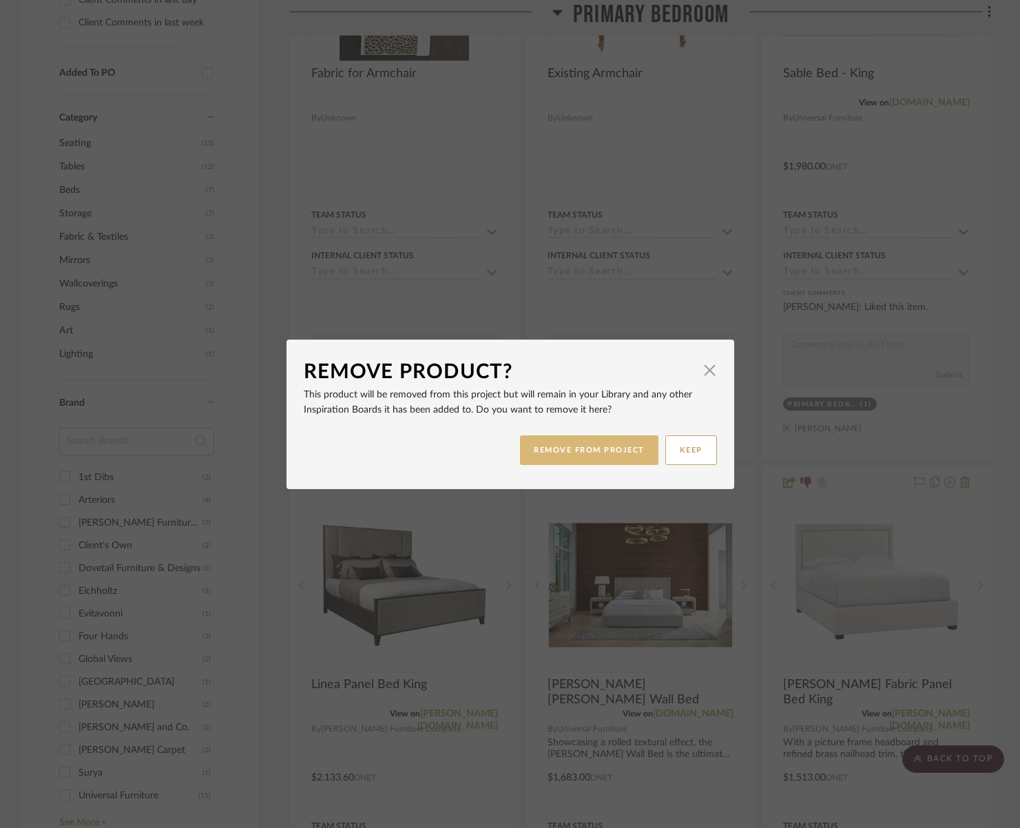
click at [607, 441] on button "REMOVE FROM PROJECT" at bounding box center [589, 450] width 138 height 30
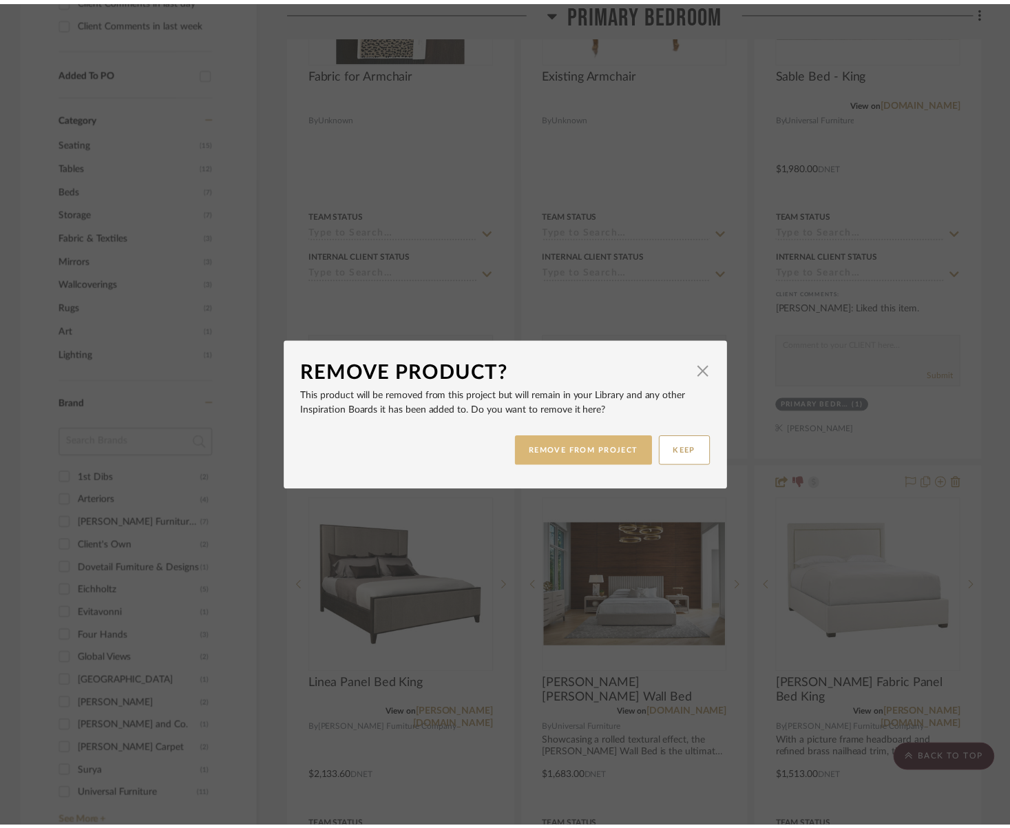
scroll to position [842, 0]
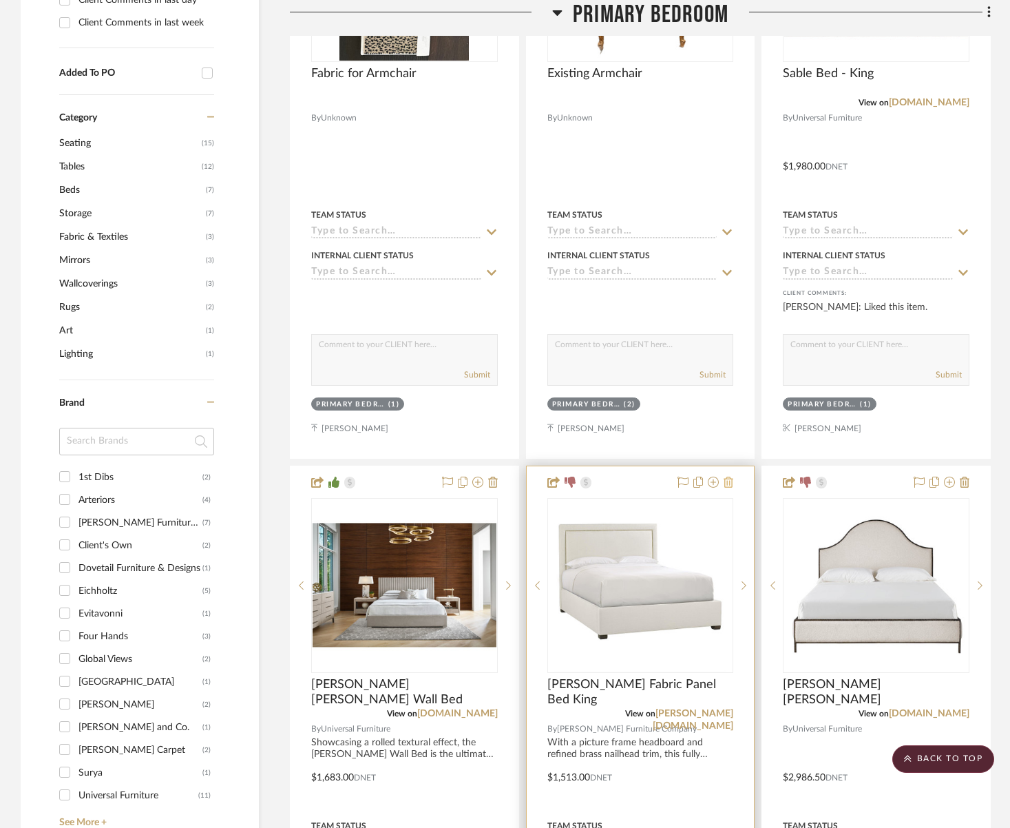
click at [725, 481] on icon at bounding box center [729, 481] width 10 height 11
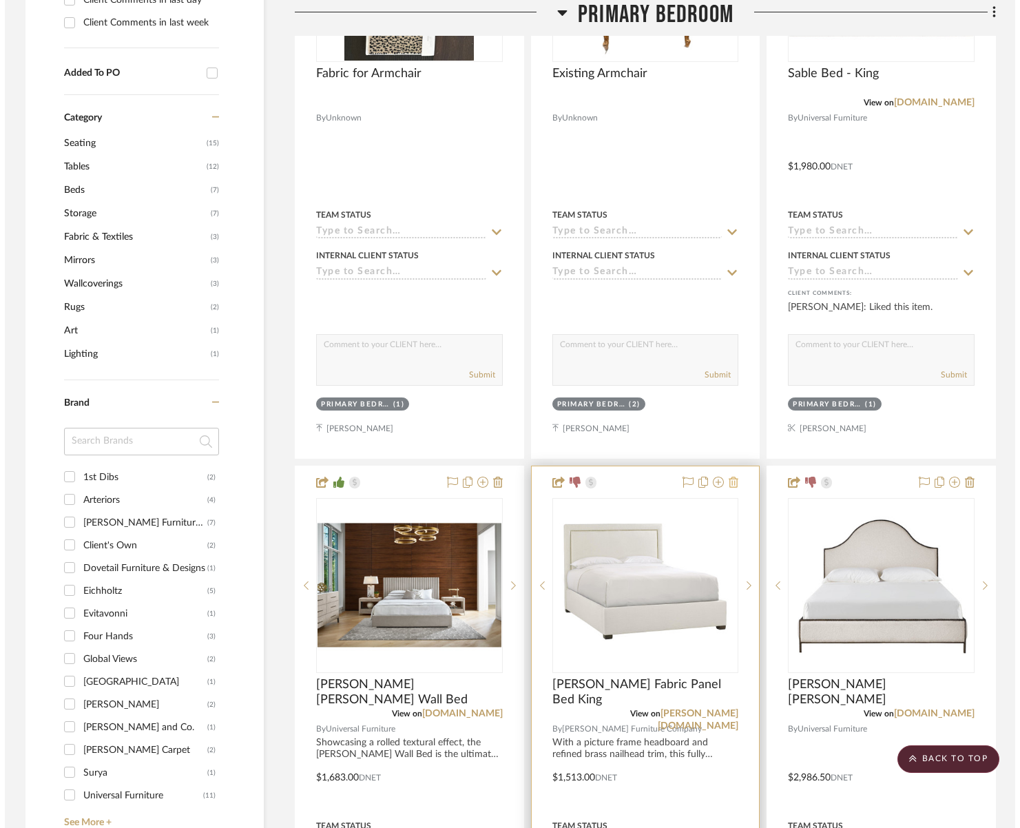
scroll to position [0, 0]
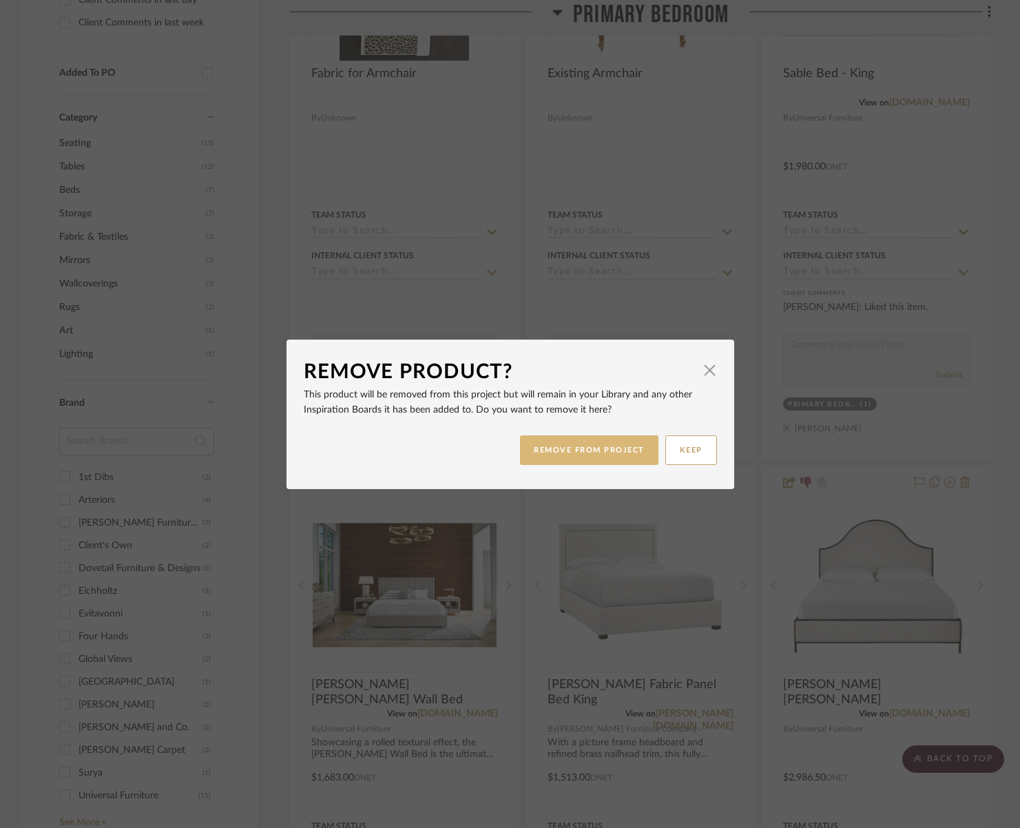
click at [596, 459] on button "REMOVE FROM PROJECT" at bounding box center [589, 450] width 138 height 30
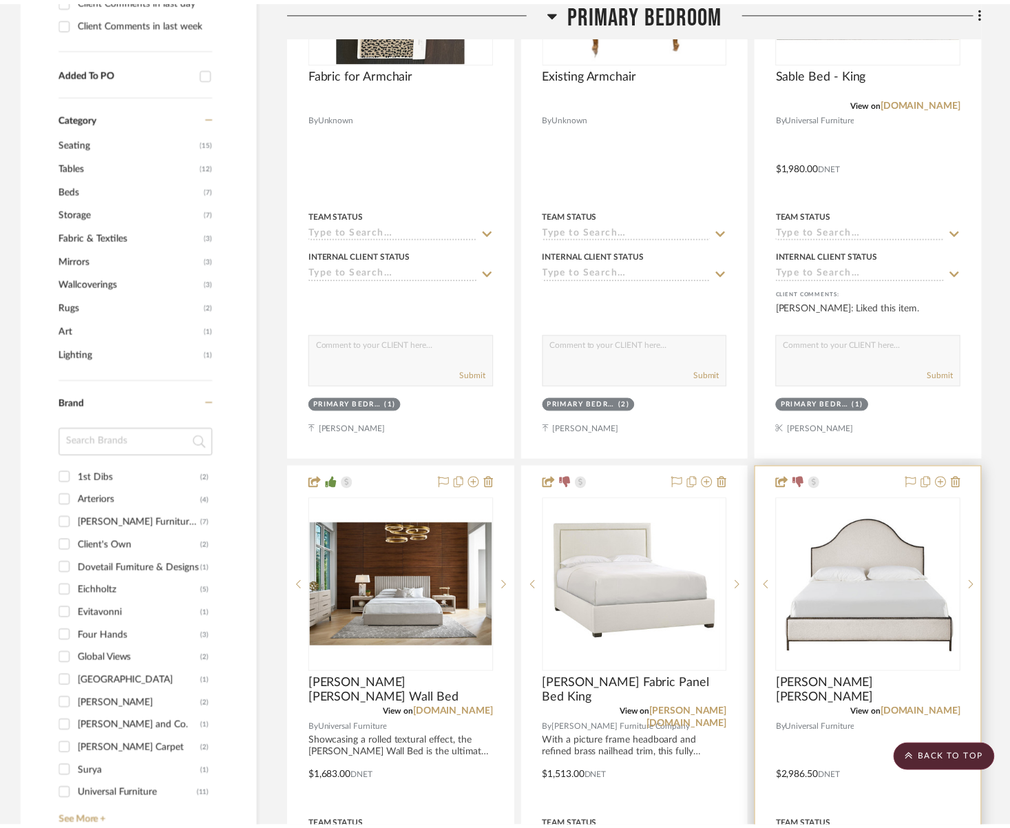
scroll to position [842, 0]
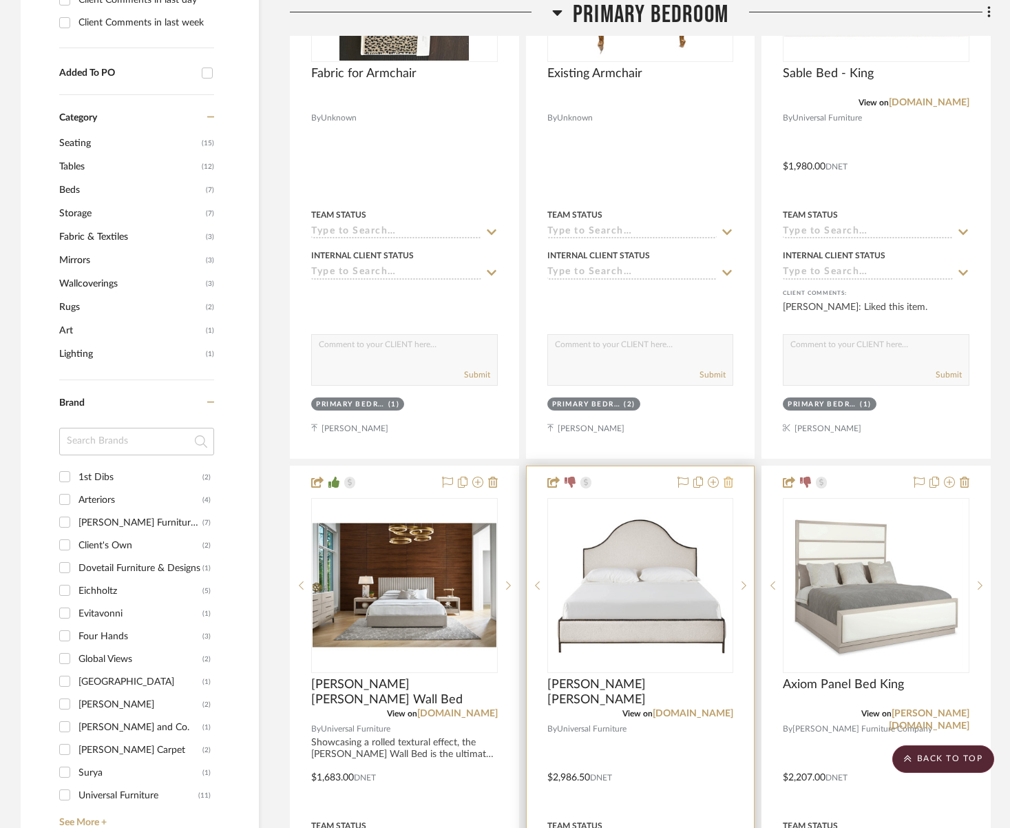
click at [730, 483] on icon at bounding box center [729, 481] width 10 height 11
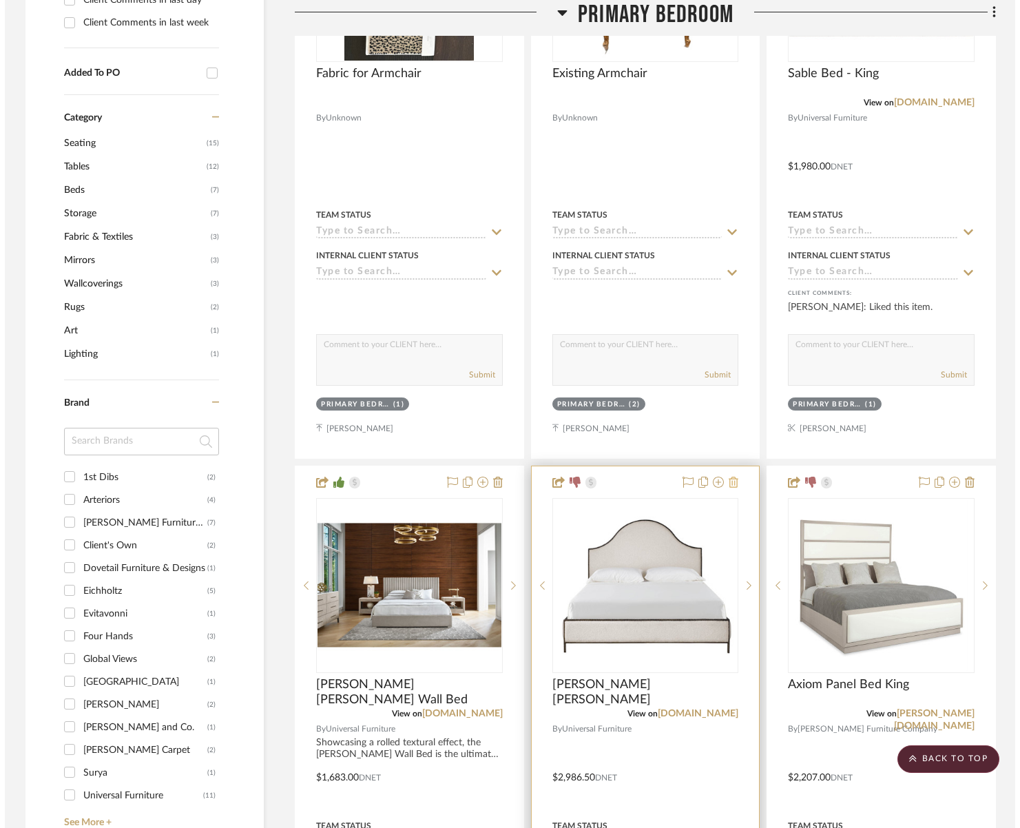
scroll to position [0, 0]
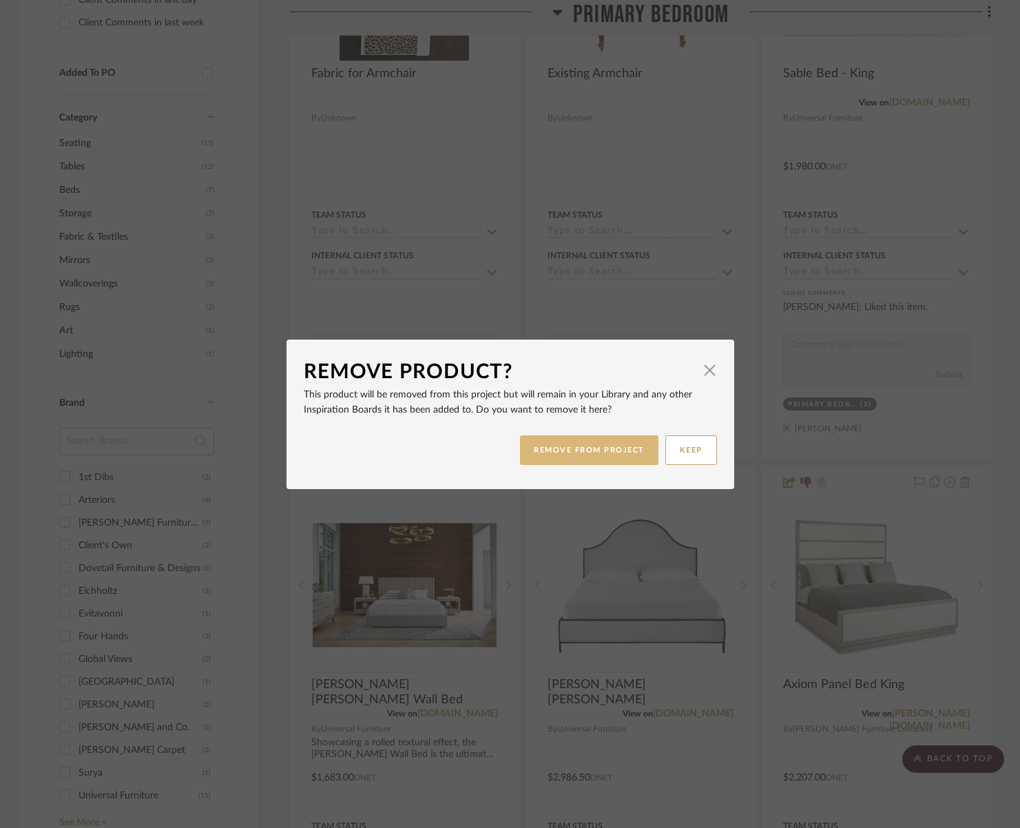
click at [638, 457] on button "REMOVE FROM PROJECT" at bounding box center [589, 450] width 138 height 30
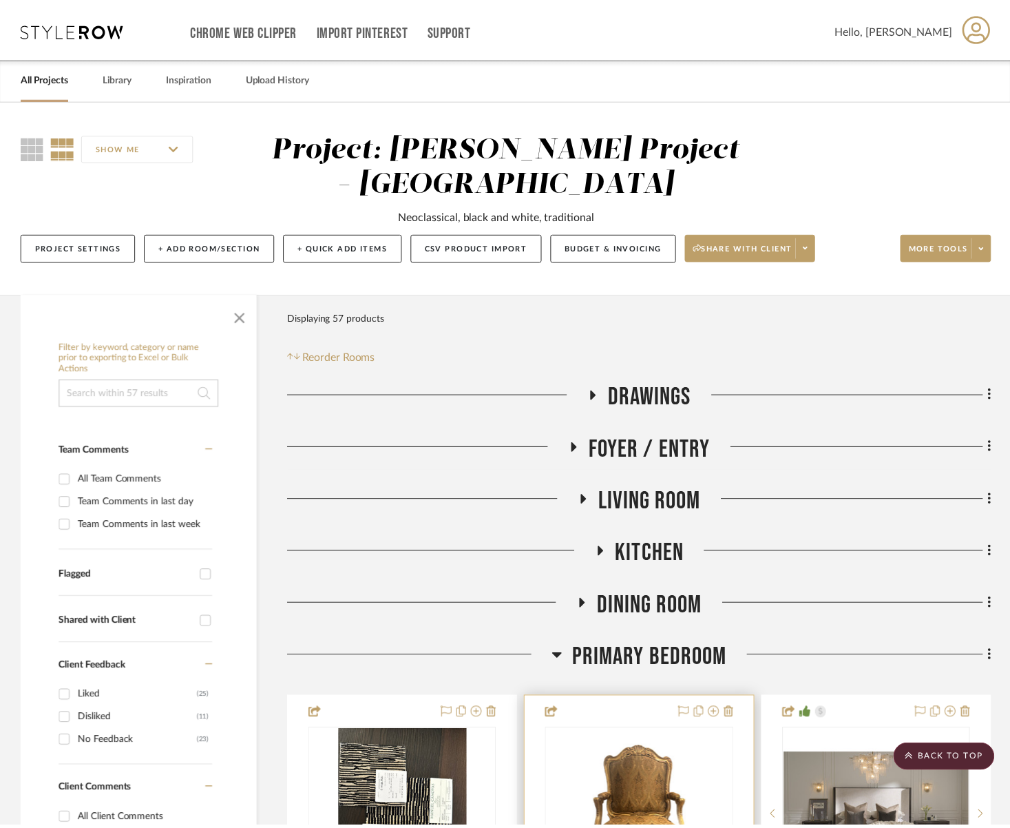
scroll to position [842, 0]
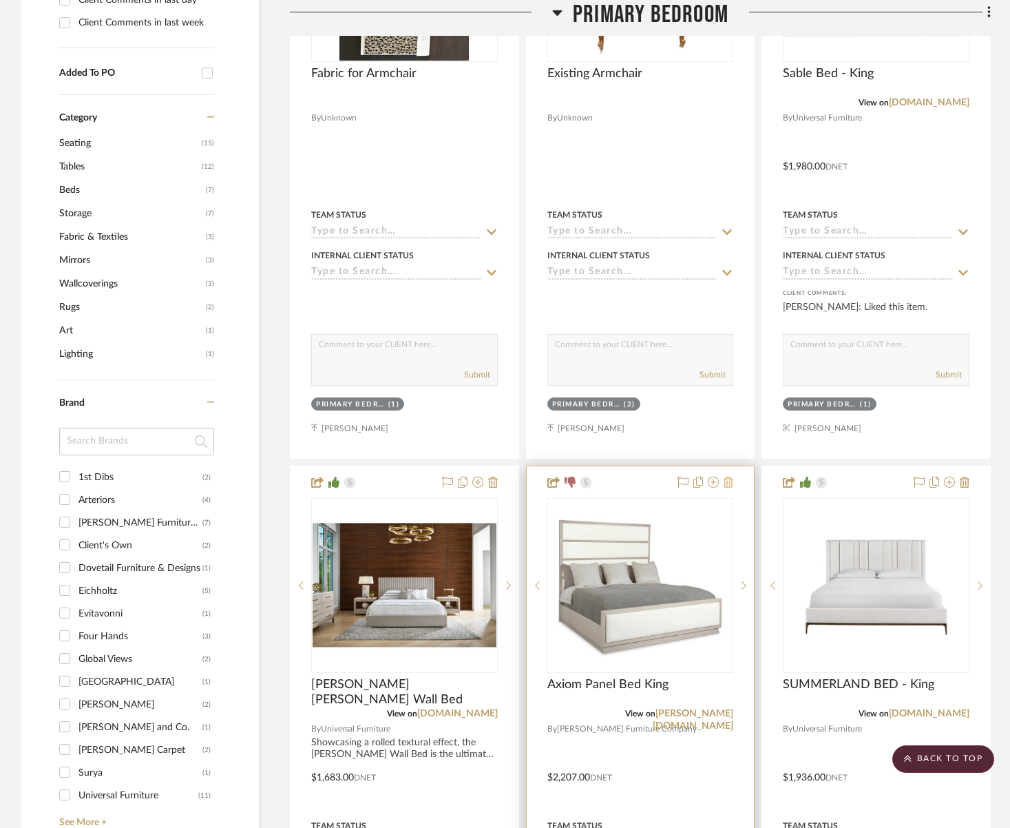
click at [729, 483] on icon at bounding box center [729, 481] width 10 height 11
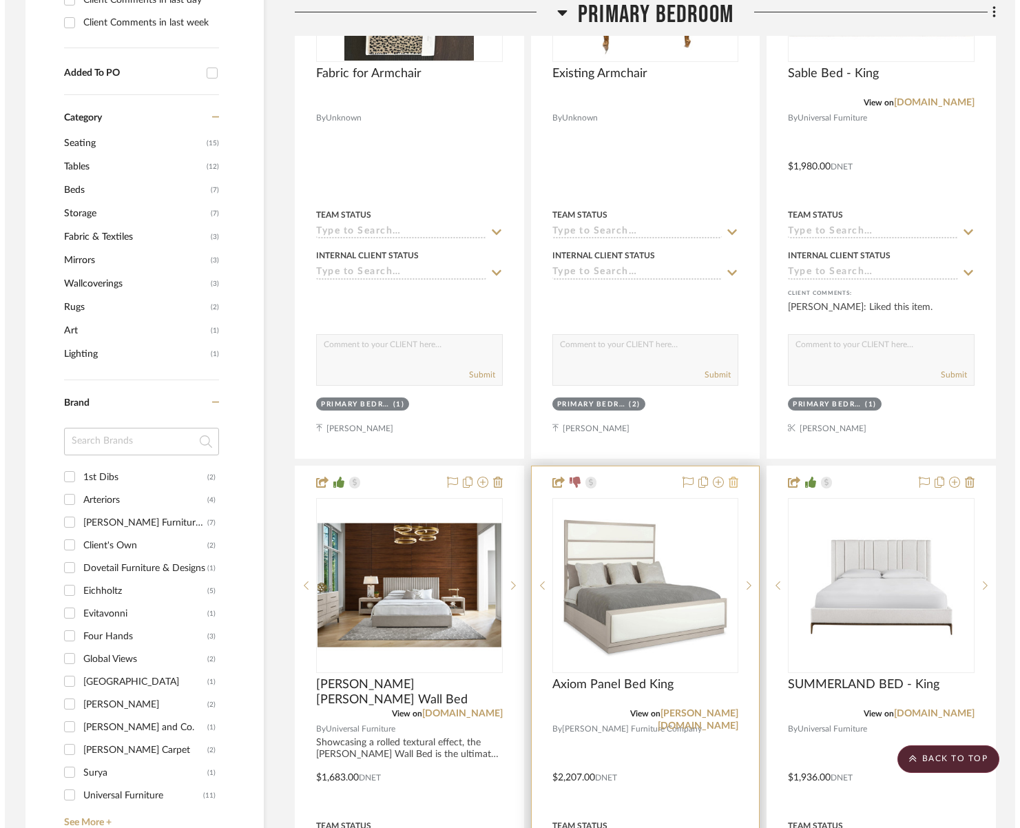
scroll to position [0, 0]
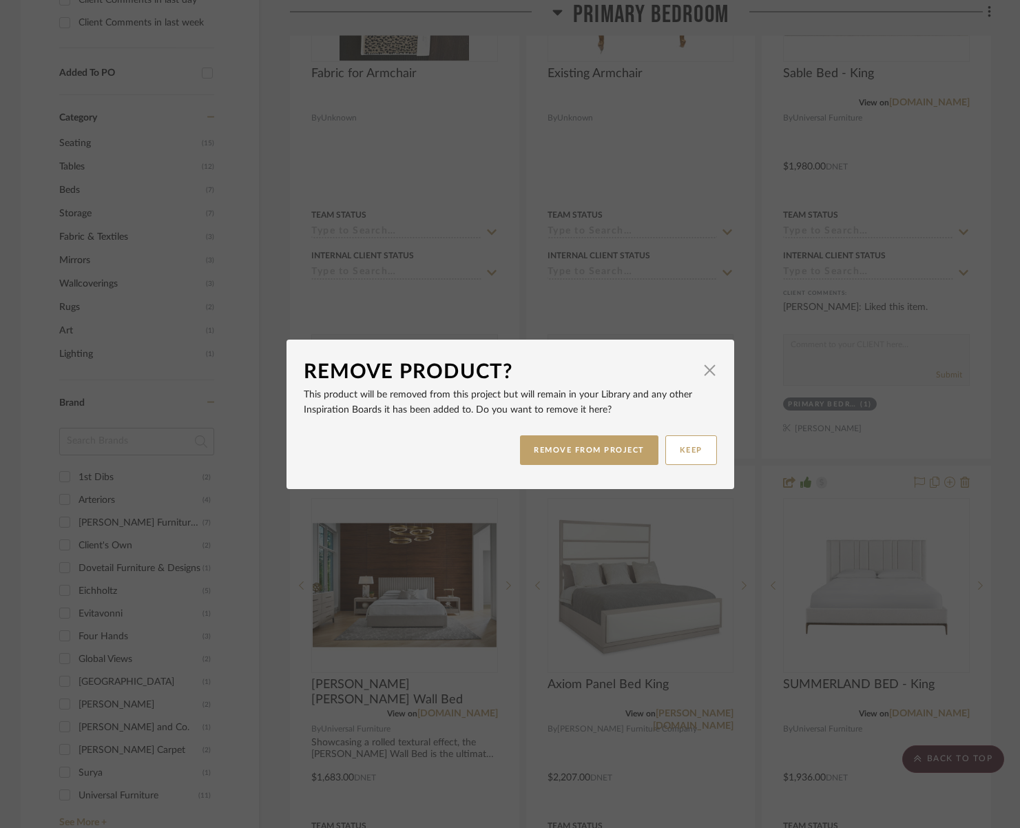
click at [591, 462] on button "REMOVE FROM PROJECT" at bounding box center [589, 450] width 138 height 30
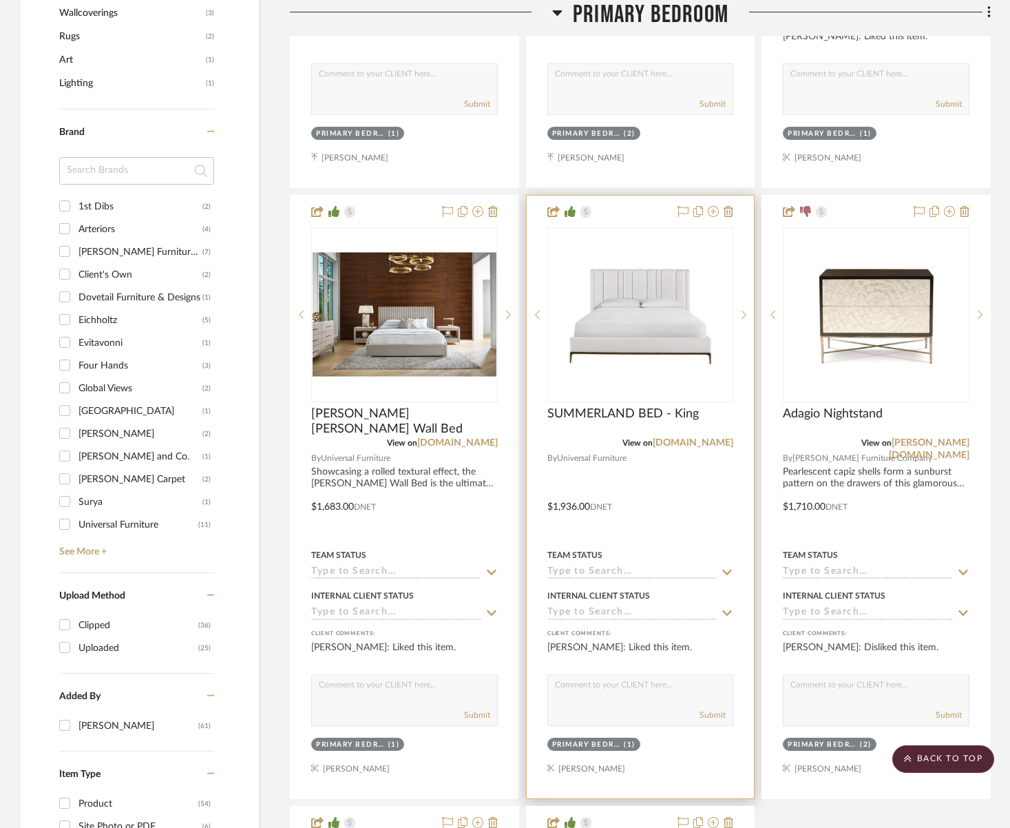
scroll to position [927, 0]
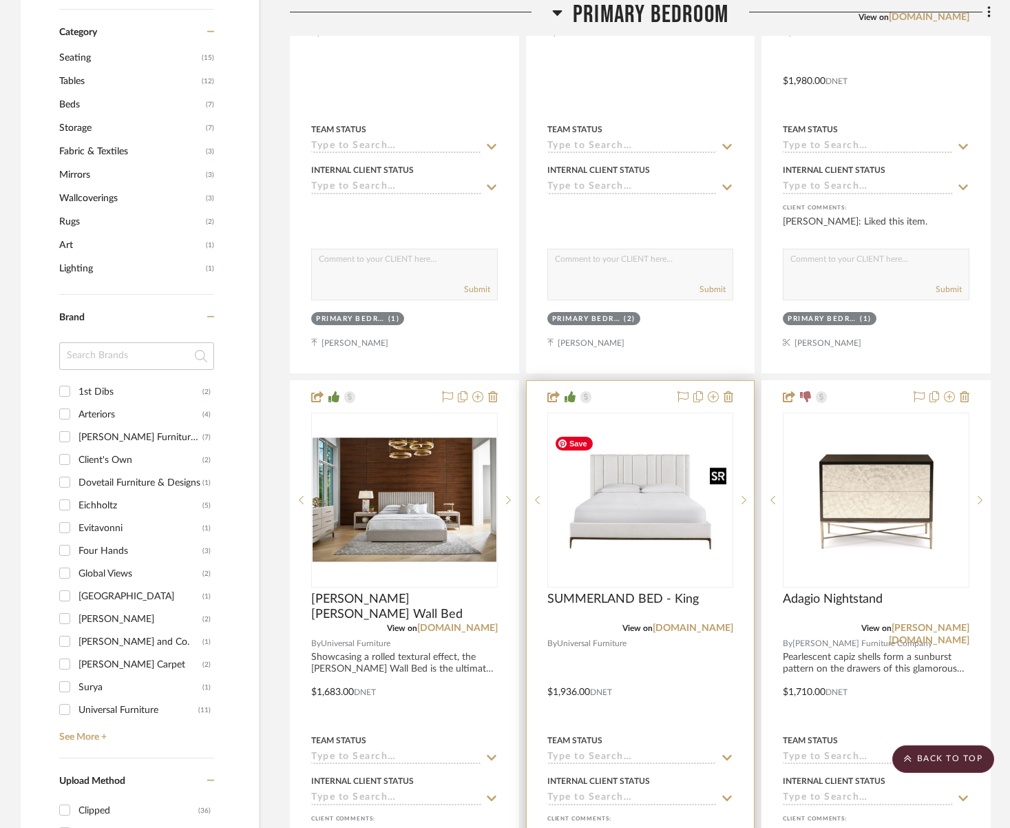
click at [665, 524] on img "0" at bounding box center [641, 499] width 184 height 138
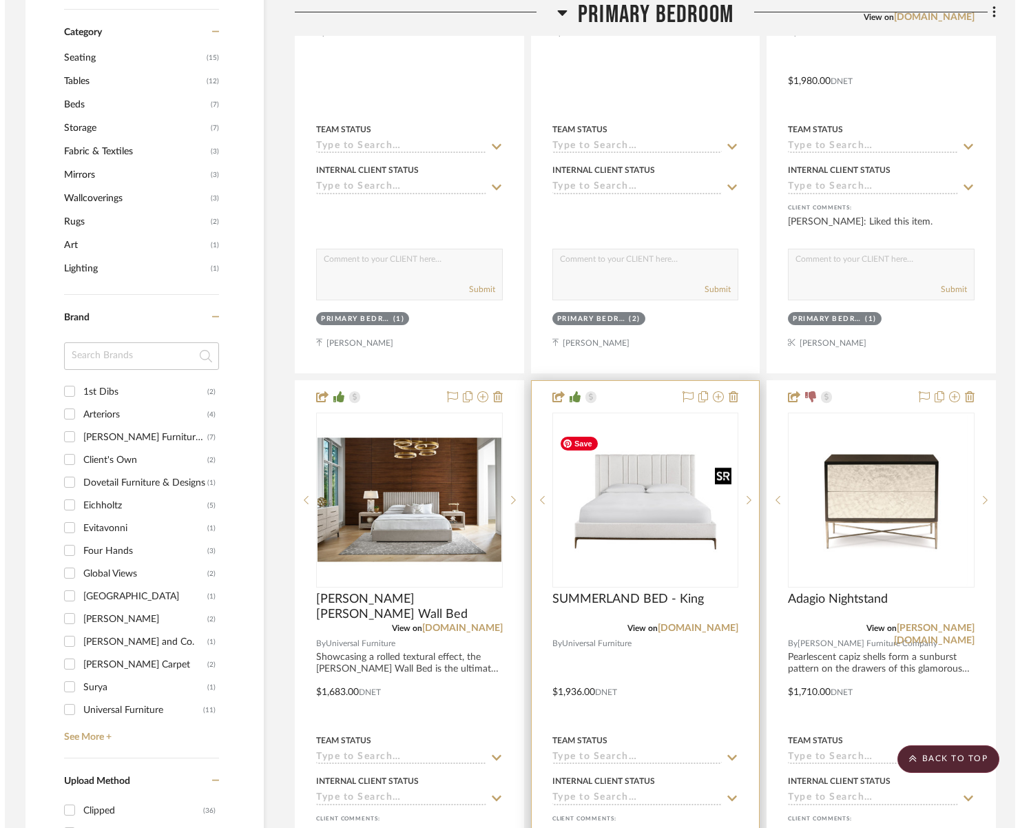
scroll to position [0, 0]
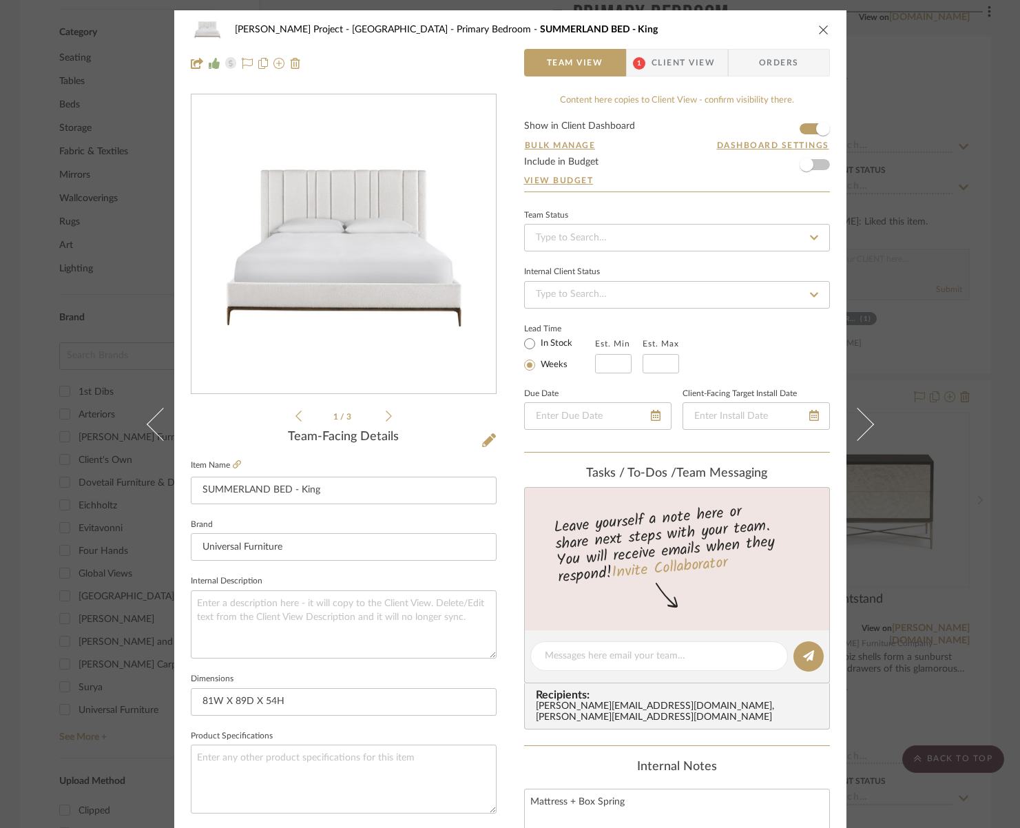
click at [673, 46] on div "[PERSON_NAME] Project - [GEOGRAPHIC_DATA] Bedroom SUMMERLAND BED - King Team Vi…" at bounding box center [510, 46] width 672 height 72
click at [675, 60] on span "Client View" at bounding box center [682, 63] width 63 height 28
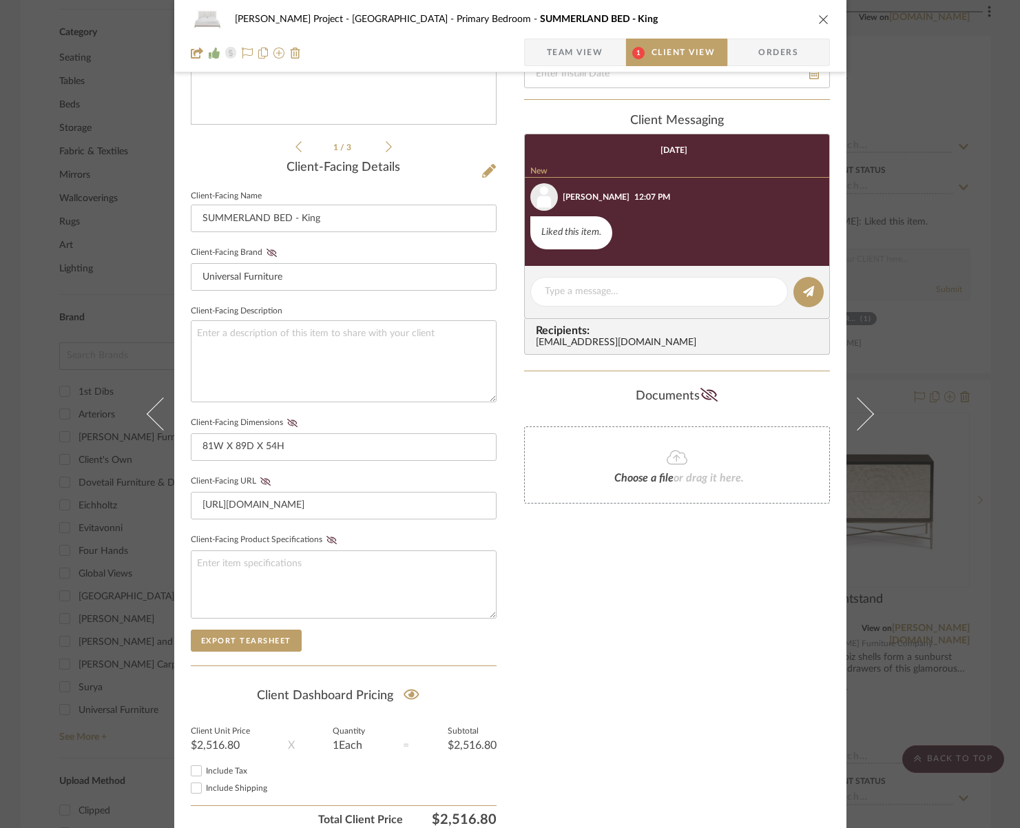
scroll to position [328, 0]
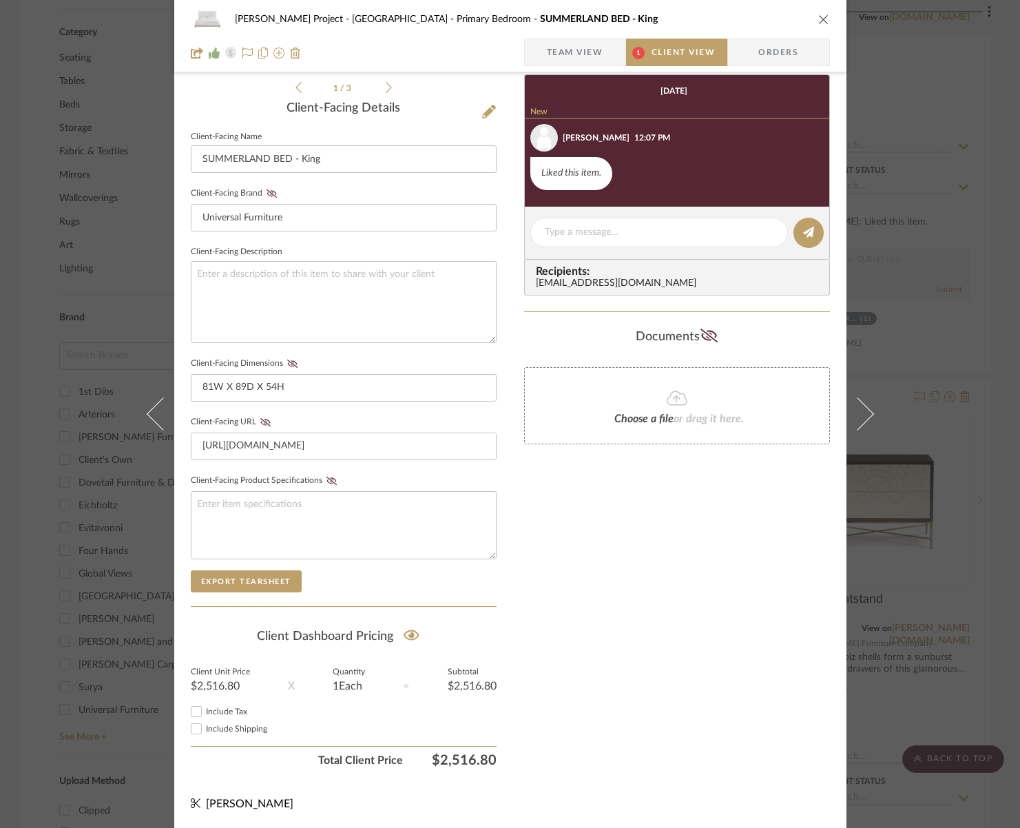
click at [819, 16] on icon "close" at bounding box center [823, 19] width 11 height 11
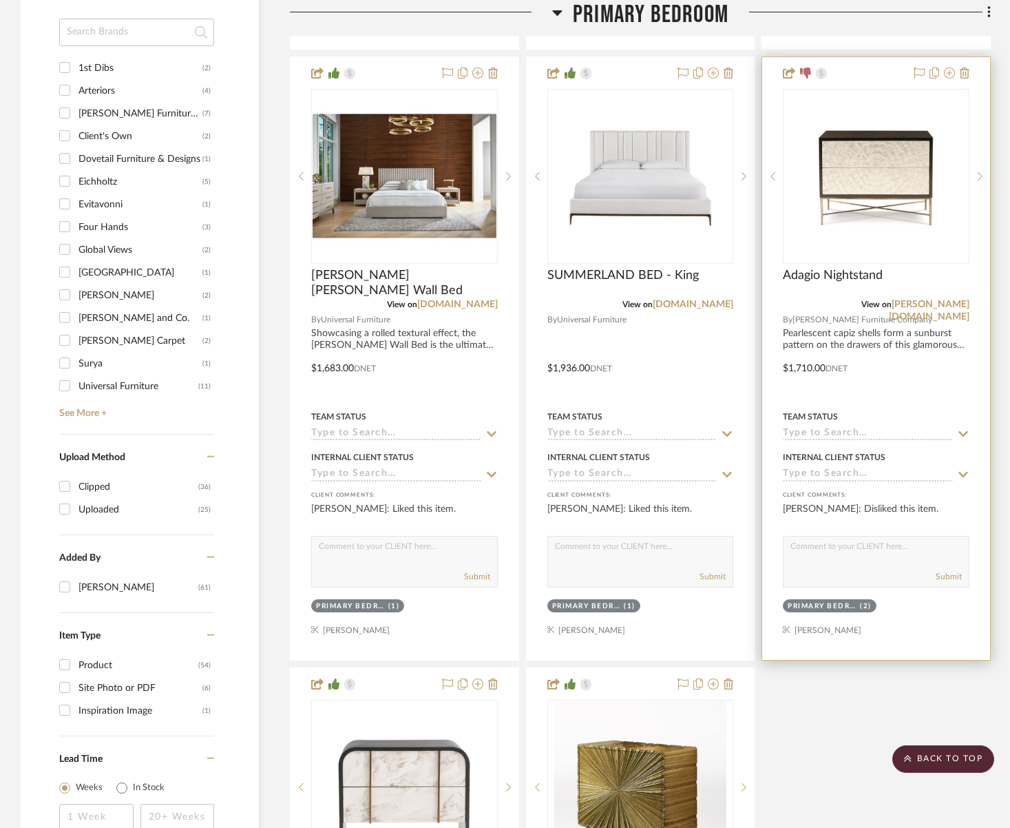
scroll to position [1237, 0]
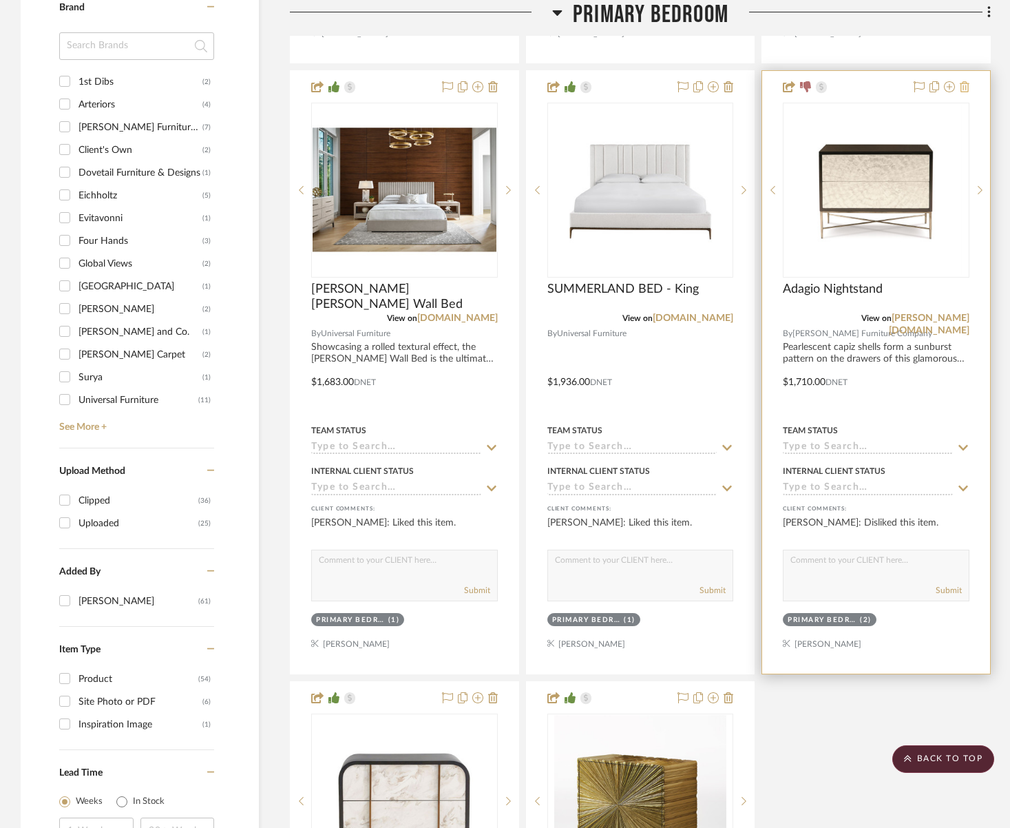
click at [963, 86] on icon at bounding box center [965, 86] width 10 height 11
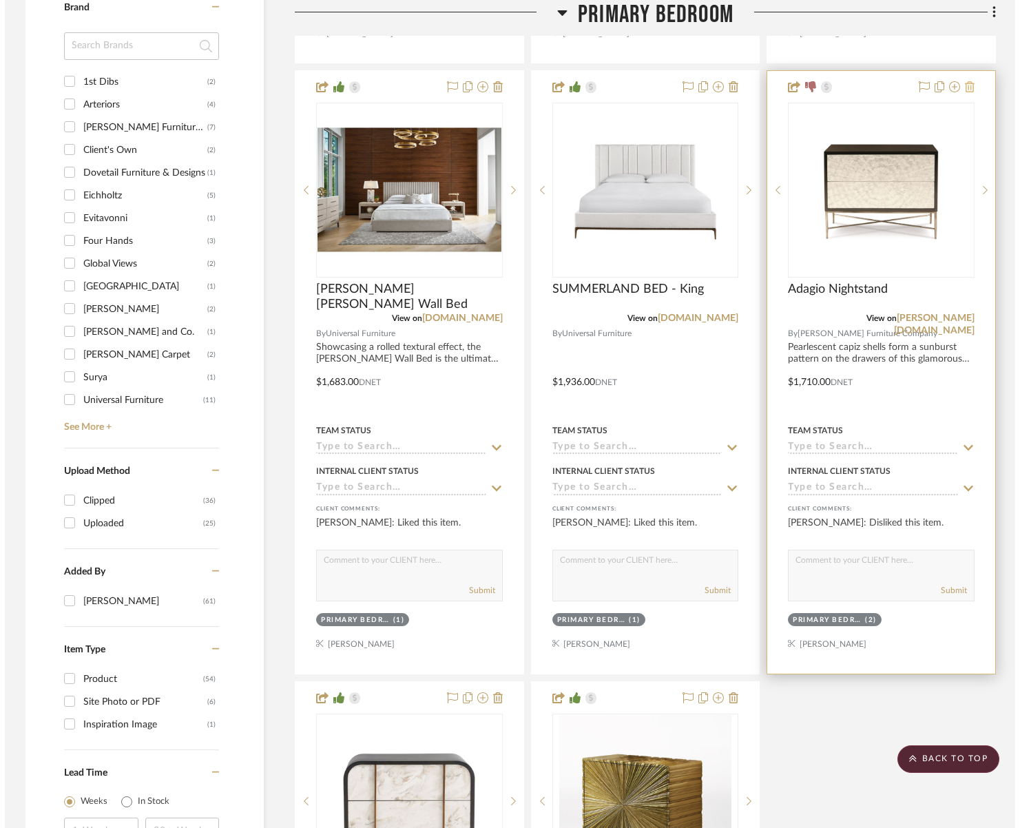
scroll to position [0, 0]
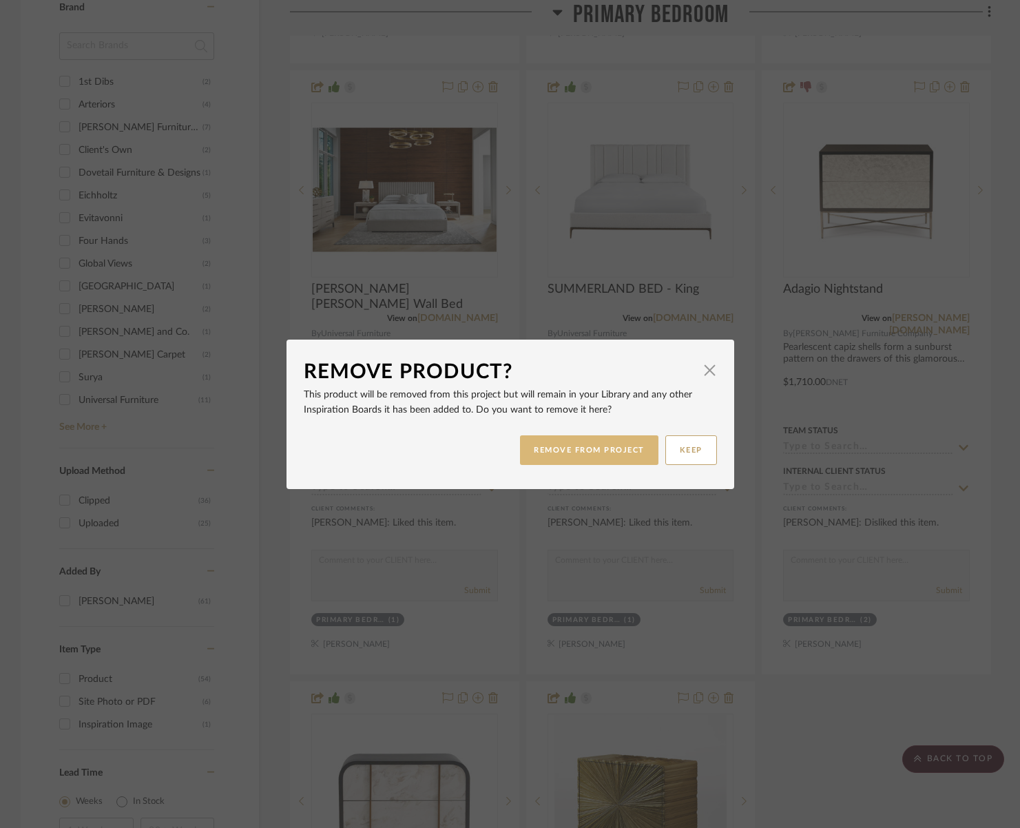
click at [589, 465] on div "REMOVE FROM PROJECT KEEP" at bounding box center [510, 449] width 413 height 43
drag, startPoint x: 589, startPoint y: 449, endPoint x: 610, endPoint y: 450, distance: 20.7
click at [589, 449] on button "REMOVE FROM PROJECT" at bounding box center [589, 450] width 138 height 30
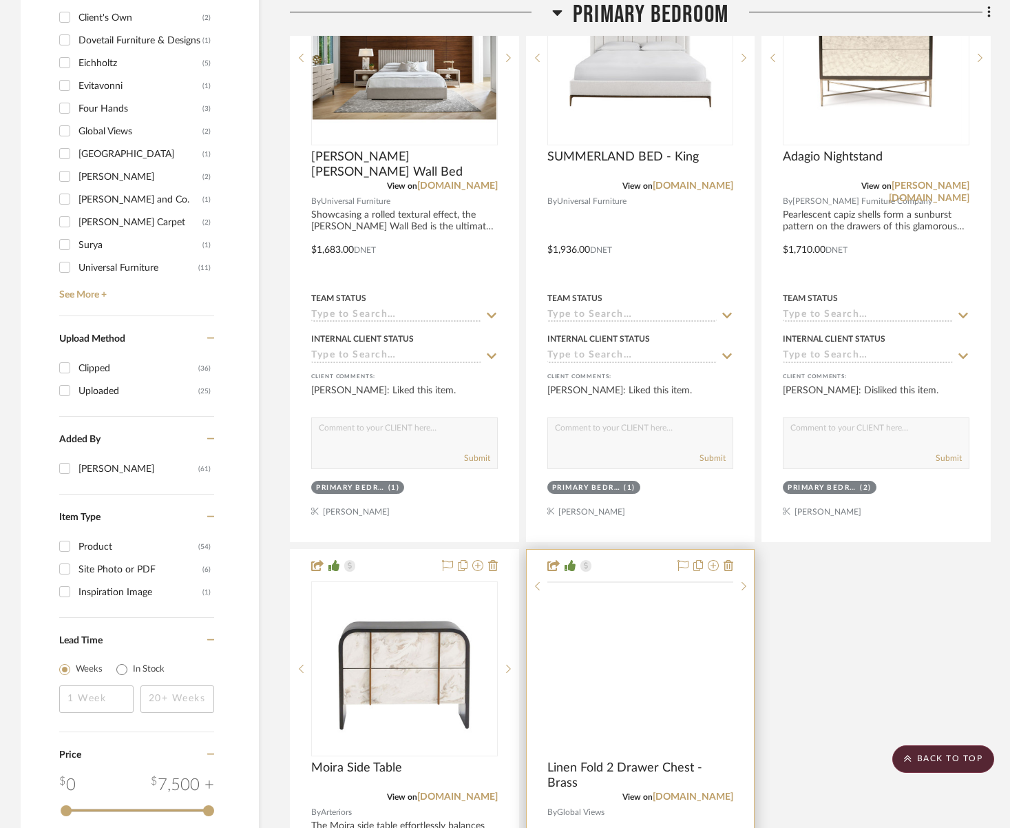
scroll to position [1515, 0]
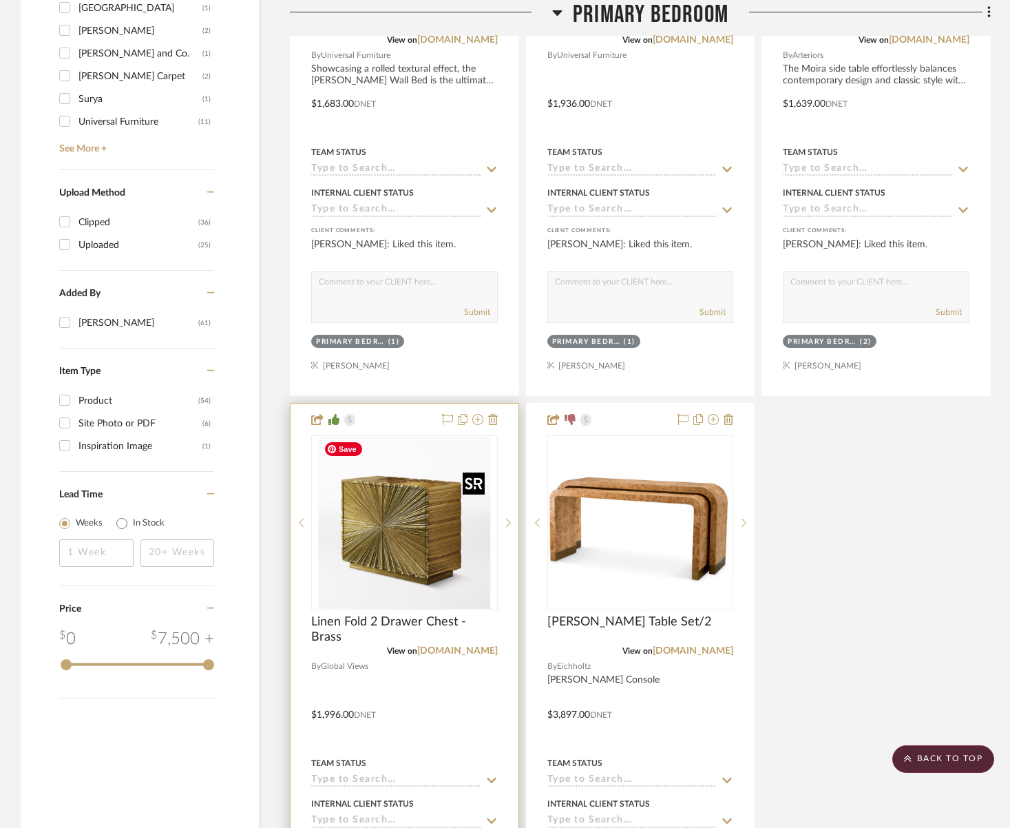
click at [337, 481] on img "0" at bounding box center [404, 522] width 172 height 172
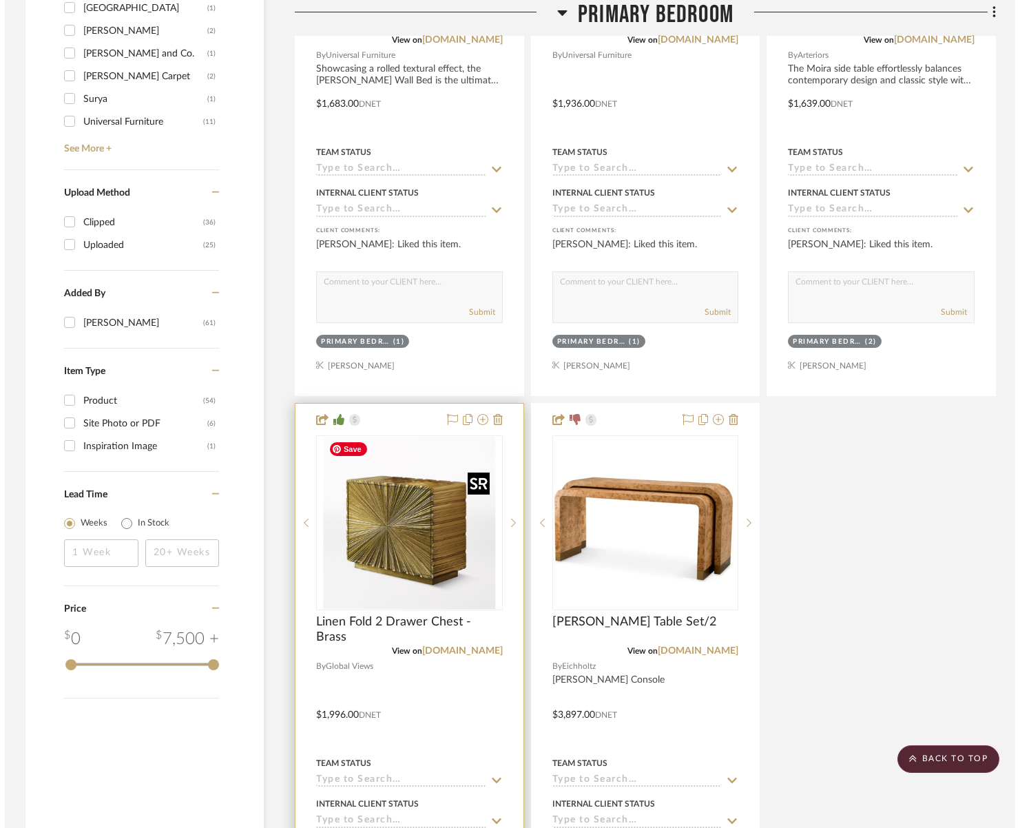
scroll to position [0, 0]
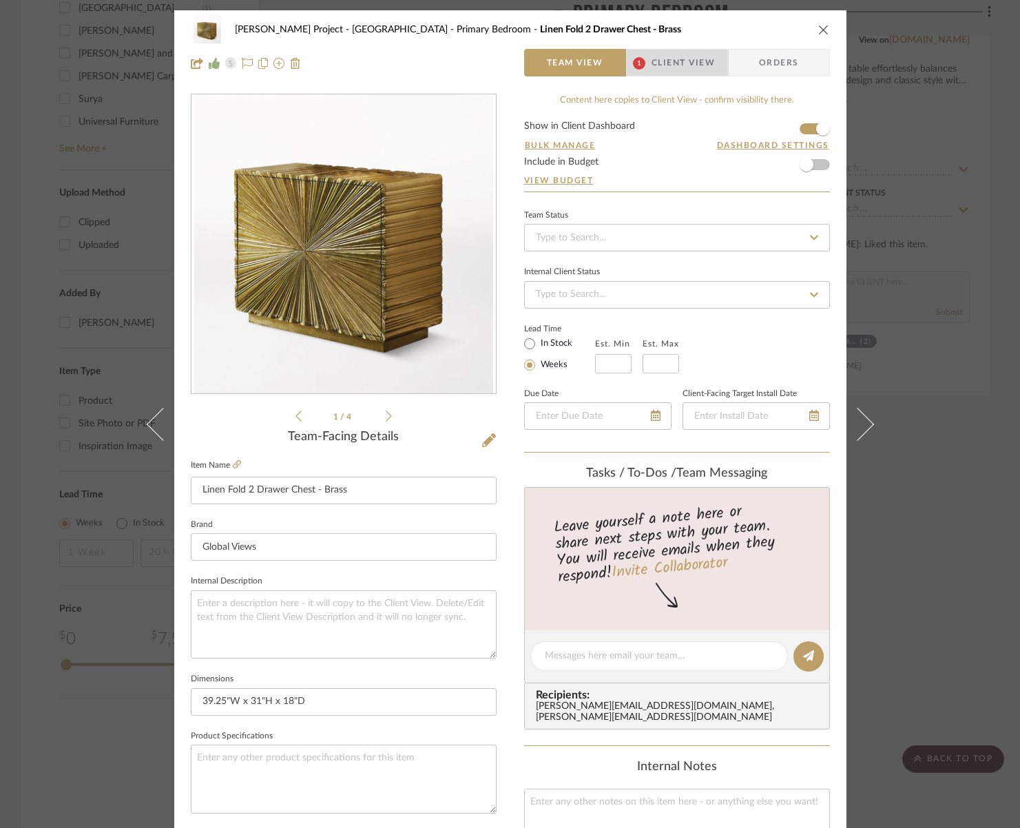
click at [673, 67] on span "Client View" at bounding box center [682, 63] width 63 height 28
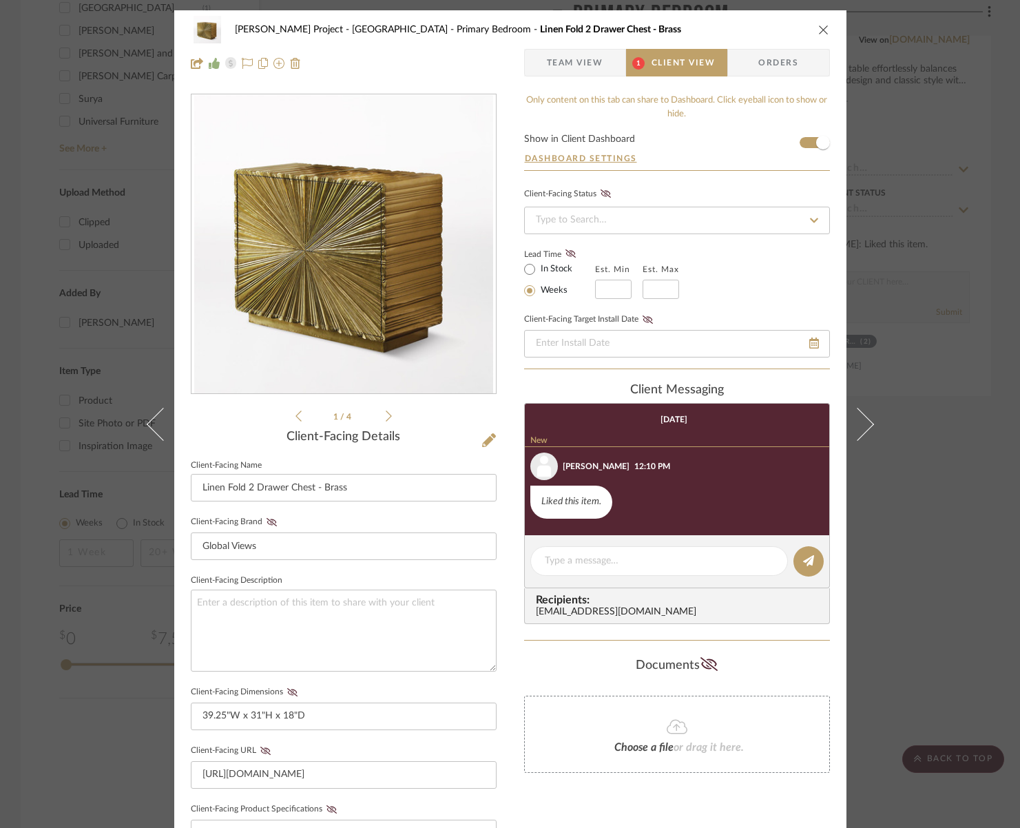
scroll to position [328, 0]
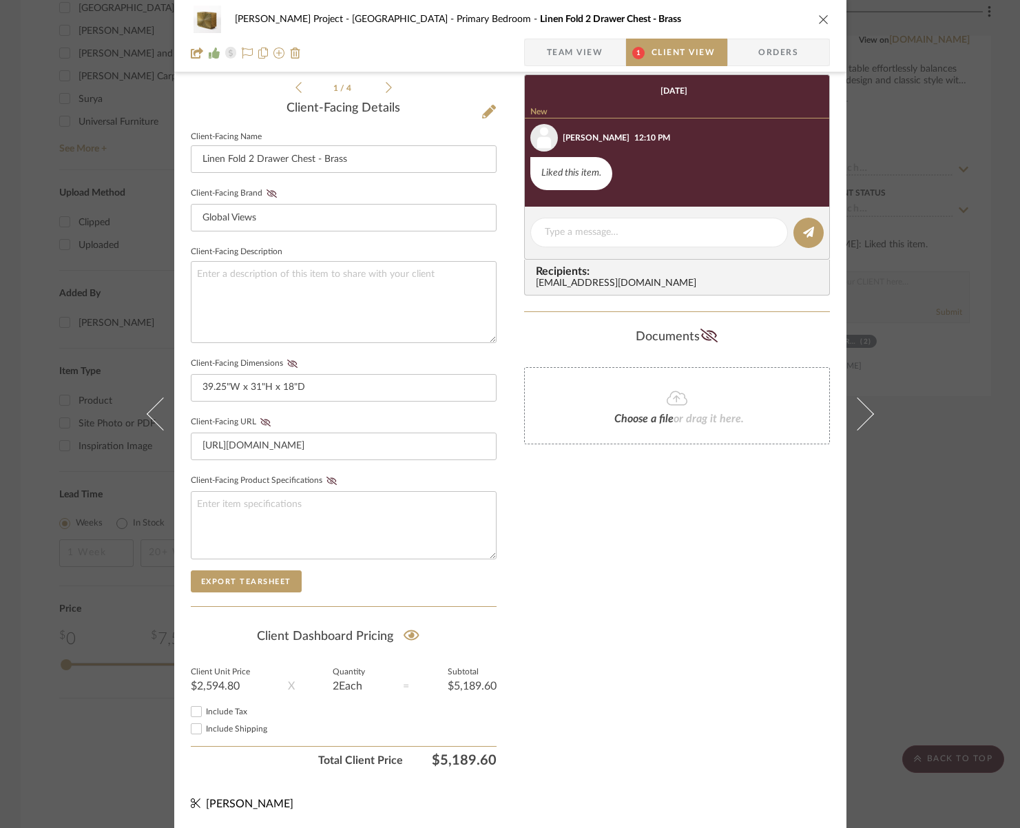
click at [818, 17] on icon "close" at bounding box center [823, 19] width 11 height 11
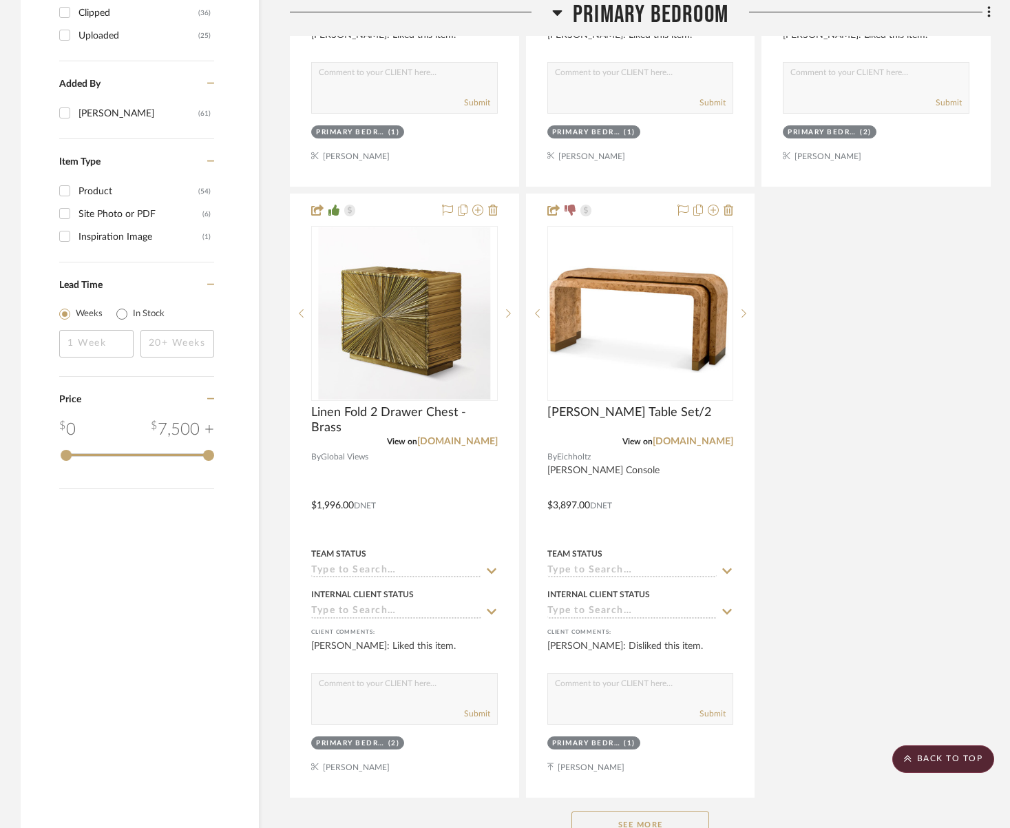
scroll to position [1760, 0]
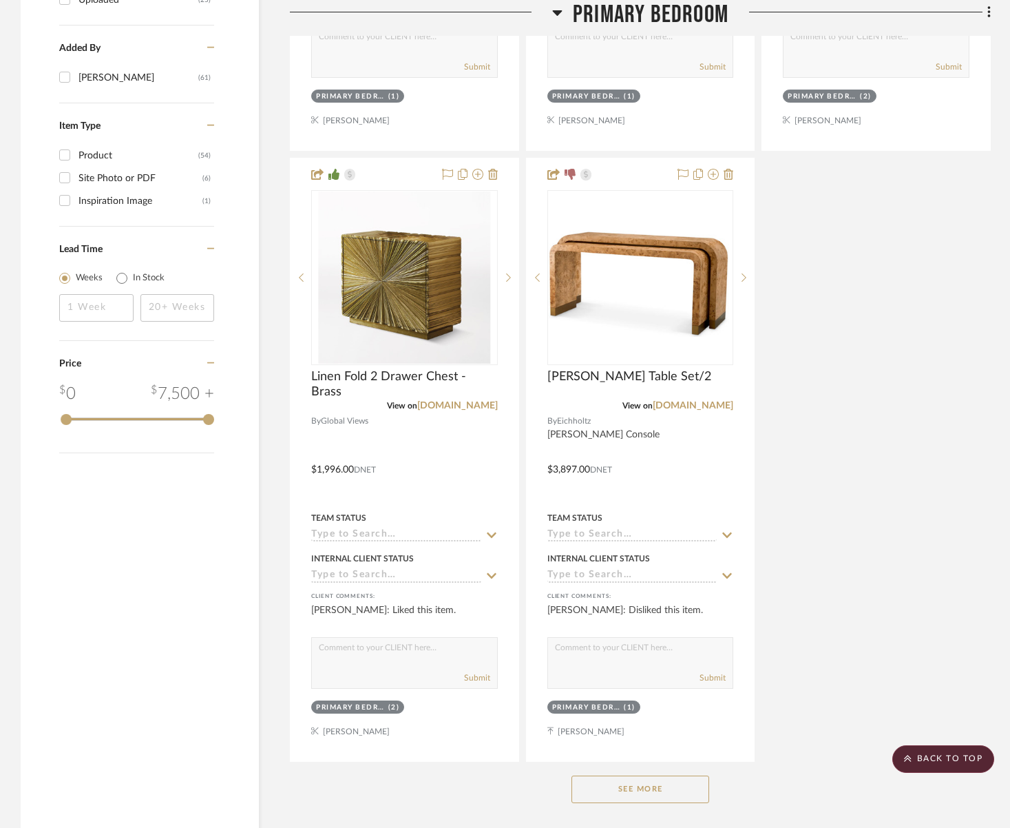
click at [619, 790] on button "See More" at bounding box center [640, 789] width 138 height 28
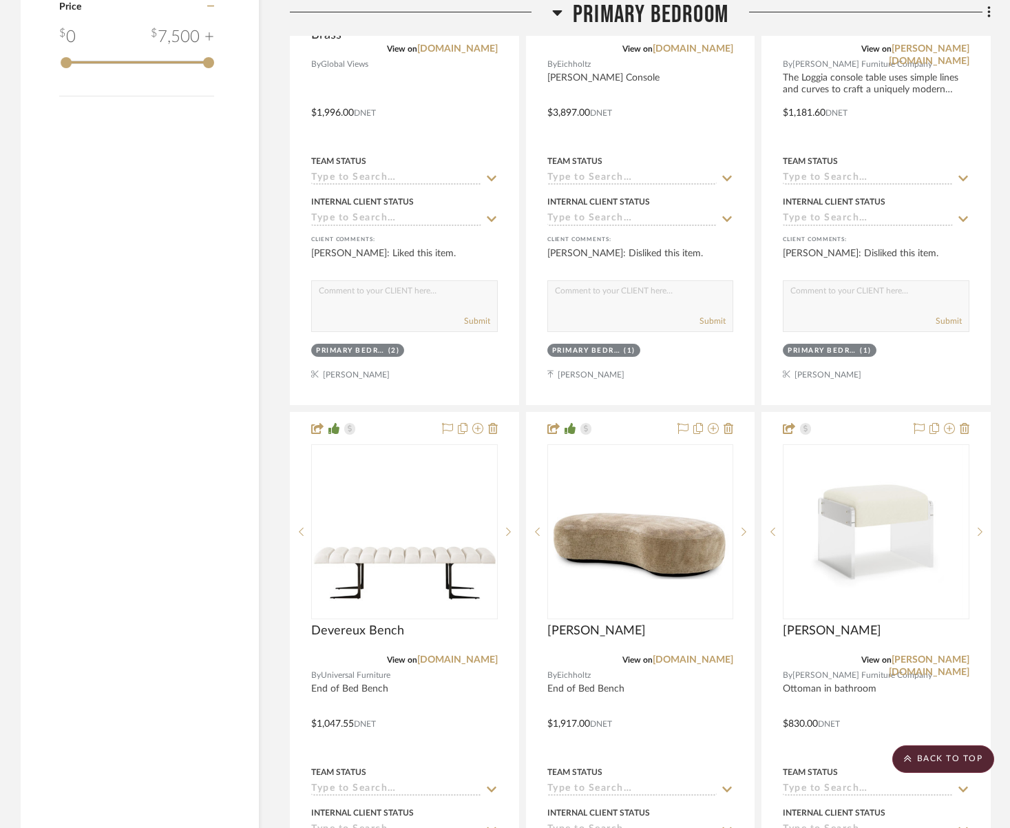
scroll to position [2125, 0]
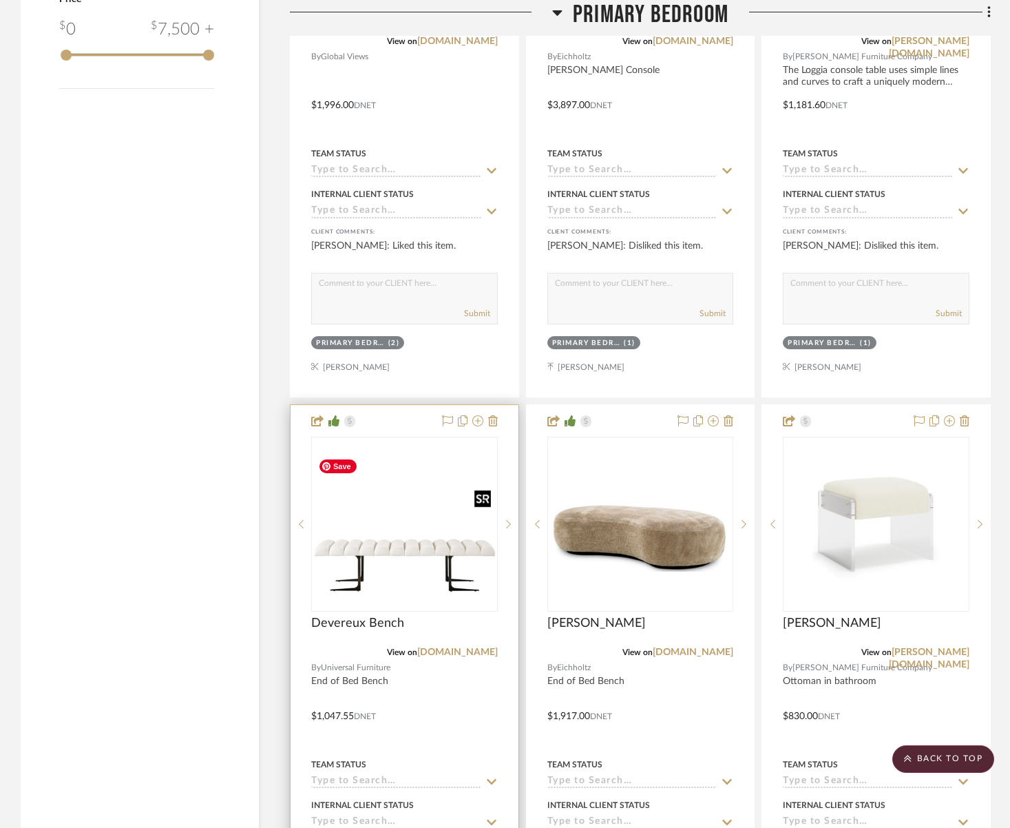
click at [397, 525] on img "0" at bounding box center [405, 523] width 184 height 138
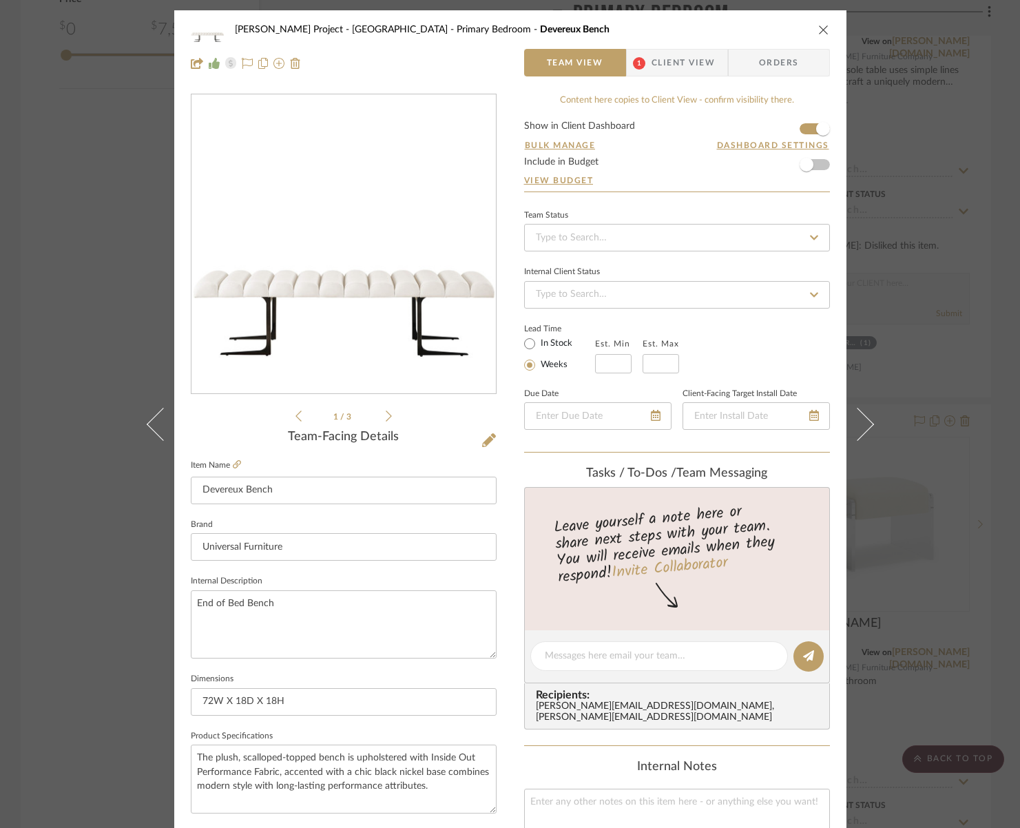
scroll to position [332, 0]
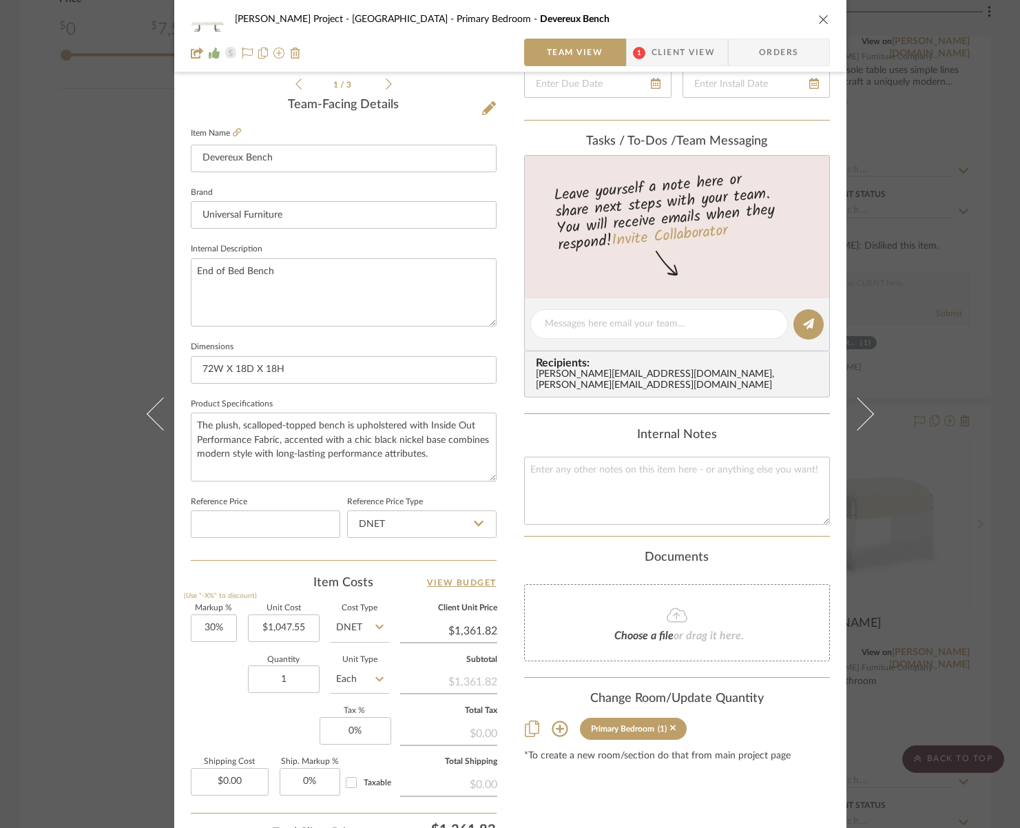
click at [819, 22] on icon "close" at bounding box center [823, 19] width 11 height 11
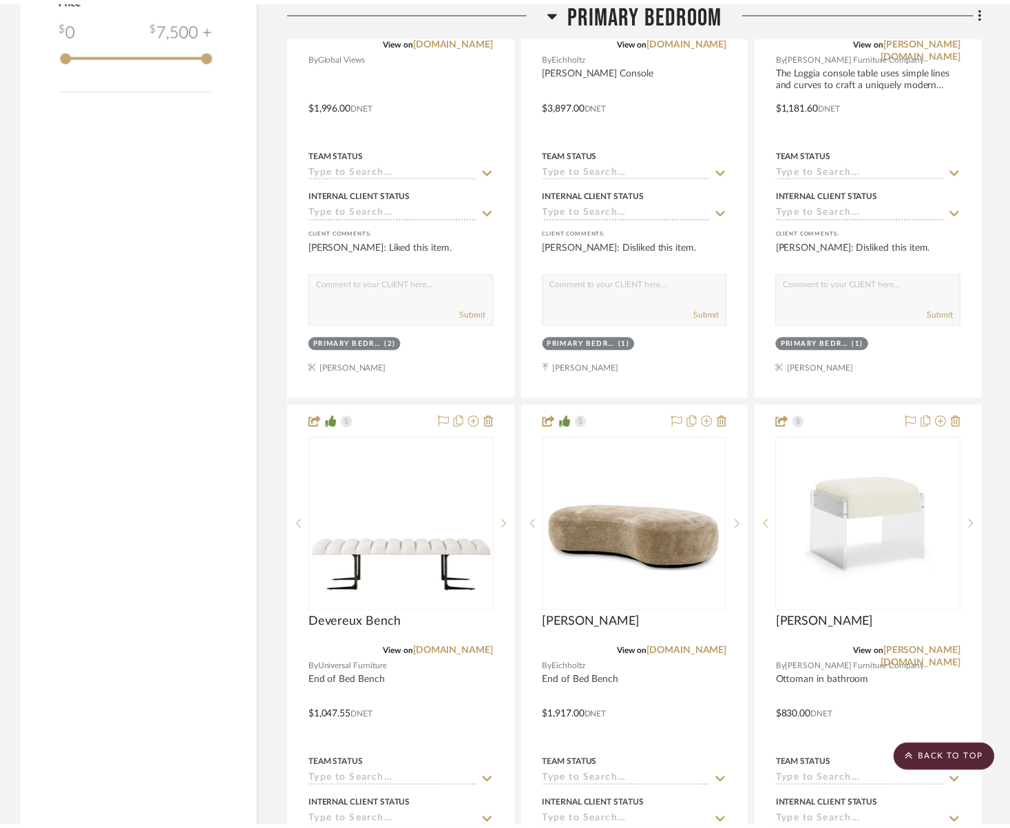
scroll to position [2125, 0]
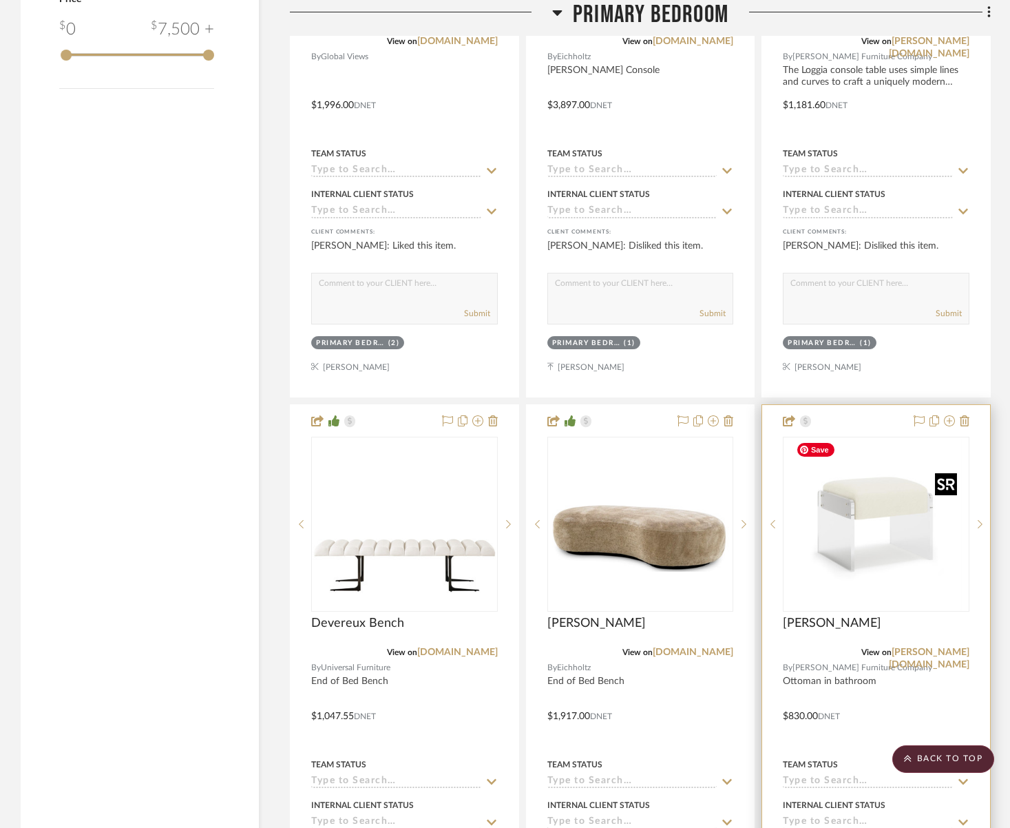
click at [830, 556] on img "0" at bounding box center [876, 524] width 172 height 172
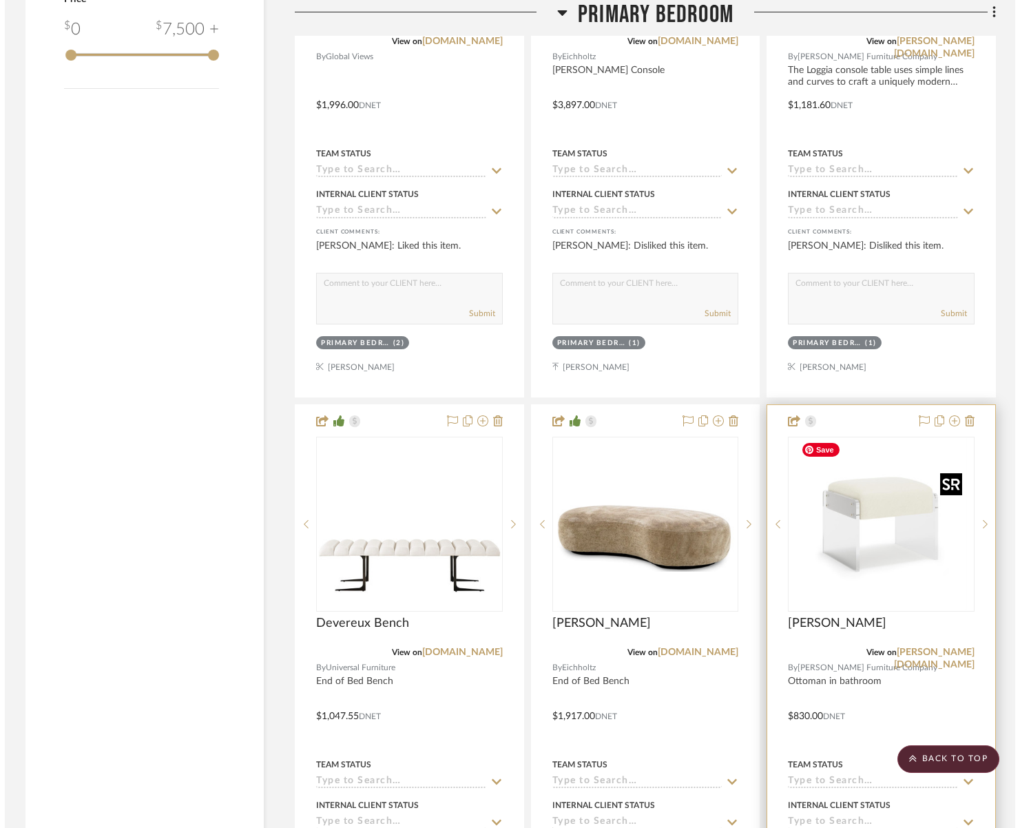
scroll to position [0, 0]
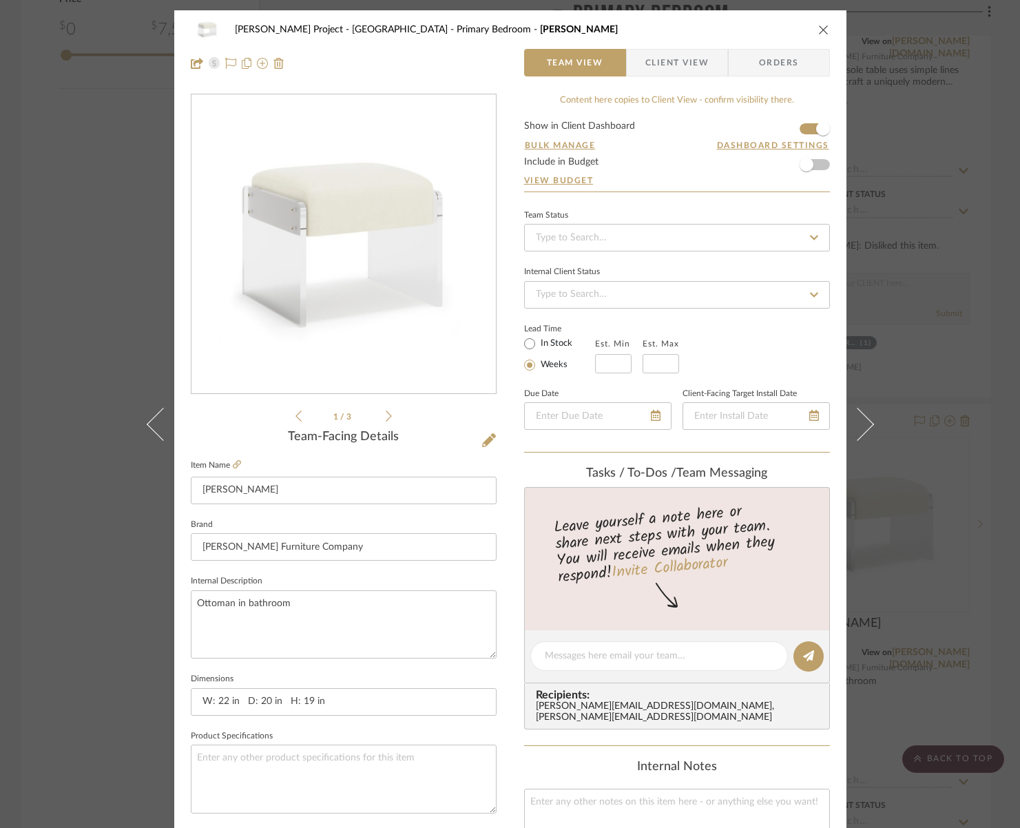
click at [701, 62] on span "Client View" at bounding box center [676, 63] width 63 height 28
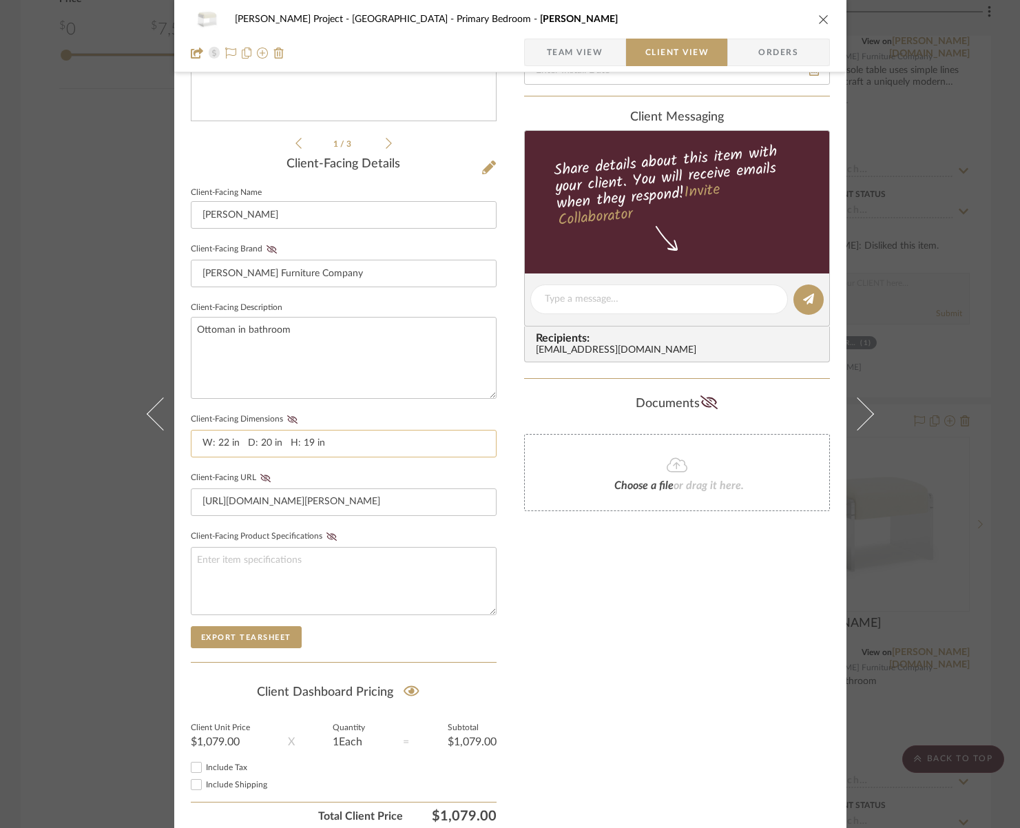
scroll to position [318, 0]
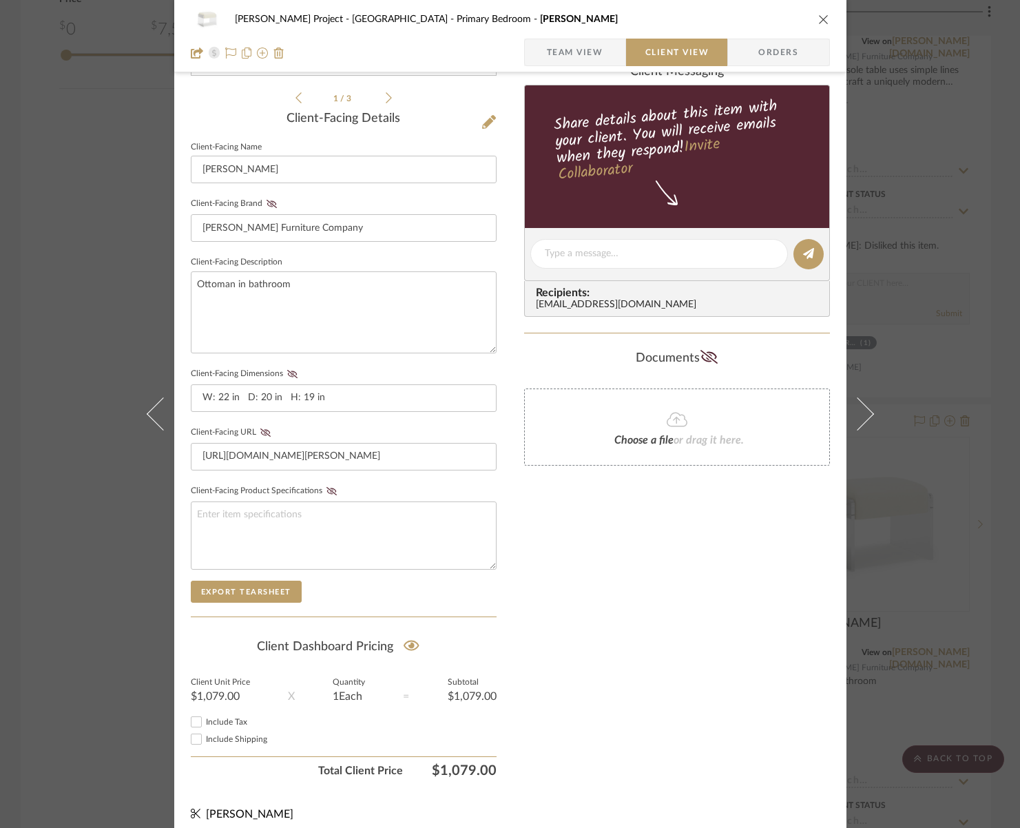
click at [819, 18] on icon "close" at bounding box center [823, 19] width 11 height 11
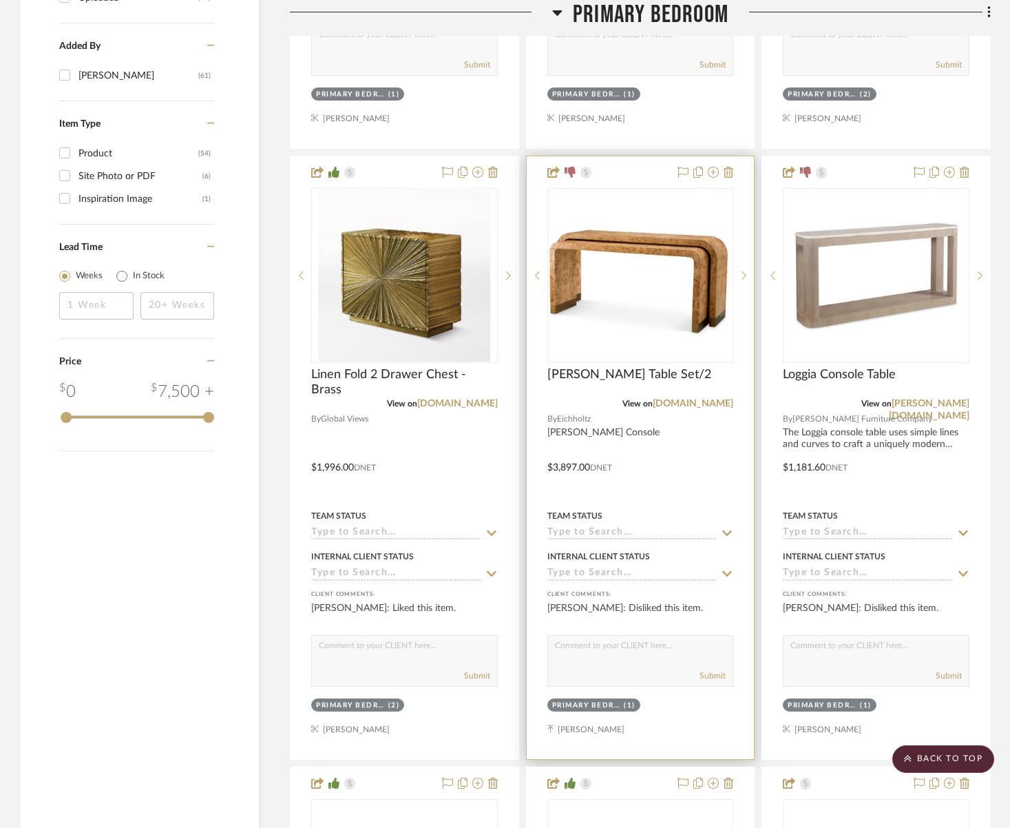
scroll to position [1754, 0]
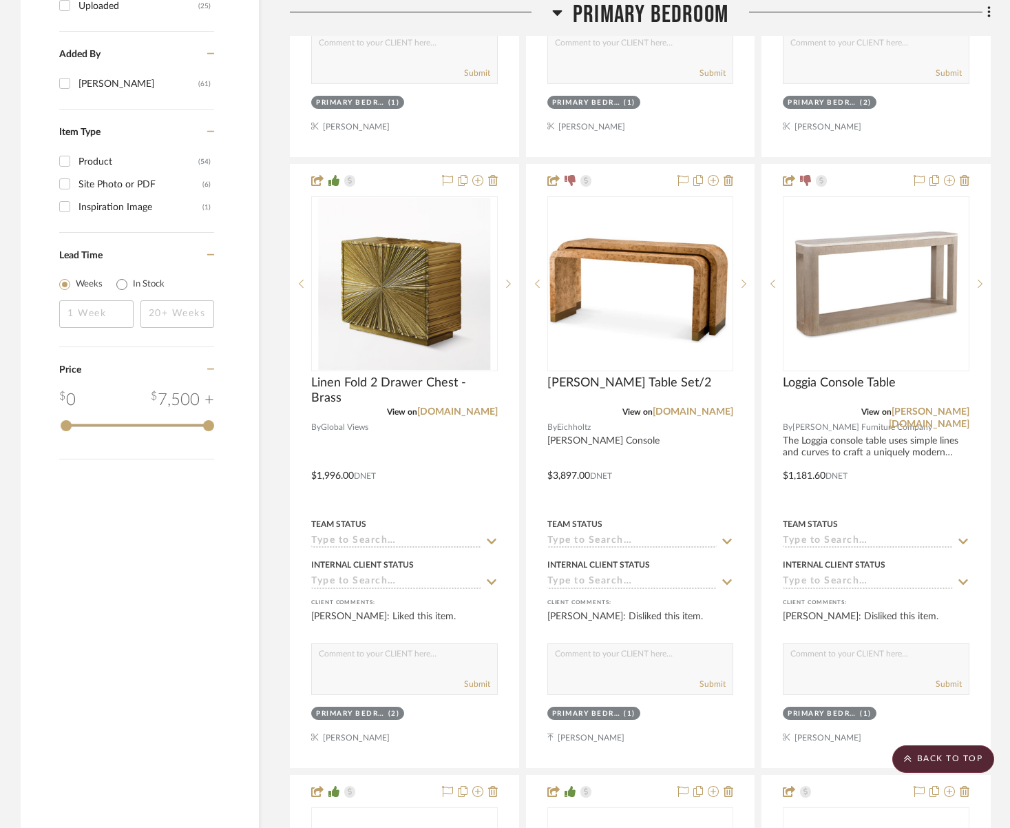
drag, startPoint x: 640, startPoint y: 13, endPoint x: 636, endPoint y: 52, distance: 39.5
click at [640, 13] on span "Primary Bedroom" at bounding box center [651, 15] width 156 height 30
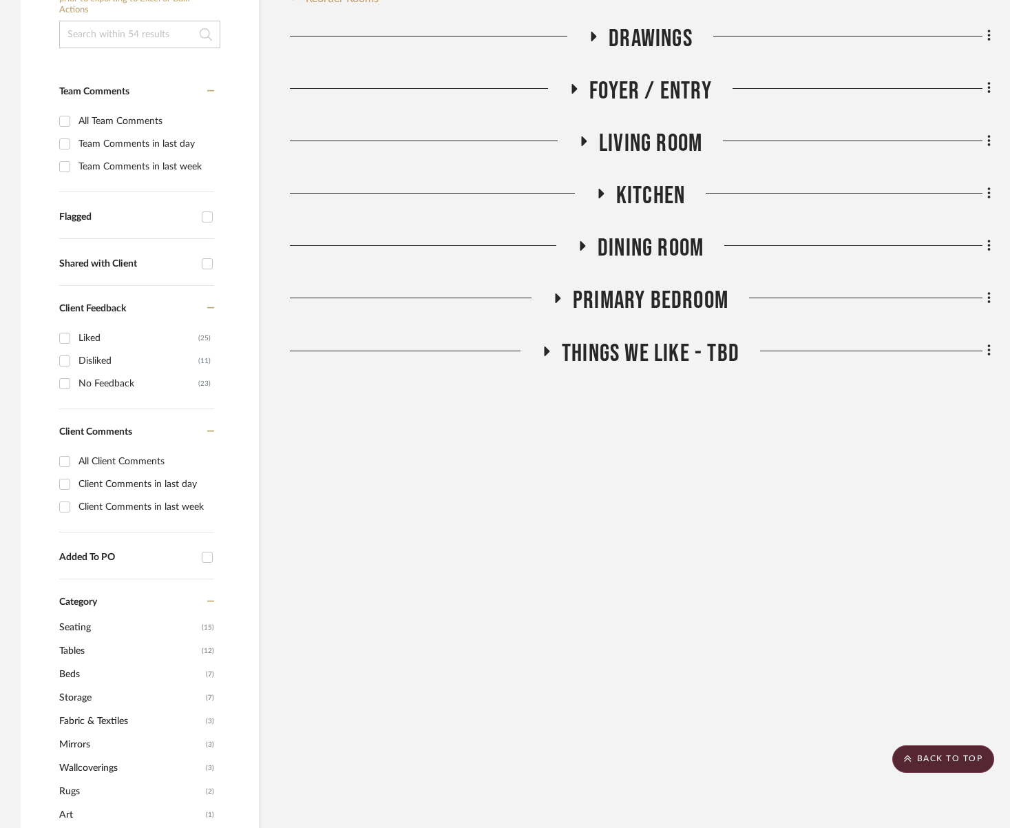
scroll to position [215, 0]
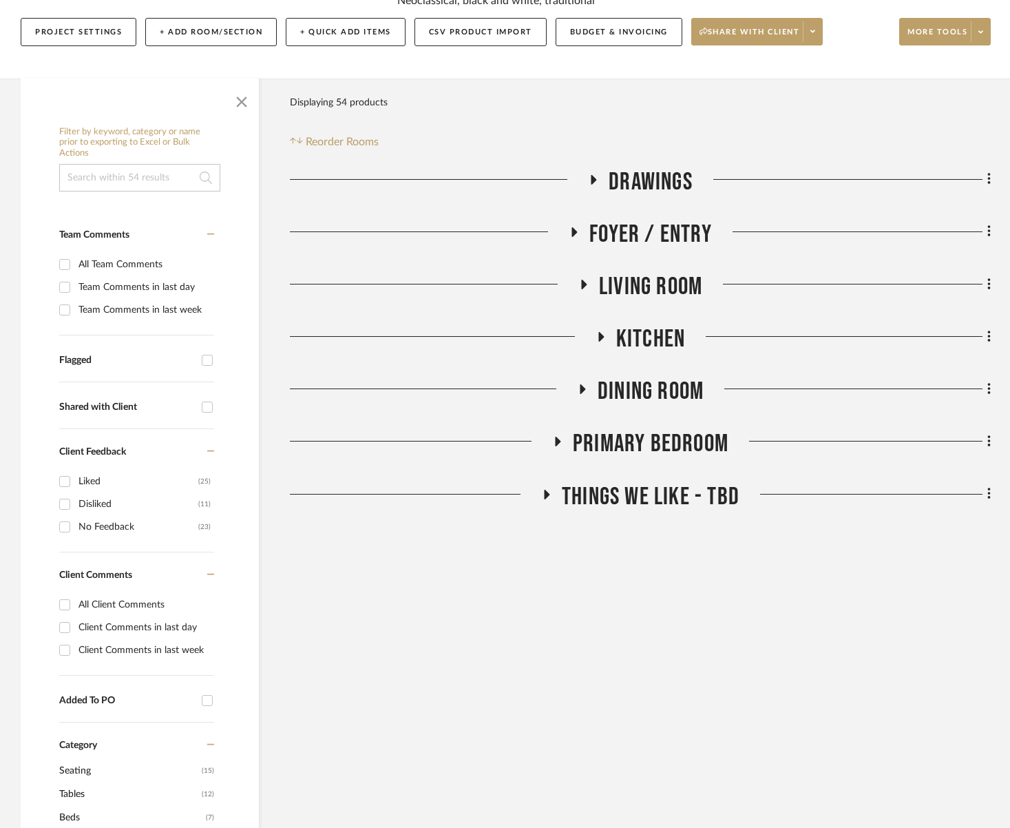
drag, startPoint x: 649, startPoint y: 282, endPoint x: 648, endPoint y: 290, distance: 8.3
click at [649, 282] on span "Living Room" at bounding box center [650, 287] width 103 height 30
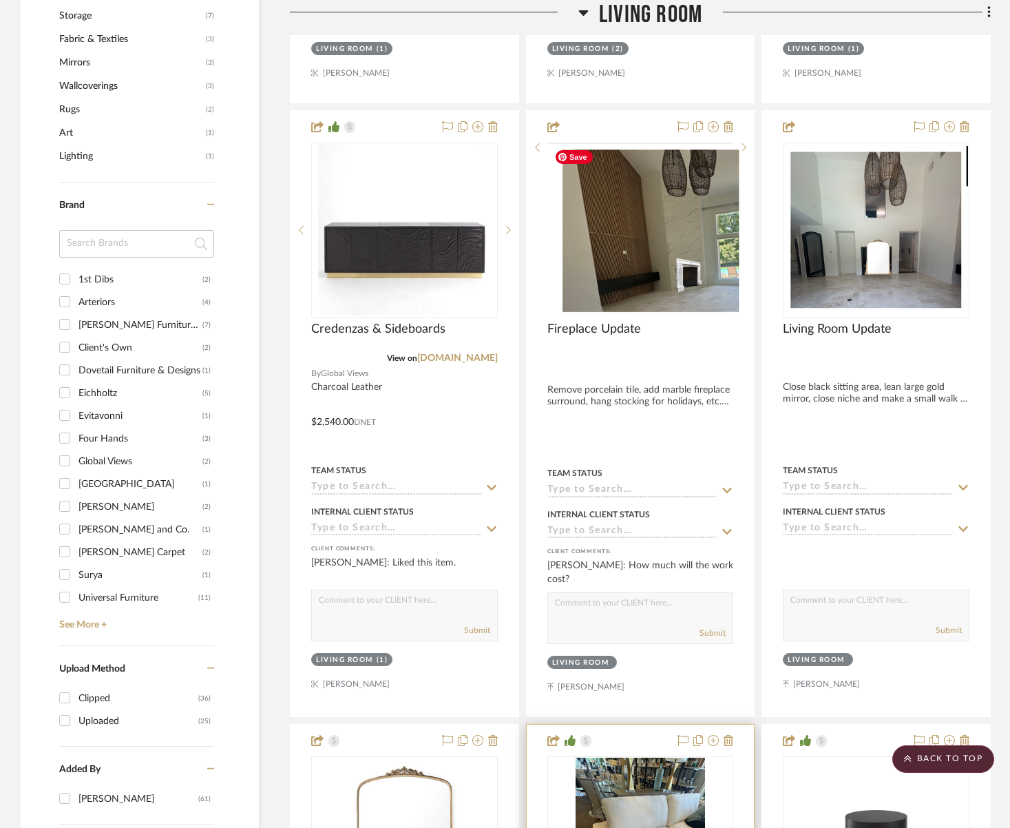
scroll to position [1440, 0]
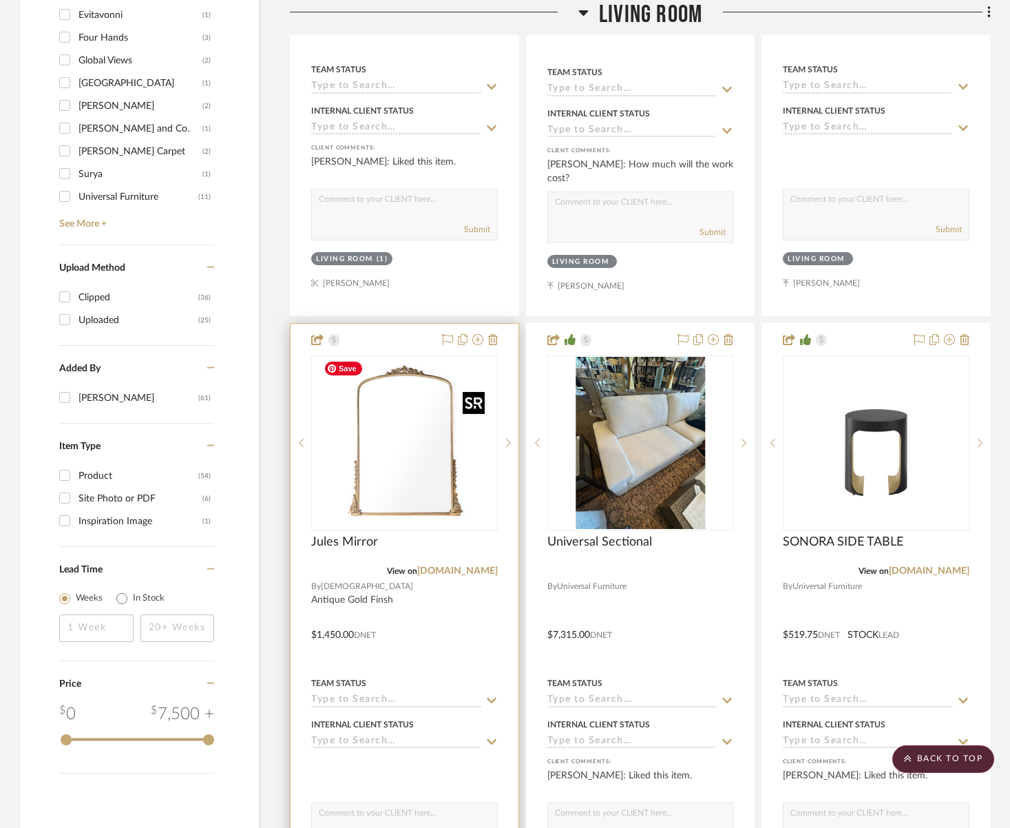
click at [0, 0] on img at bounding box center [0, 0] width 0 height 0
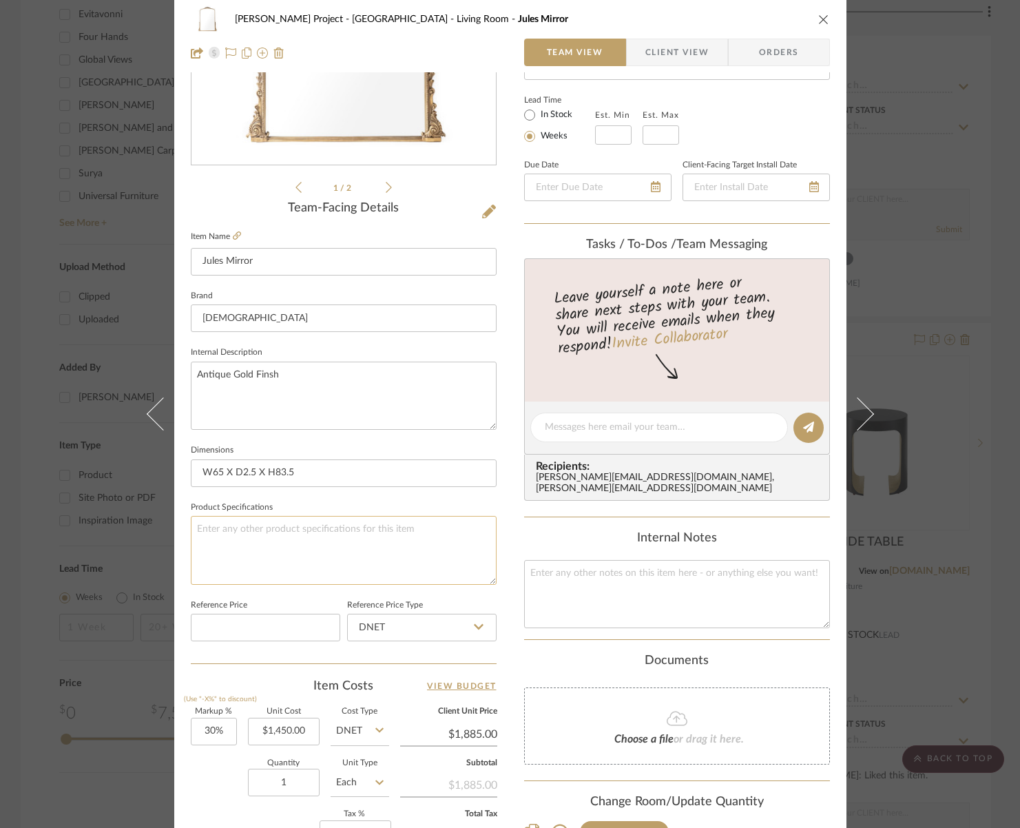
scroll to position [311, 0]
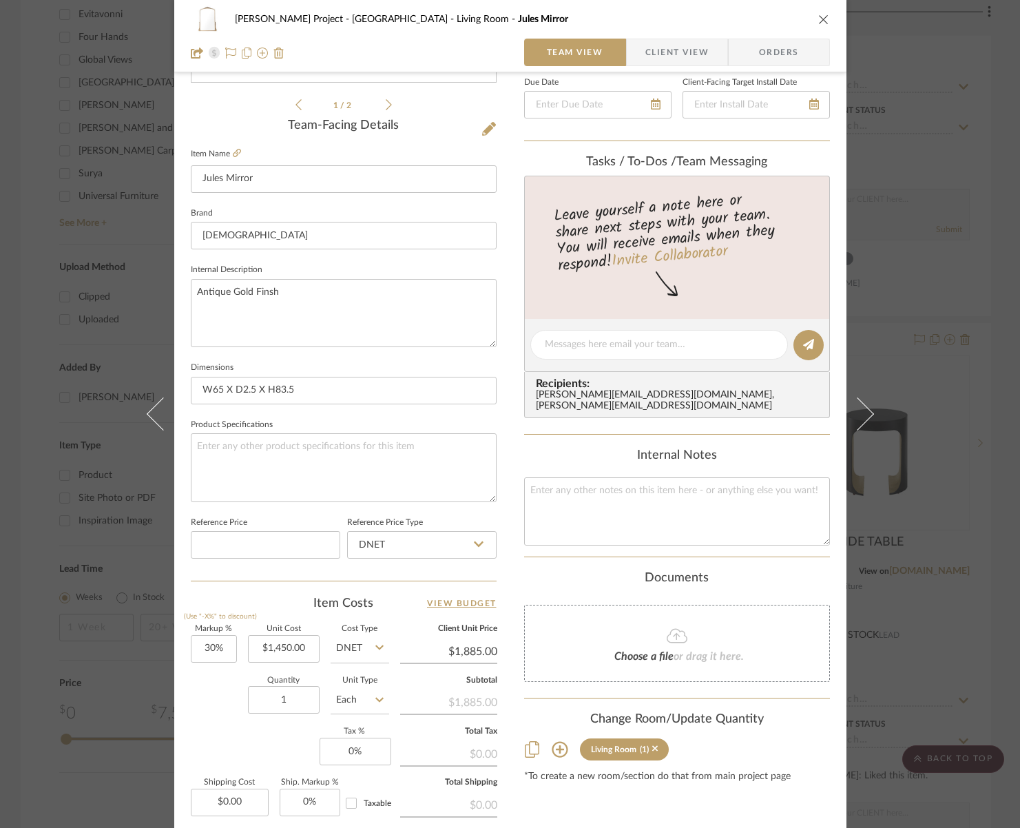
click at [818, 19] on icon "close" at bounding box center [823, 19] width 11 height 11
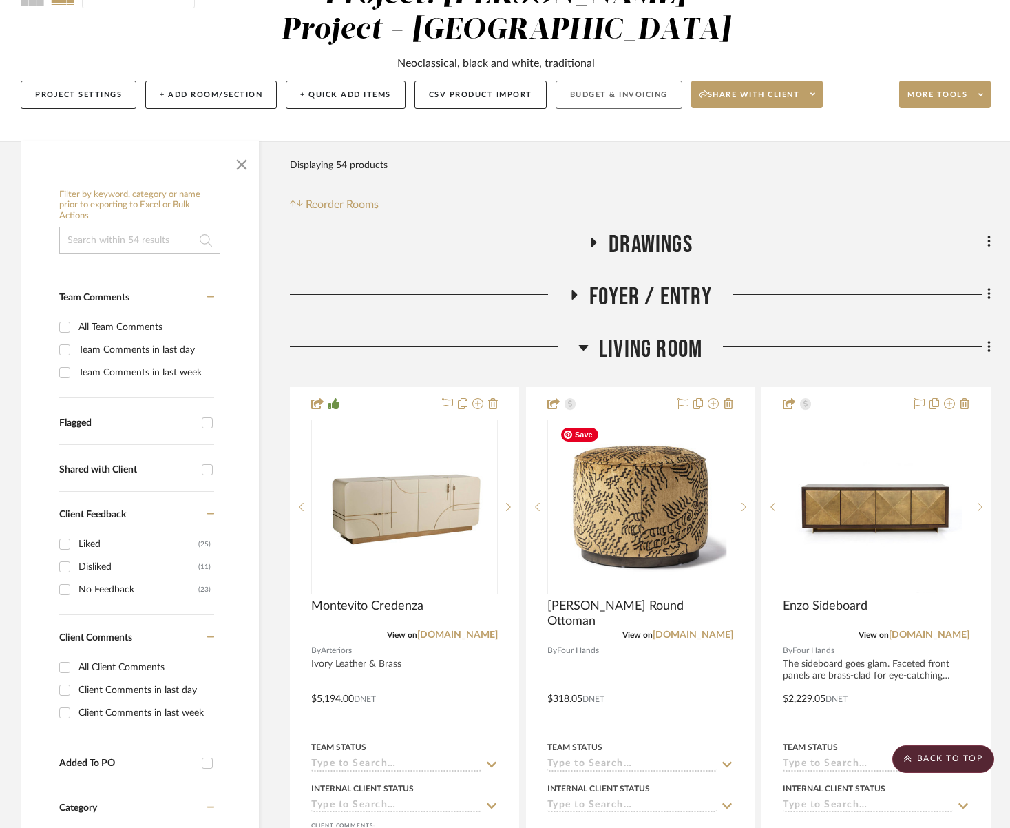
scroll to position [64, 0]
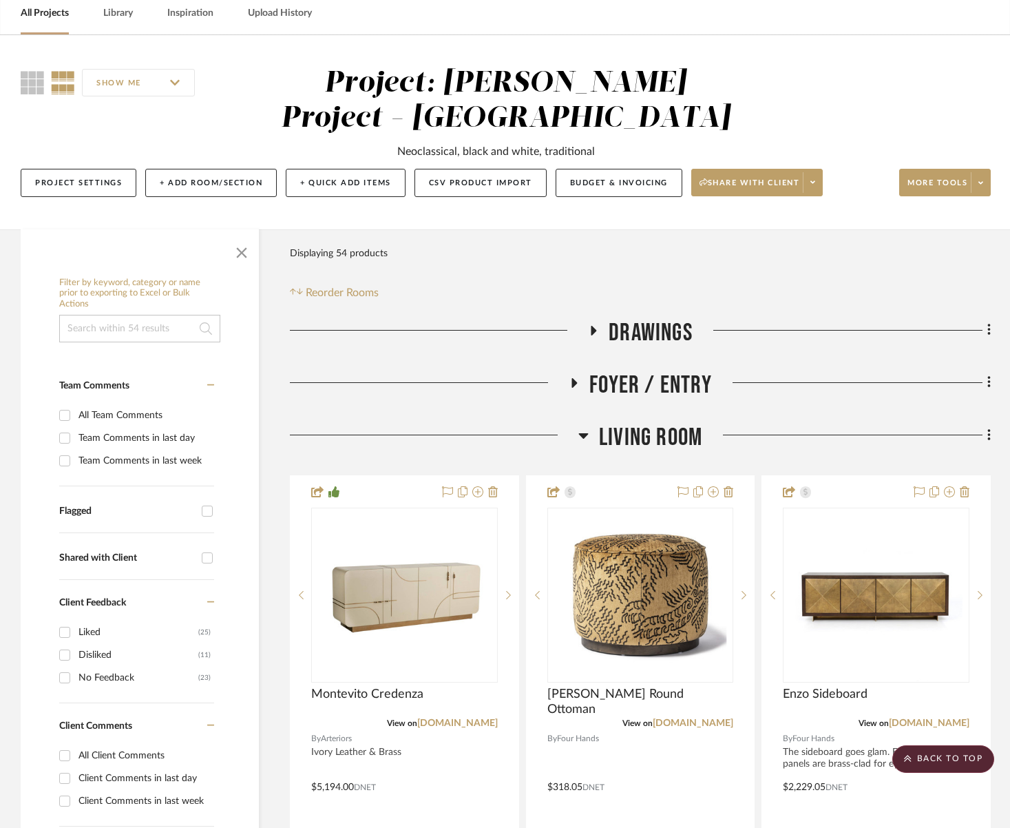
click at [653, 423] on span "Living Room" at bounding box center [650, 438] width 103 height 30
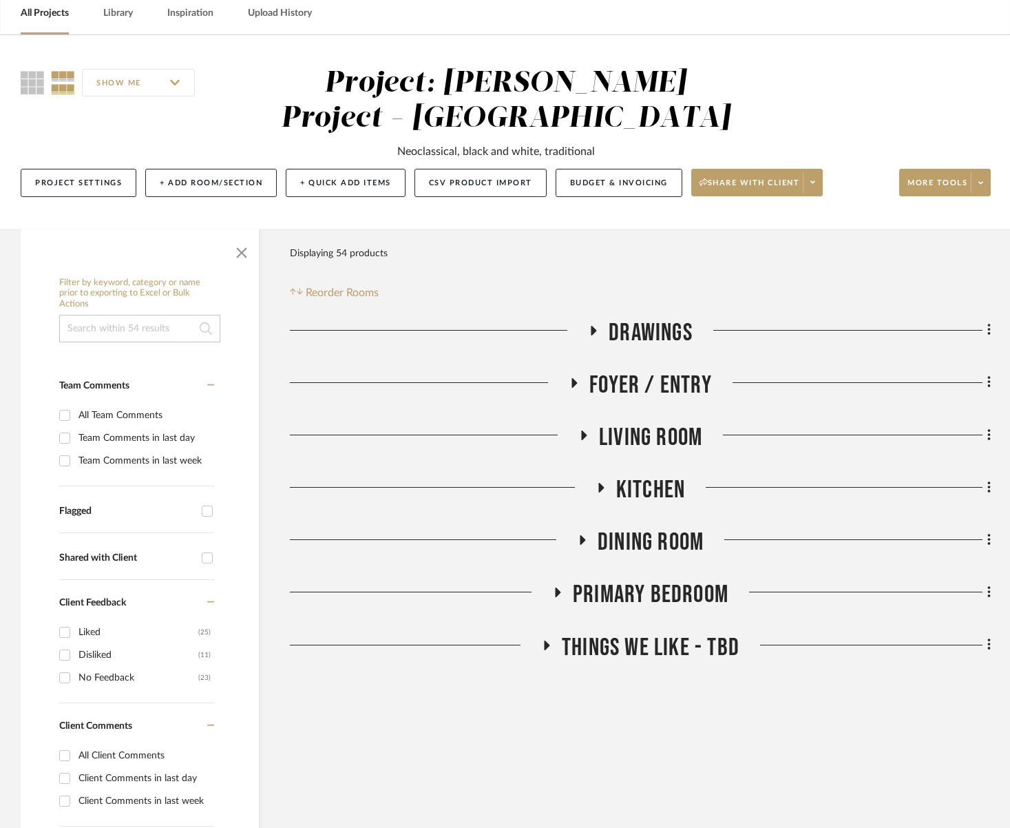
click at [658, 560] on div "Dining Room" at bounding box center [640, 544] width 701 height 35
click at [658, 551] on span "Dining Room" at bounding box center [651, 542] width 106 height 30
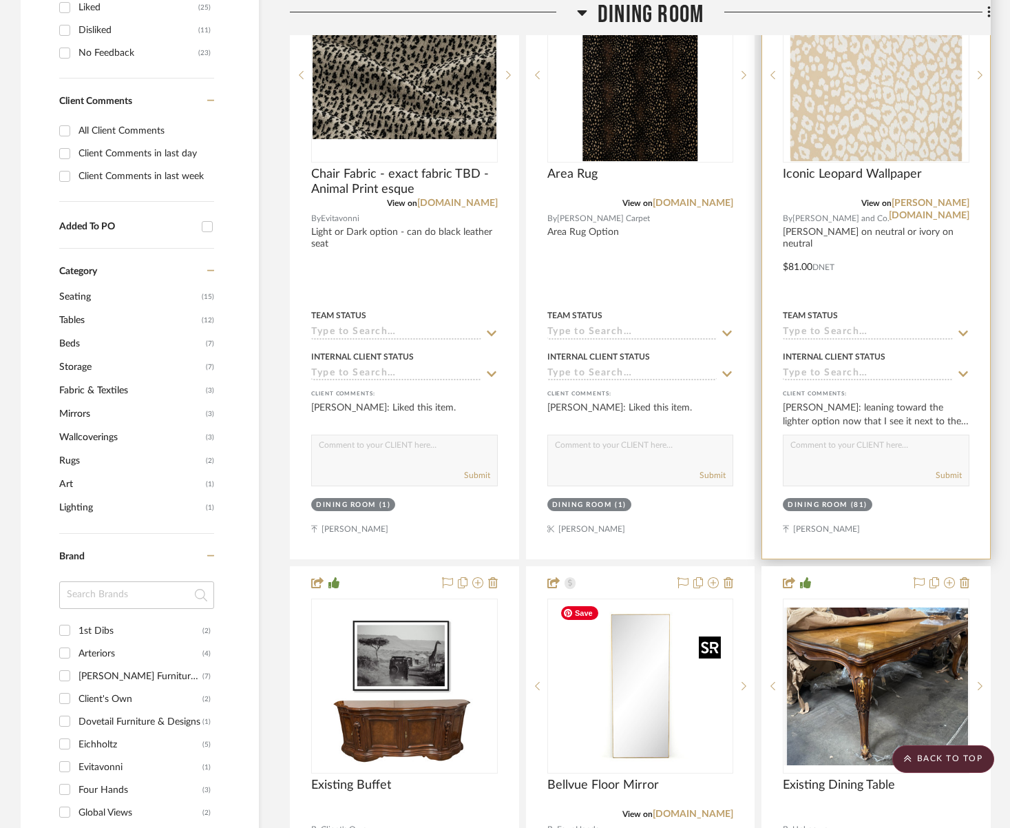
scroll to position [655, 0]
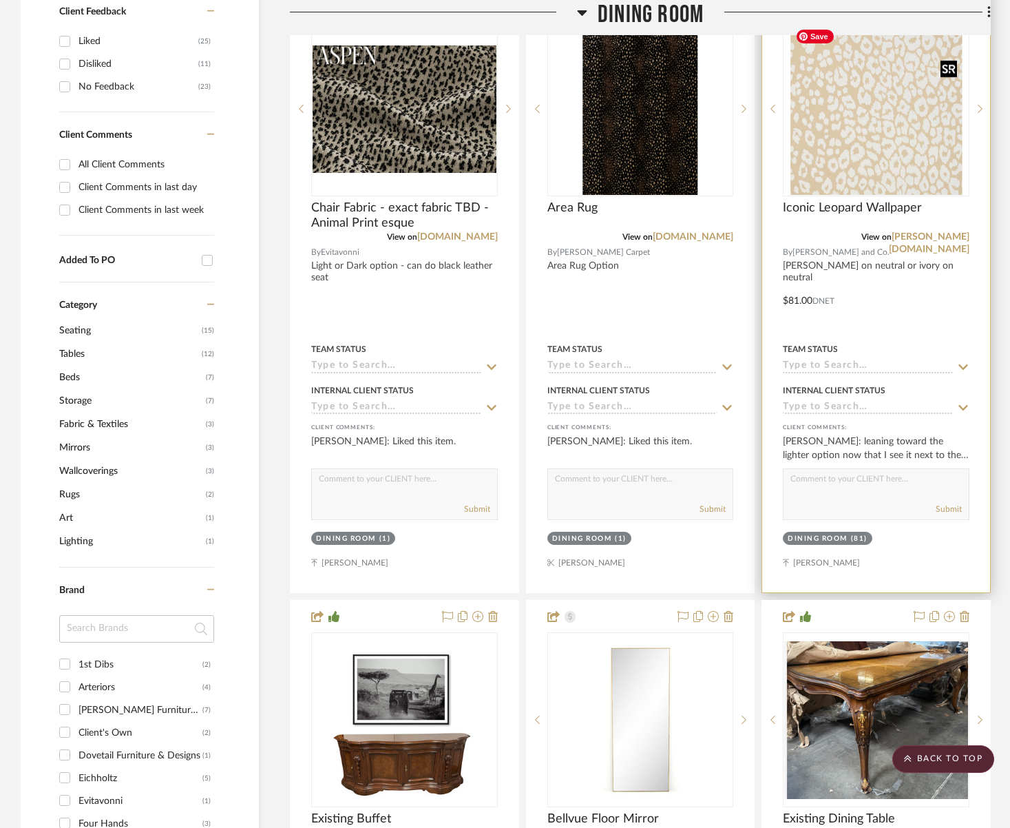
click at [0, 0] on img at bounding box center [0, 0] width 0 height 0
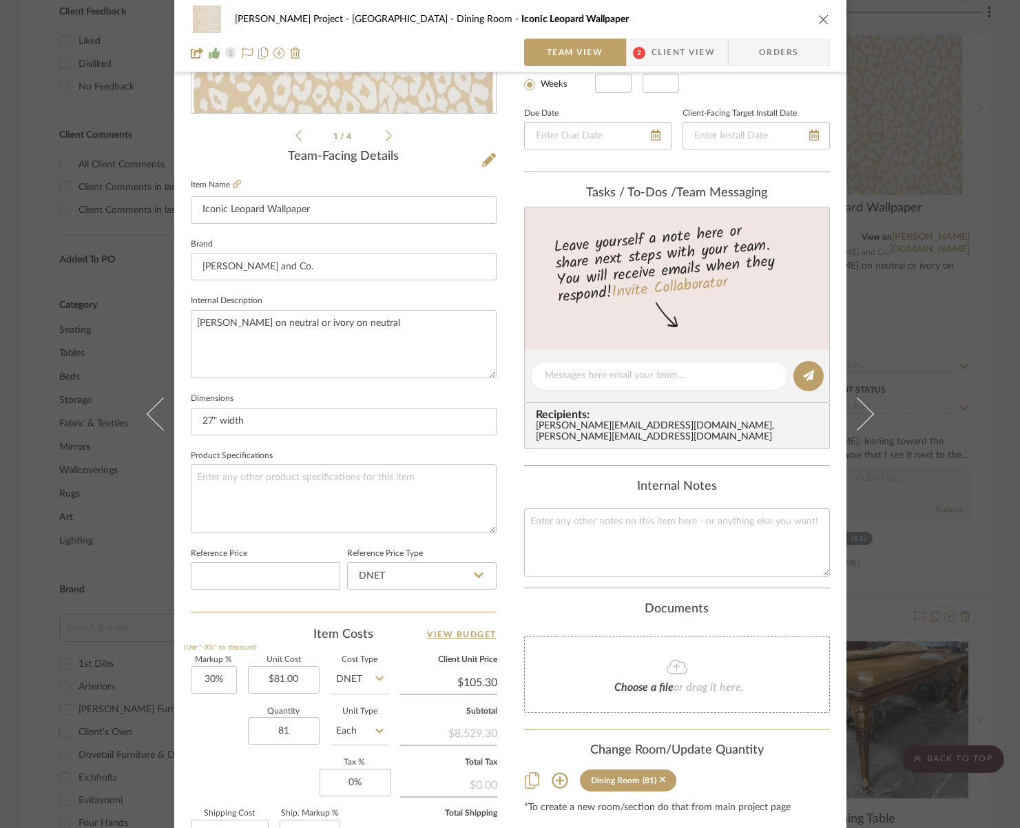
scroll to position [452, 0]
